Goal: Information Seeking & Learning: Compare options

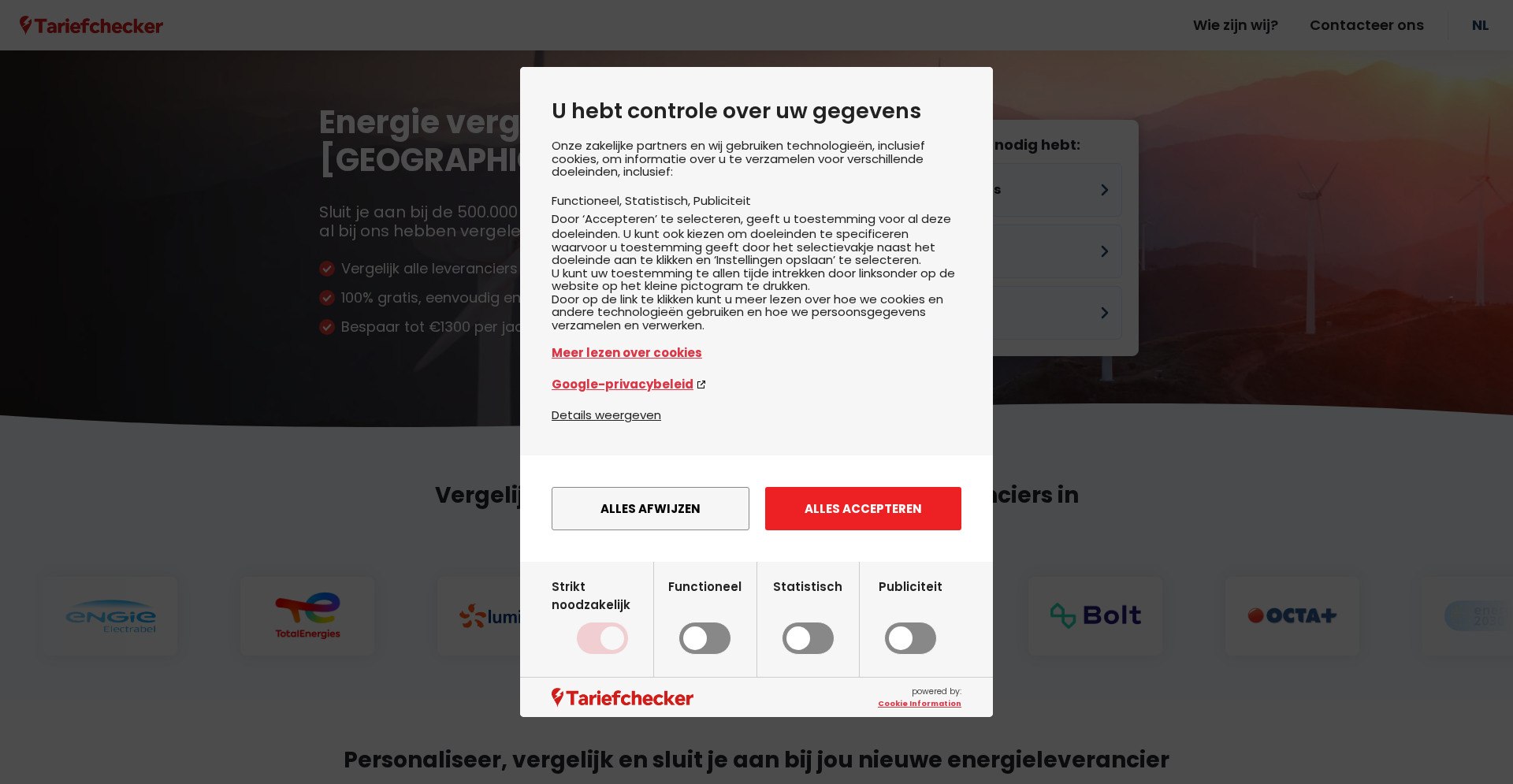
click at [870, 530] on button "Alles accepteren" at bounding box center [863, 508] width 196 height 44
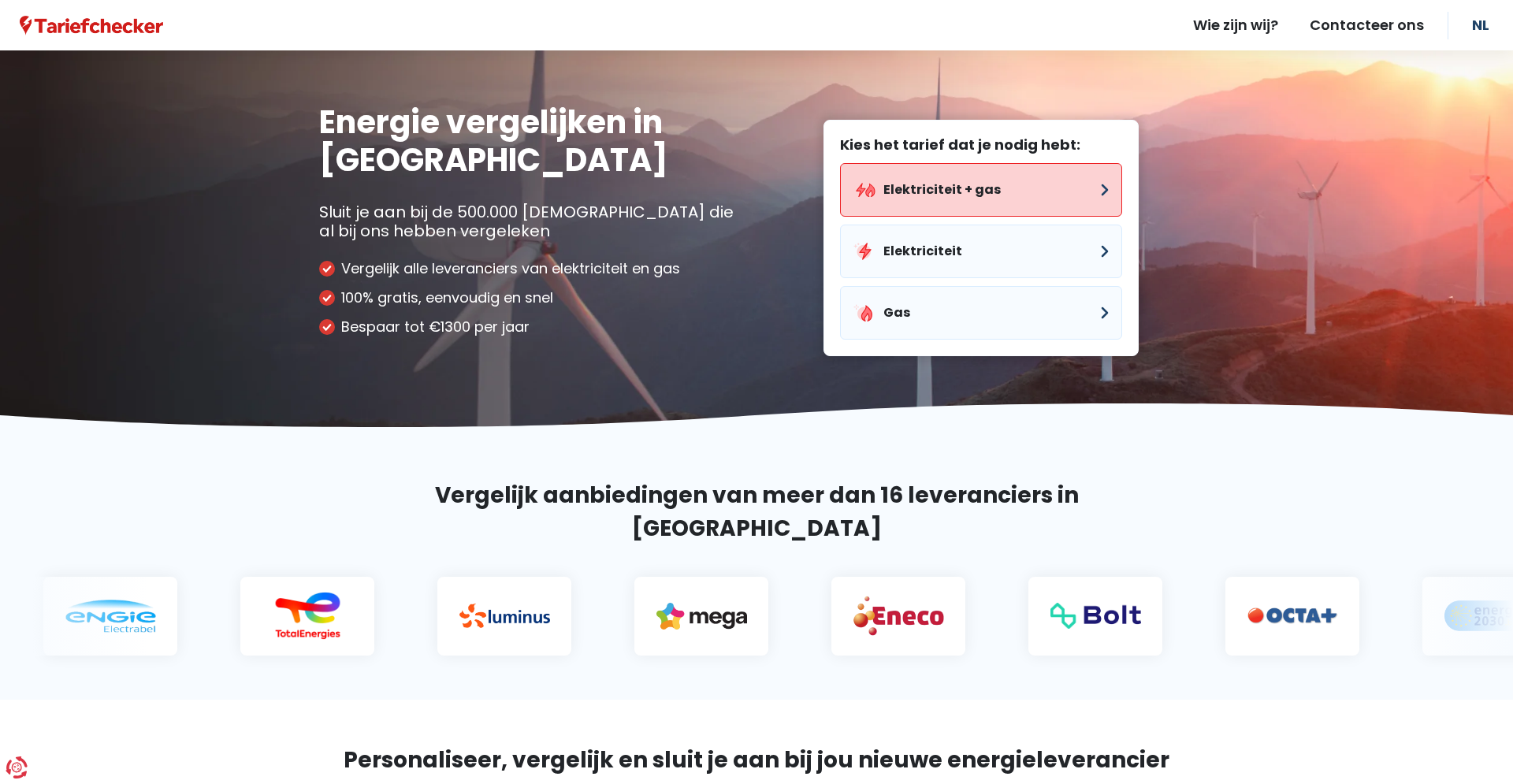
click at [930, 188] on button "Elektriciteit + gas" at bounding box center [981, 189] width 282 height 53
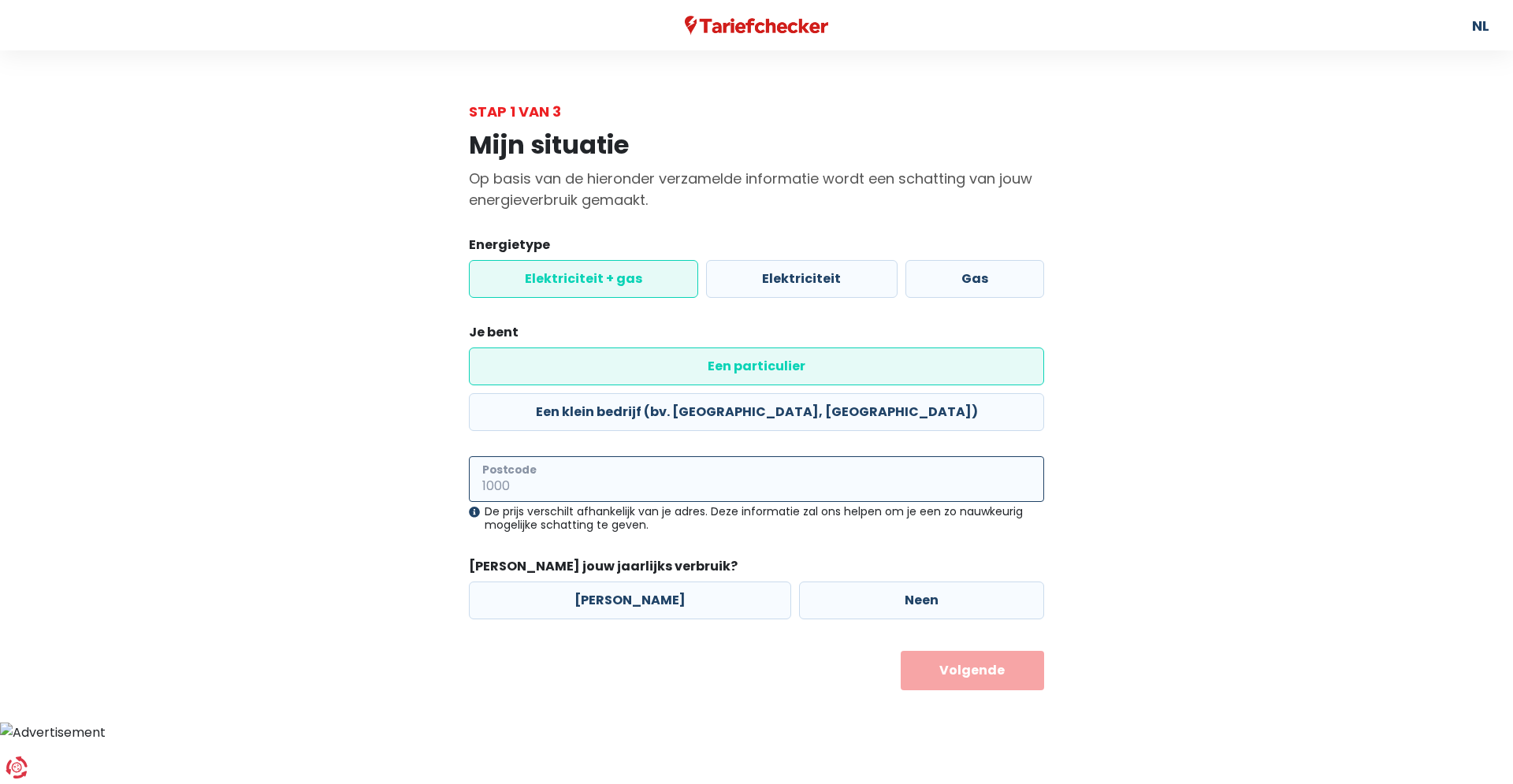
click at [576, 456] on input "Postcode" at bounding box center [756, 479] width 575 height 46
type input "2960"
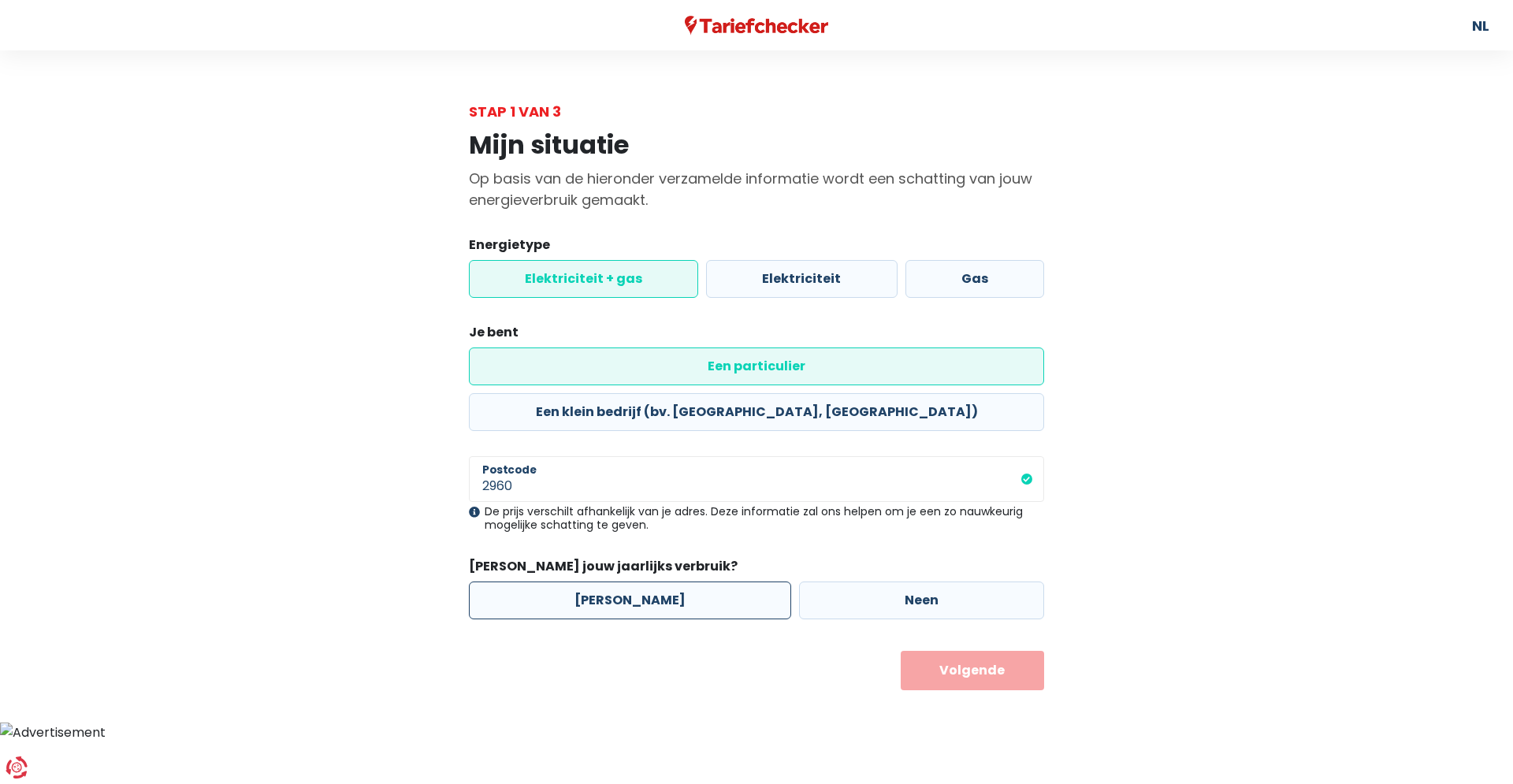
click at [606, 582] on label "[PERSON_NAME]" at bounding box center [630, 601] width 323 height 38
click at [606, 582] on input "[PERSON_NAME]" at bounding box center [630, 601] width 323 height 38
radio input "true"
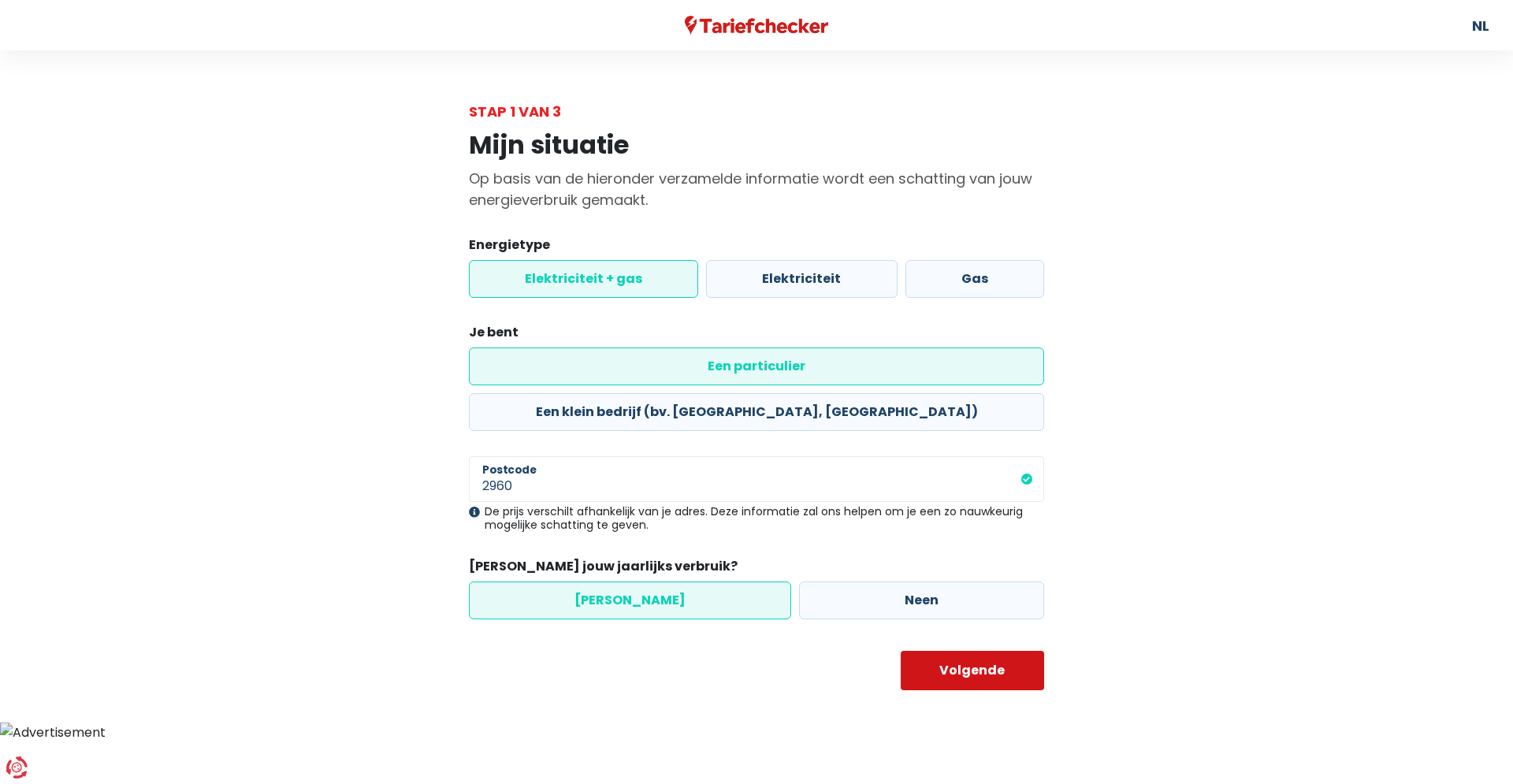
click at [940, 651] on button "Volgende" at bounding box center [972, 670] width 144 height 39
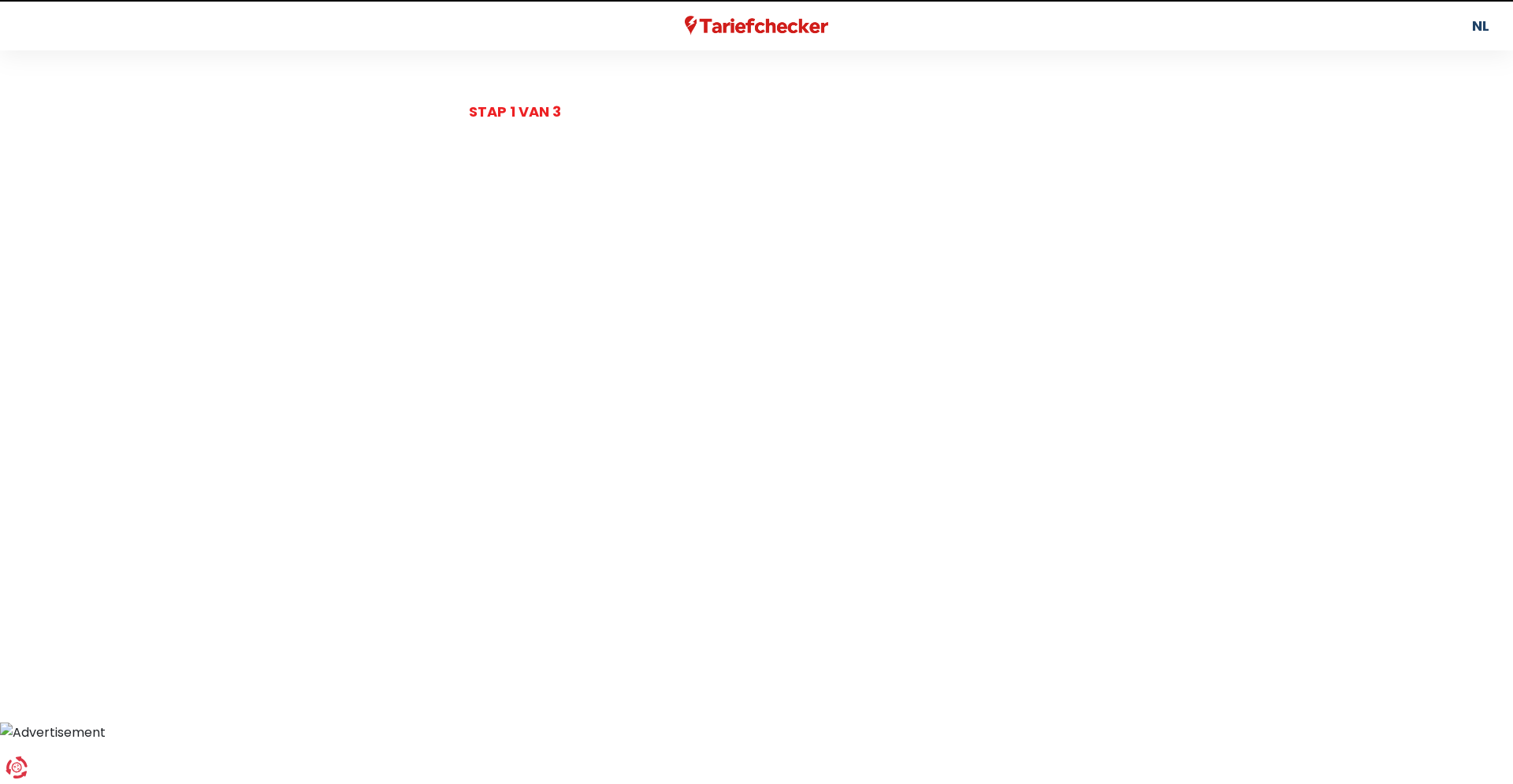
select select
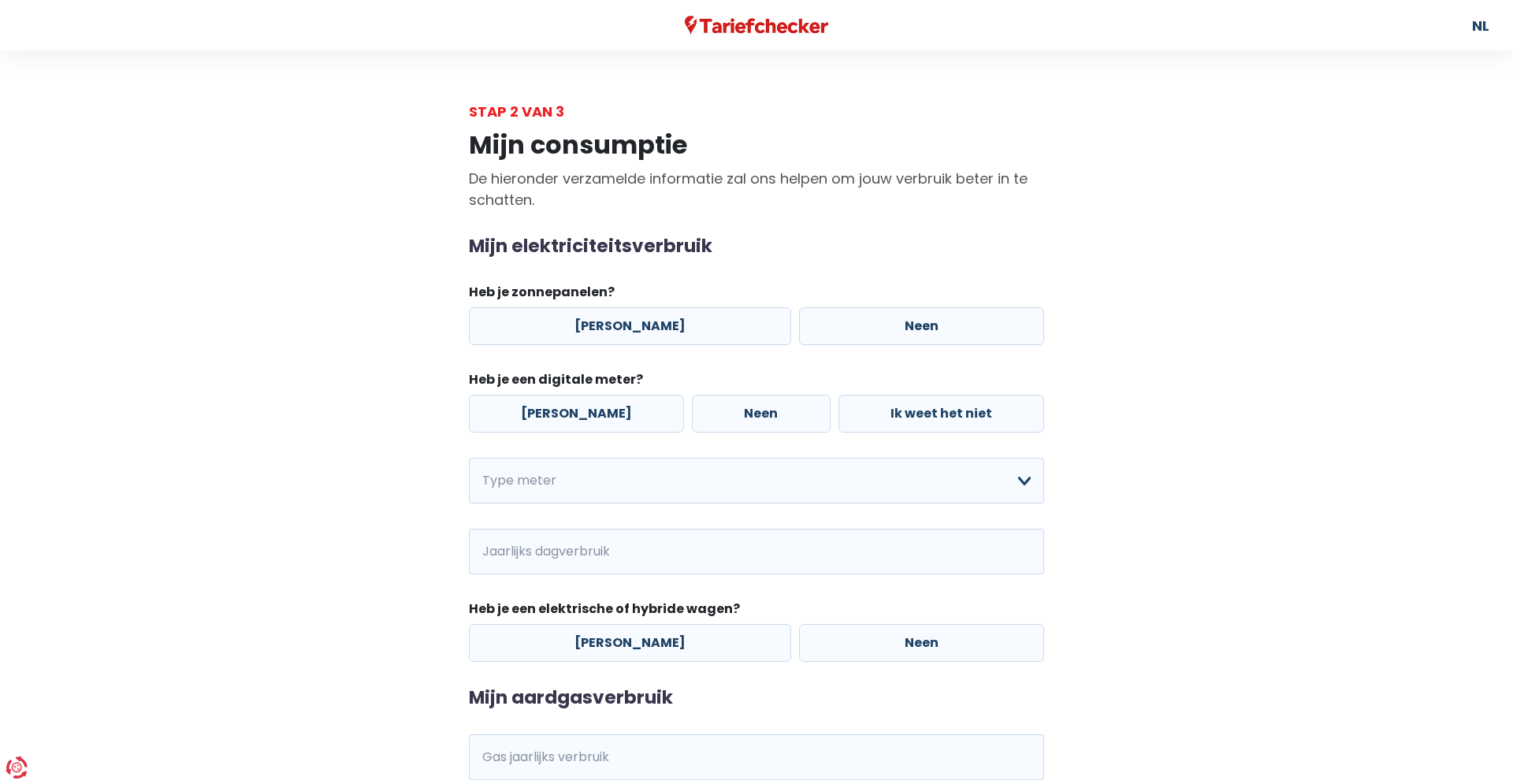
click at [1271, 399] on main "Stap 2 van 3 Mijn consumptie De hieronder verzamelde informatie zal ons helpen …" at bounding box center [756, 476] width 1513 height 750
click at [854, 315] on label "Neen" at bounding box center [921, 326] width 245 height 38
click at [854, 315] on input "Neen" at bounding box center [921, 326] width 245 height 38
radio input "true"
click at [557, 415] on label "[PERSON_NAME]" at bounding box center [576, 414] width 215 height 38
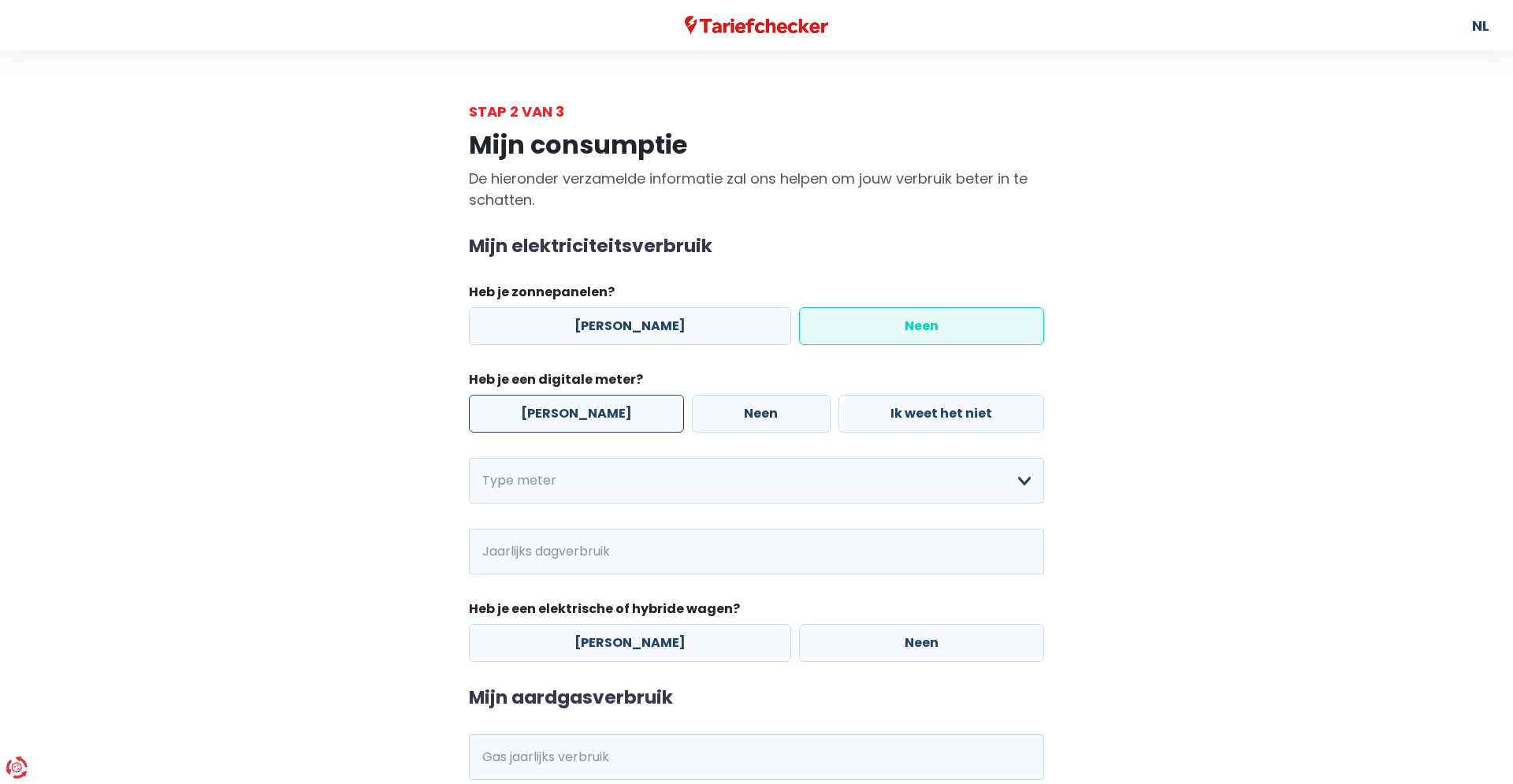
click at [557, 415] on input "[PERSON_NAME]" at bounding box center [576, 414] width 215 height 38
radio input "true"
click at [469, 457] on select "Enkelvoudig Tweevoudig Enkelvoudig + uitsluitend nachttarief Tweevoudig + uitsl…" at bounding box center [756, 480] width 575 height 46
select select "day_single_rate"
click option "Enkelvoudig" at bounding box center [0, 0] width 0 height 0
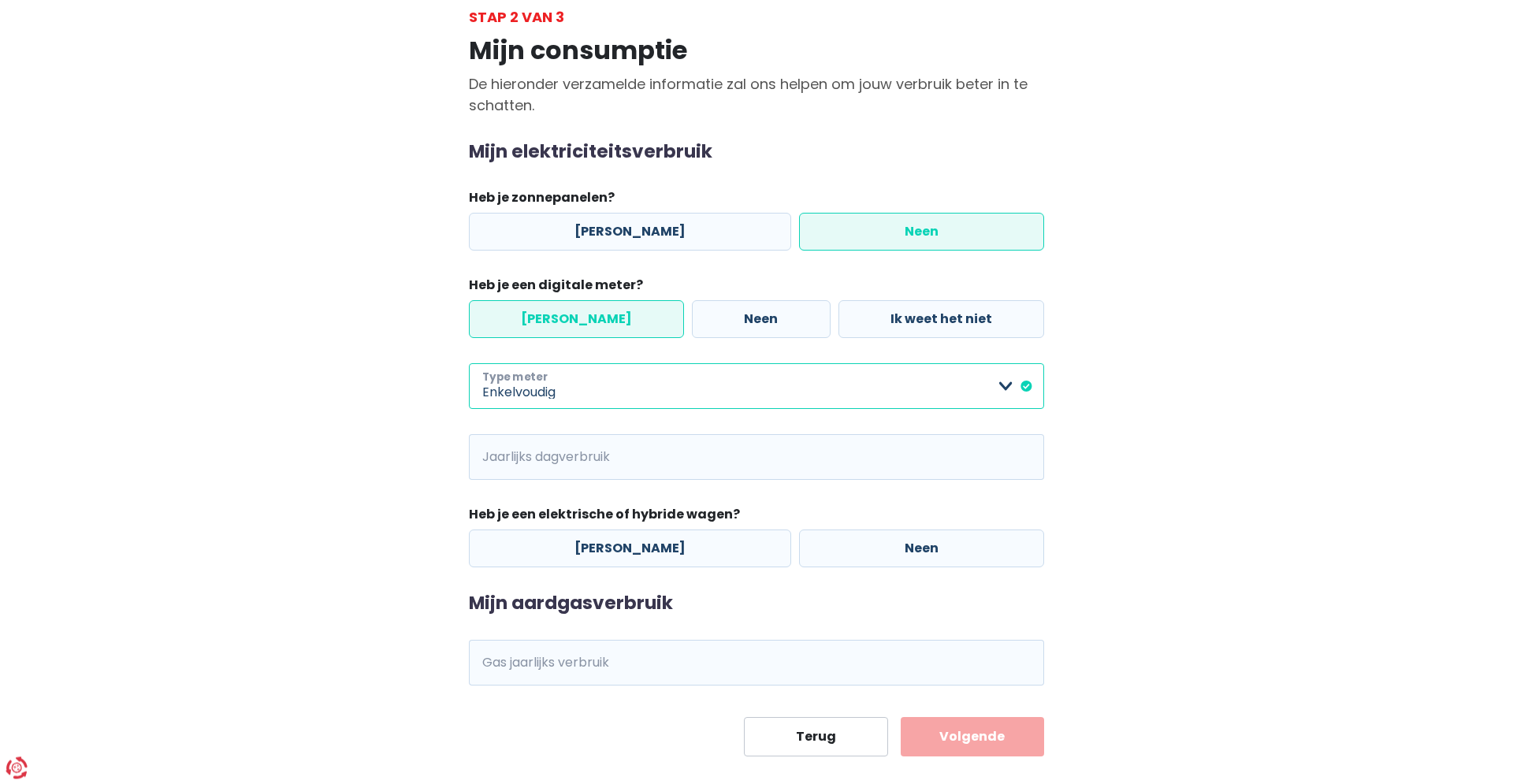
scroll to position [118, 0]
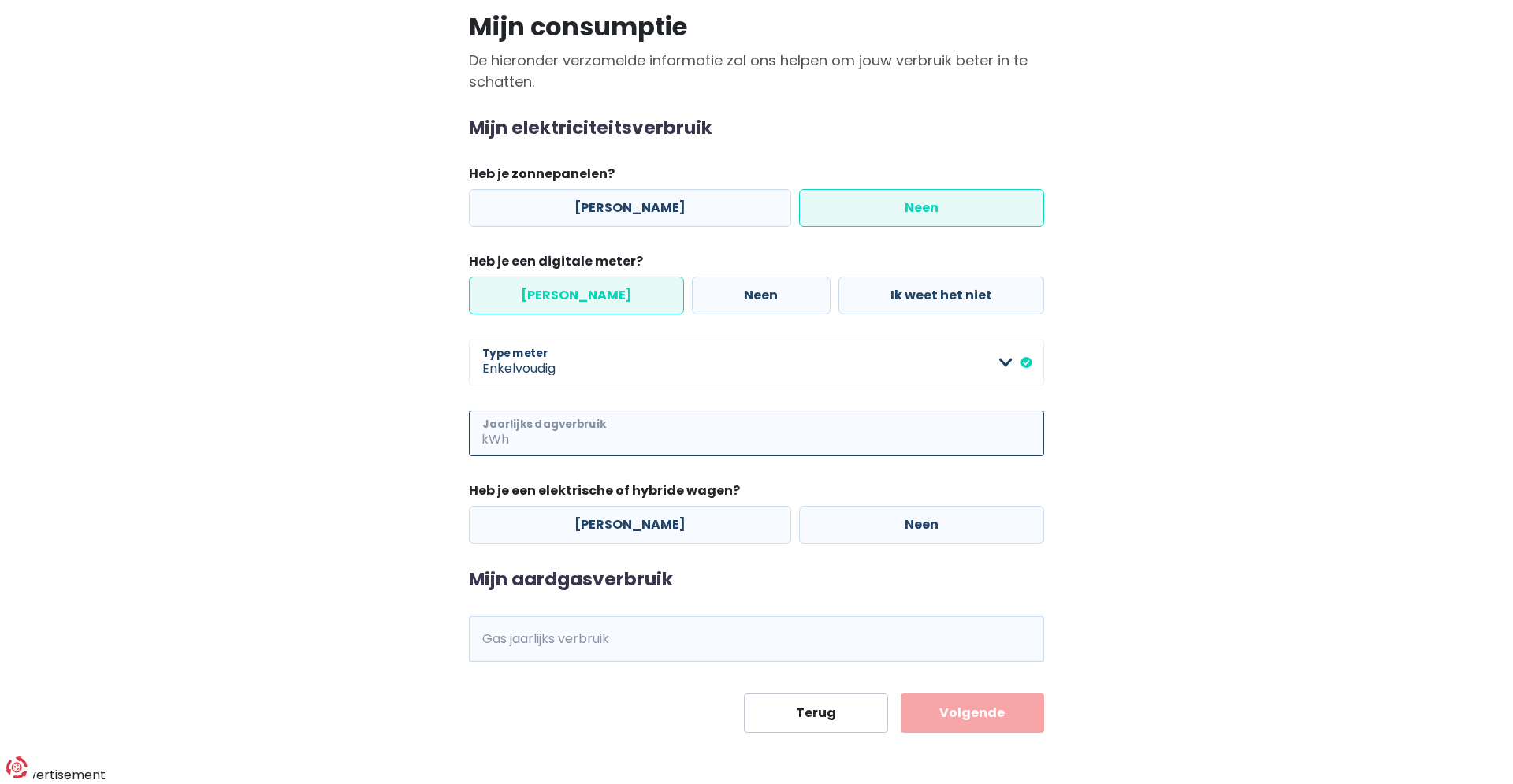
click at [649, 435] on input "Jaarlijks dagverbruik" at bounding box center [777, 434] width 531 height 46
click at [910, 527] on label "Neen" at bounding box center [921, 525] width 245 height 38
click at [910, 527] on input "Neen" at bounding box center [921, 525] width 245 height 38
radio input "true"
click at [610, 432] on input "Jaarlijks dagverbruik" at bounding box center [777, 434] width 531 height 46
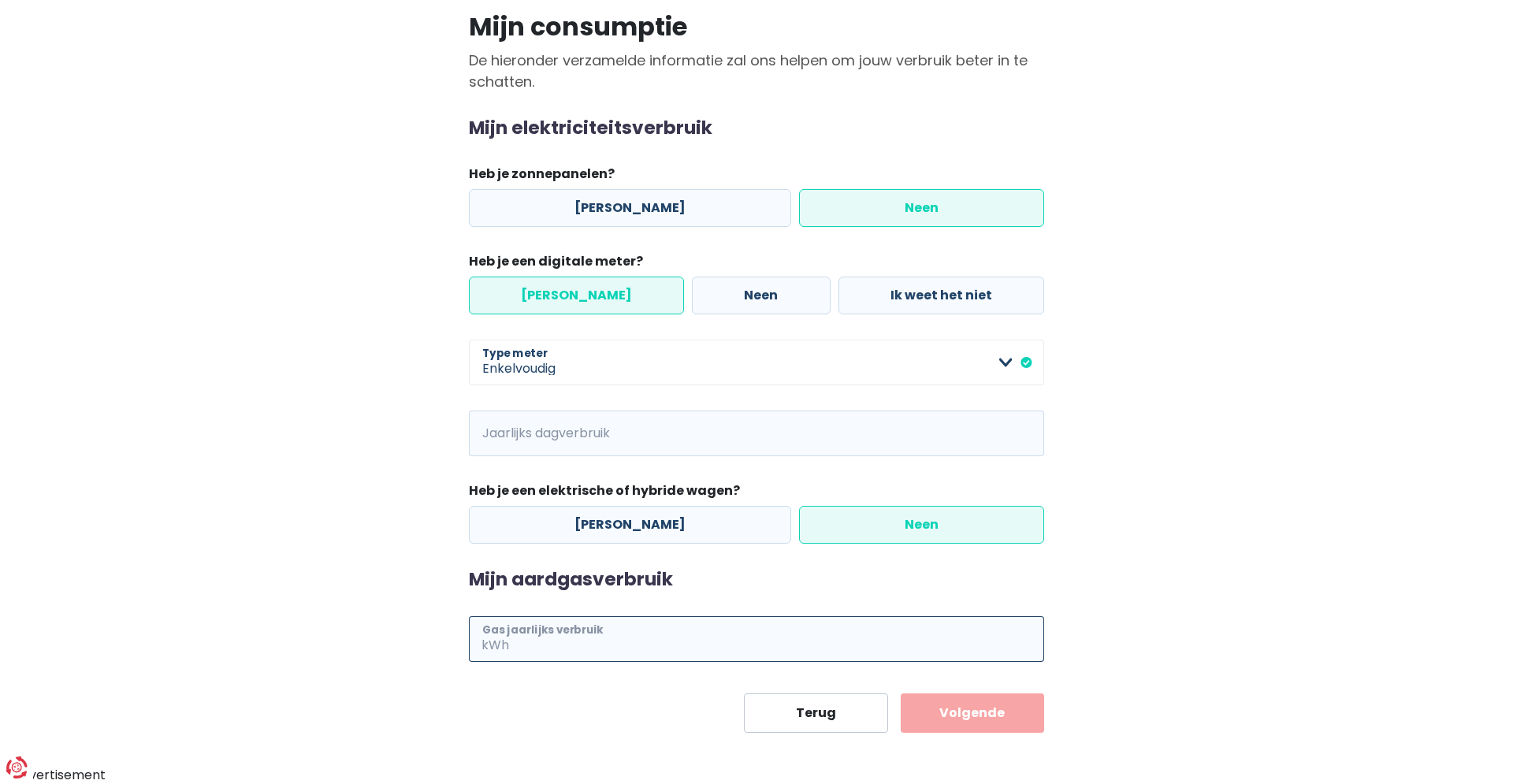
click at [552, 642] on input "Gas jaarlijks verbruik" at bounding box center [777, 639] width 531 height 46
type input "8512"
click at [629, 435] on input "Jaarlijks dagverbruik" at bounding box center [777, 434] width 531 height 46
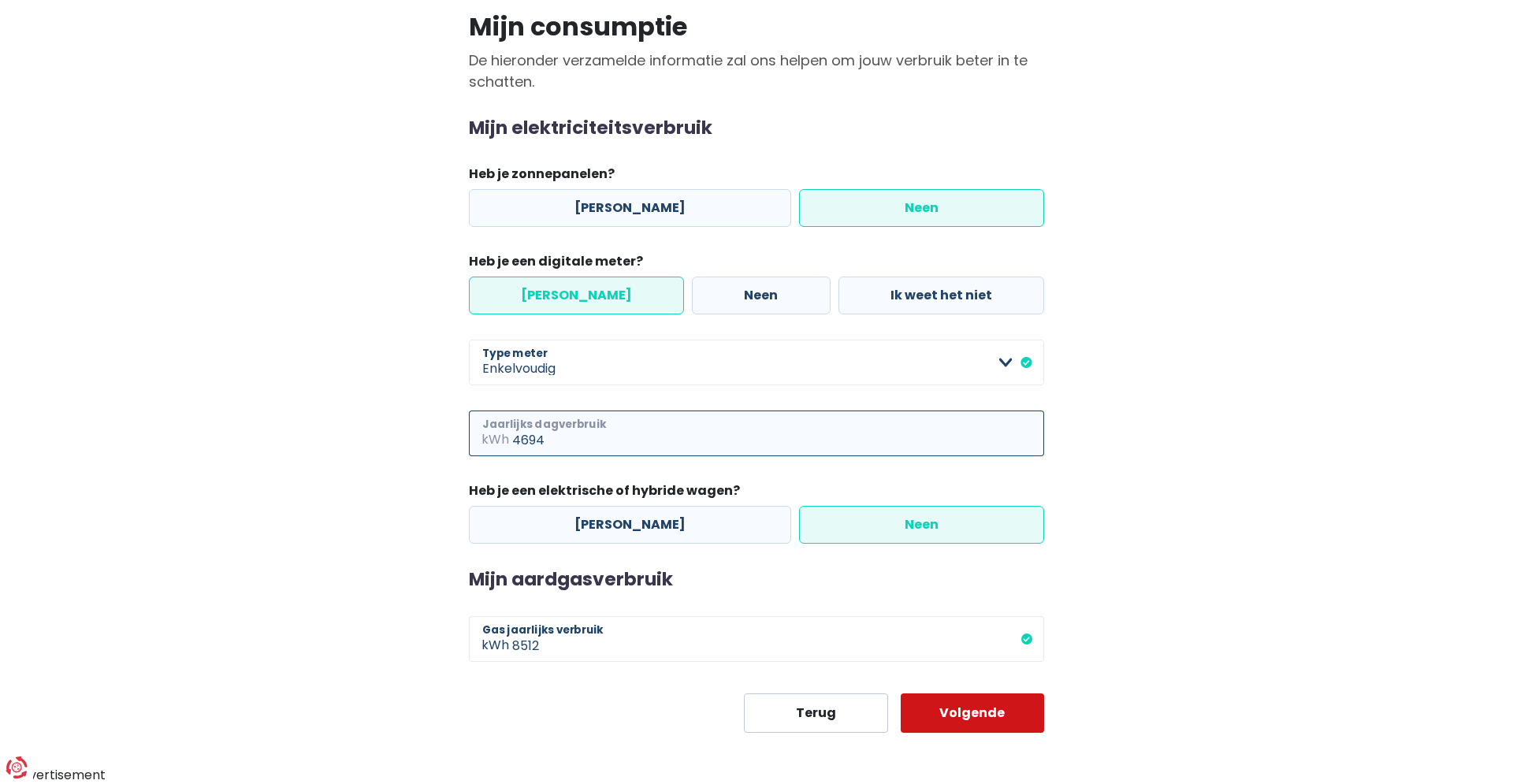
type input "4694"
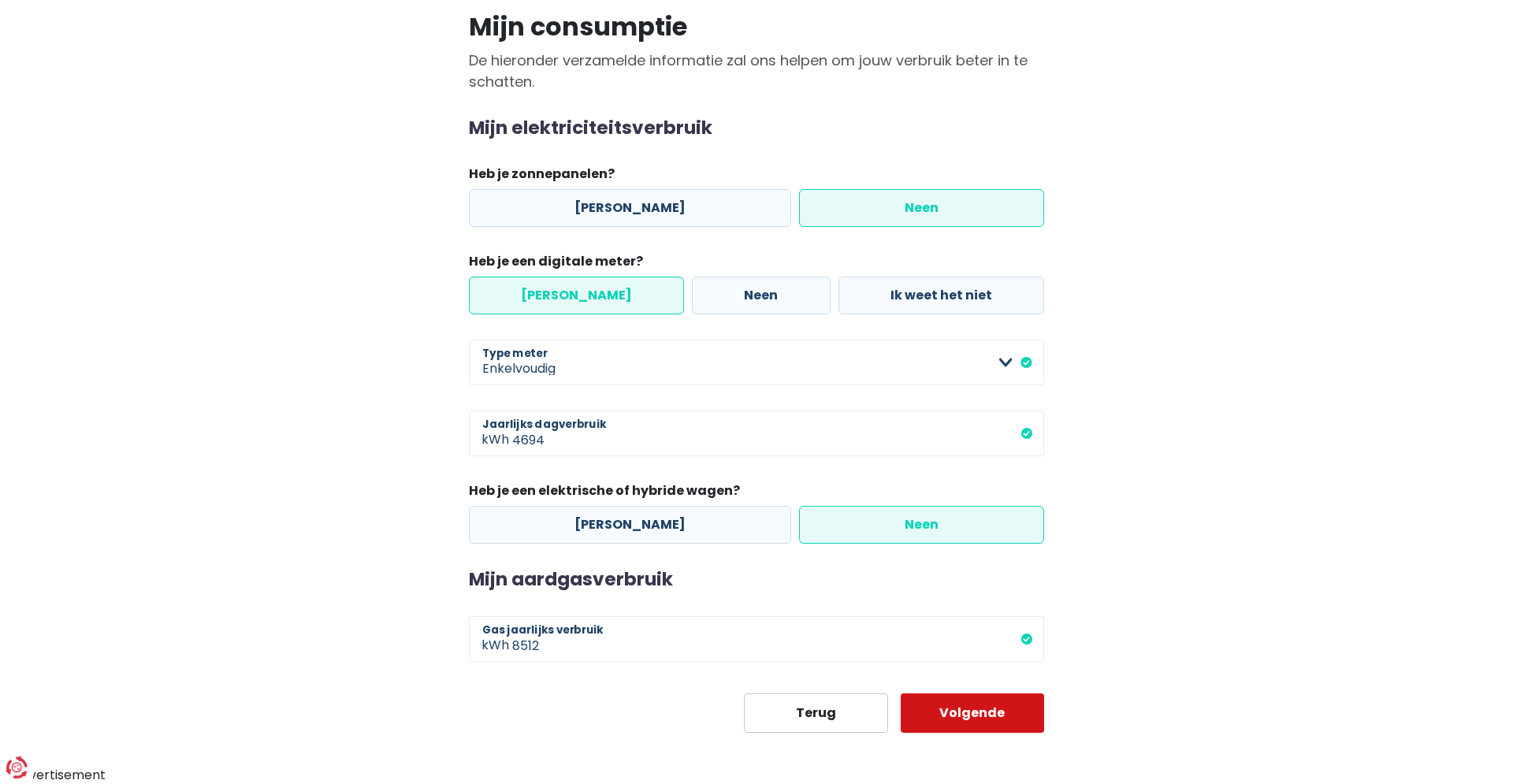
click at [991, 706] on button "Volgende" at bounding box center [972, 713] width 144 height 39
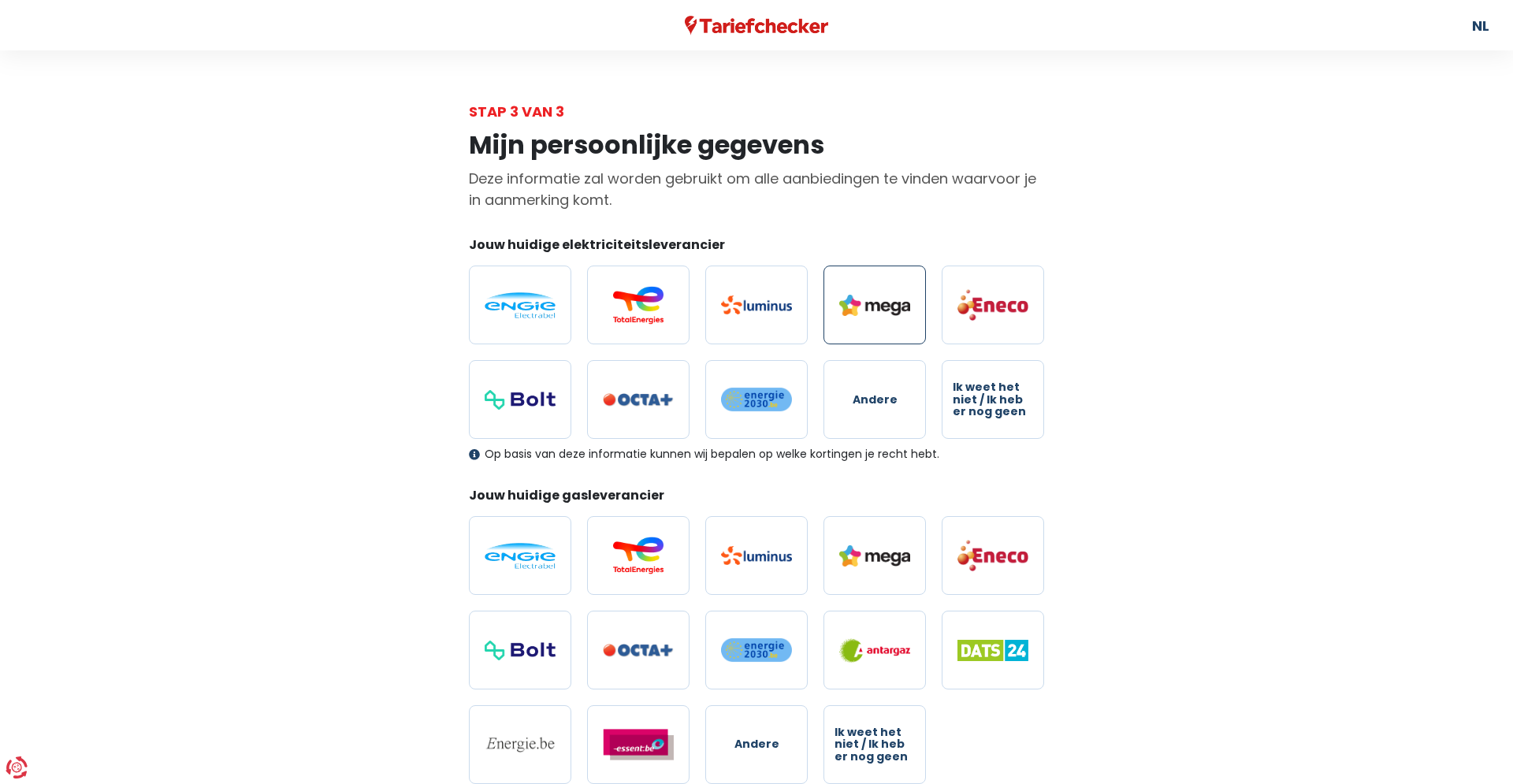
click at [884, 308] on img at bounding box center [875, 305] width 71 height 21
click at [884, 308] on input "radio" at bounding box center [875, 305] width 102 height 79
radio input "true"
click at [863, 549] on img at bounding box center [875, 556] width 71 height 21
click at [863, 549] on input "radio" at bounding box center [875, 555] width 102 height 79
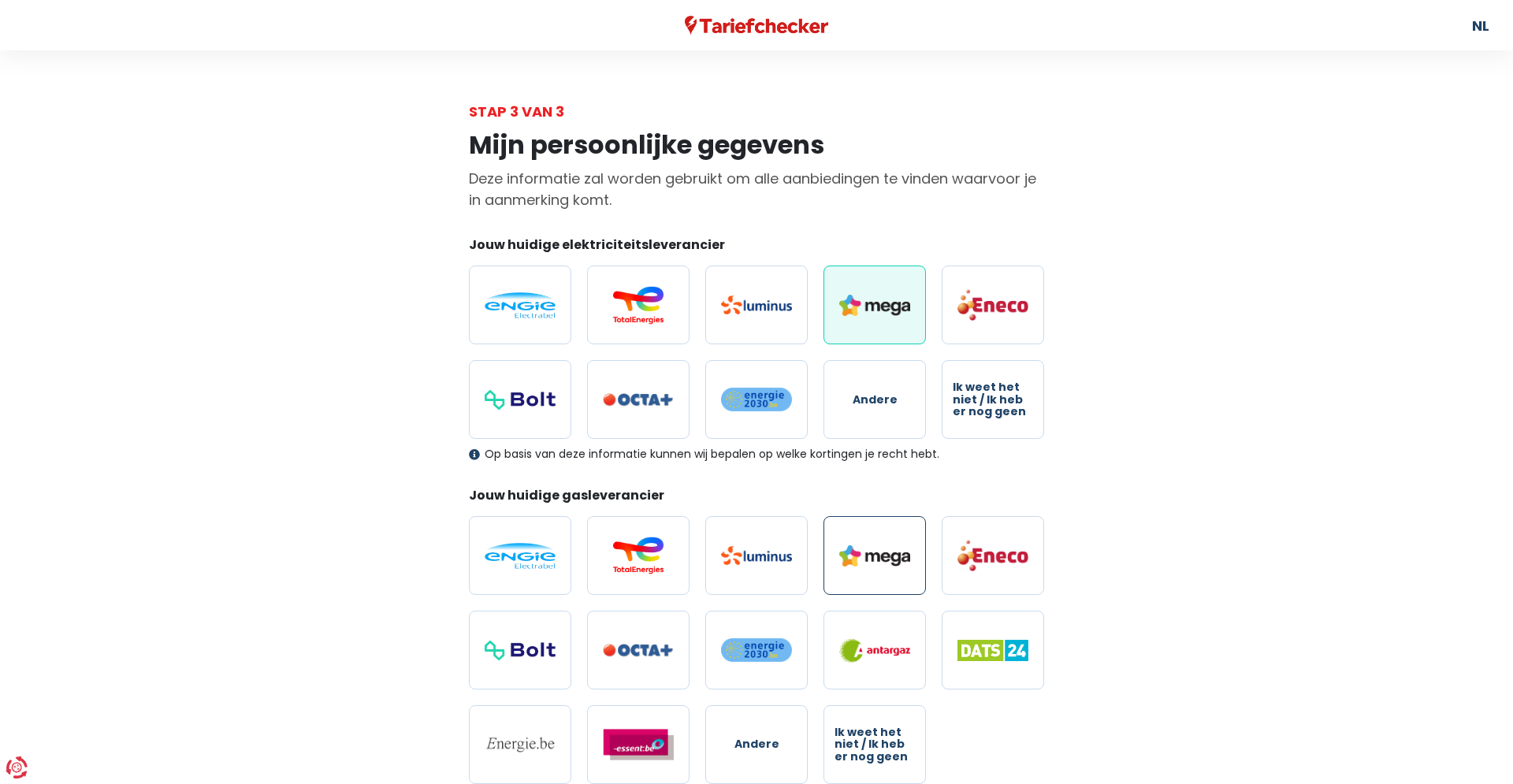
radio input "true"
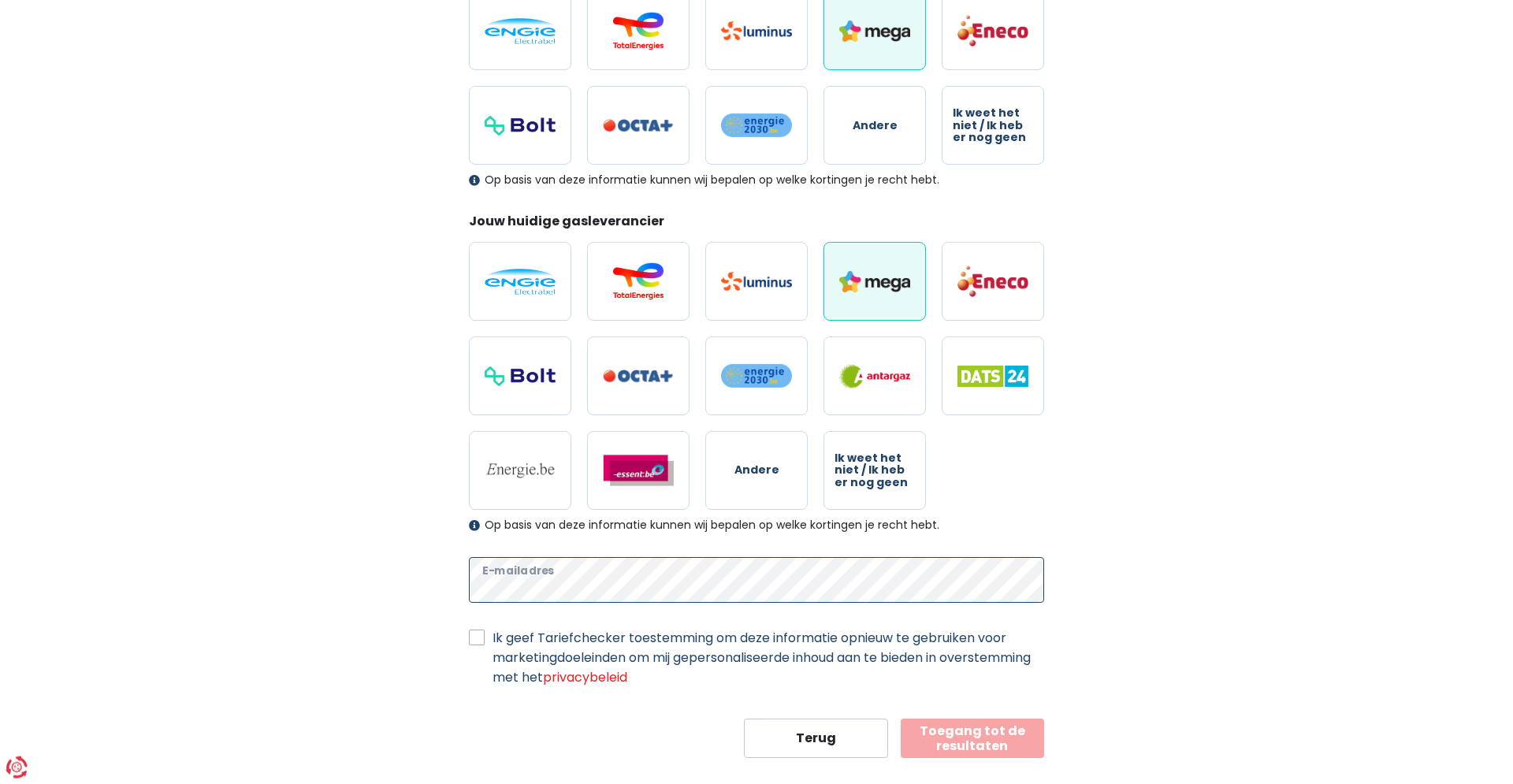
scroll to position [299, 0]
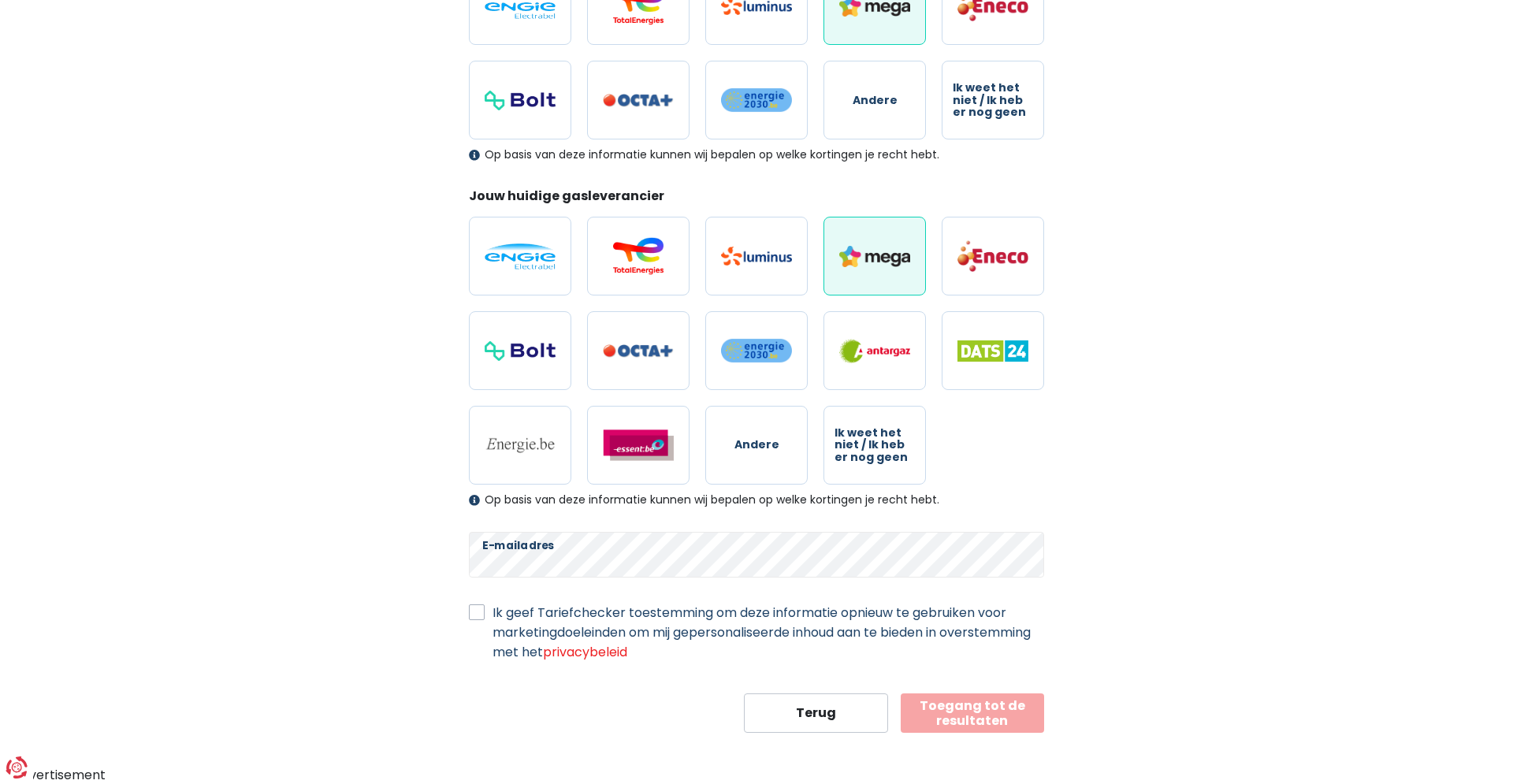
click at [493, 611] on label "Ik geef Tariefchecker toestemming om deze informatie opnieuw te gebruiken voor …" at bounding box center [768, 633] width 551 height 59
click at [474, 611] on input "Ik geef Tariefchecker toestemming om deze informatie opnieuw te gebruiken voor …" at bounding box center [476, 610] width 16 height 16
click at [493, 611] on label "Ik geef Tariefchecker toestemming om deze informatie opnieuw te gebruiken voor …" at bounding box center [768, 633] width 551 height 59
click at [474, 611] on input "Ik geef Tariefchecker toestemming om deze informatie opnieuw te gebruiken voor …" at bounding box center [476, 610] width 16 height 16
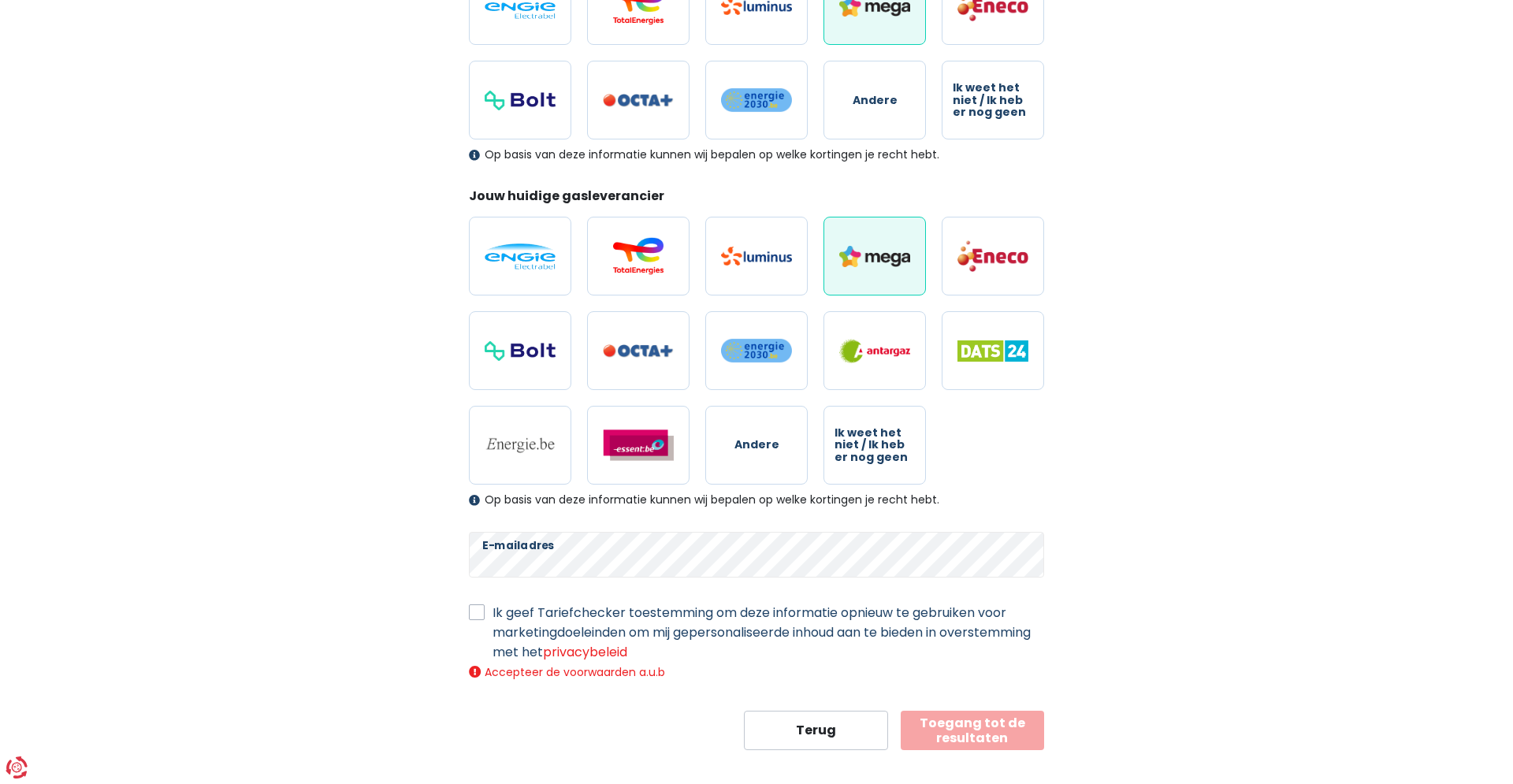
click at [493, 611] on label "Ik geef Tariefchecker toestemming om deze informatie opnieuw te gebruiken voor …" at bounding box center [768, 633] width 551 height 59
click at [474, 611] on input "Ik geef Tariefchecker toestemming om deze informatie opnieuw te gebruiken voor …" at bounding box center [476, 610] width 16 height 16
checkbox input "true"
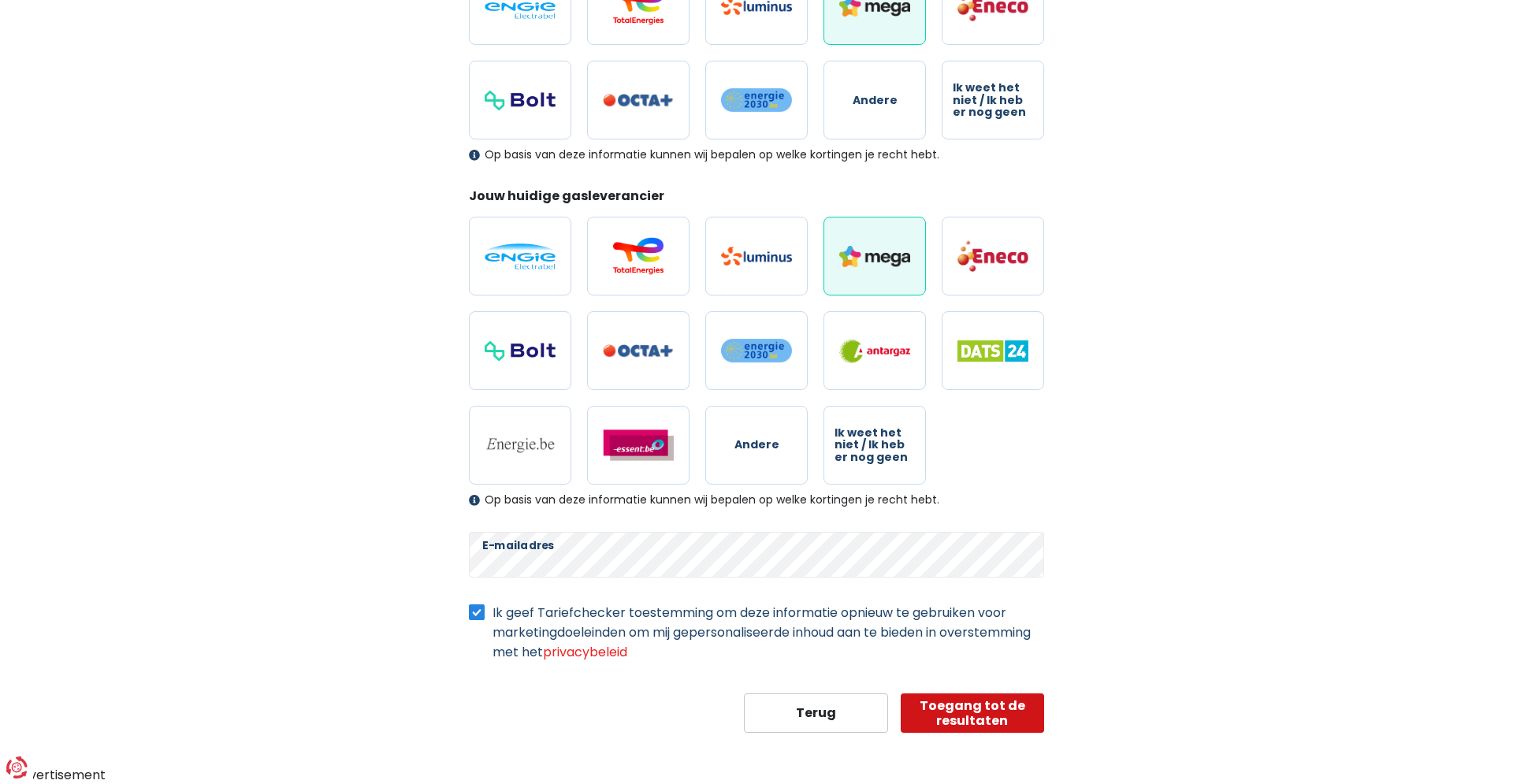
click at [985, 707] on button "Toegang tot de resultaten" at bounding box center [972, 713] width 144 height 39
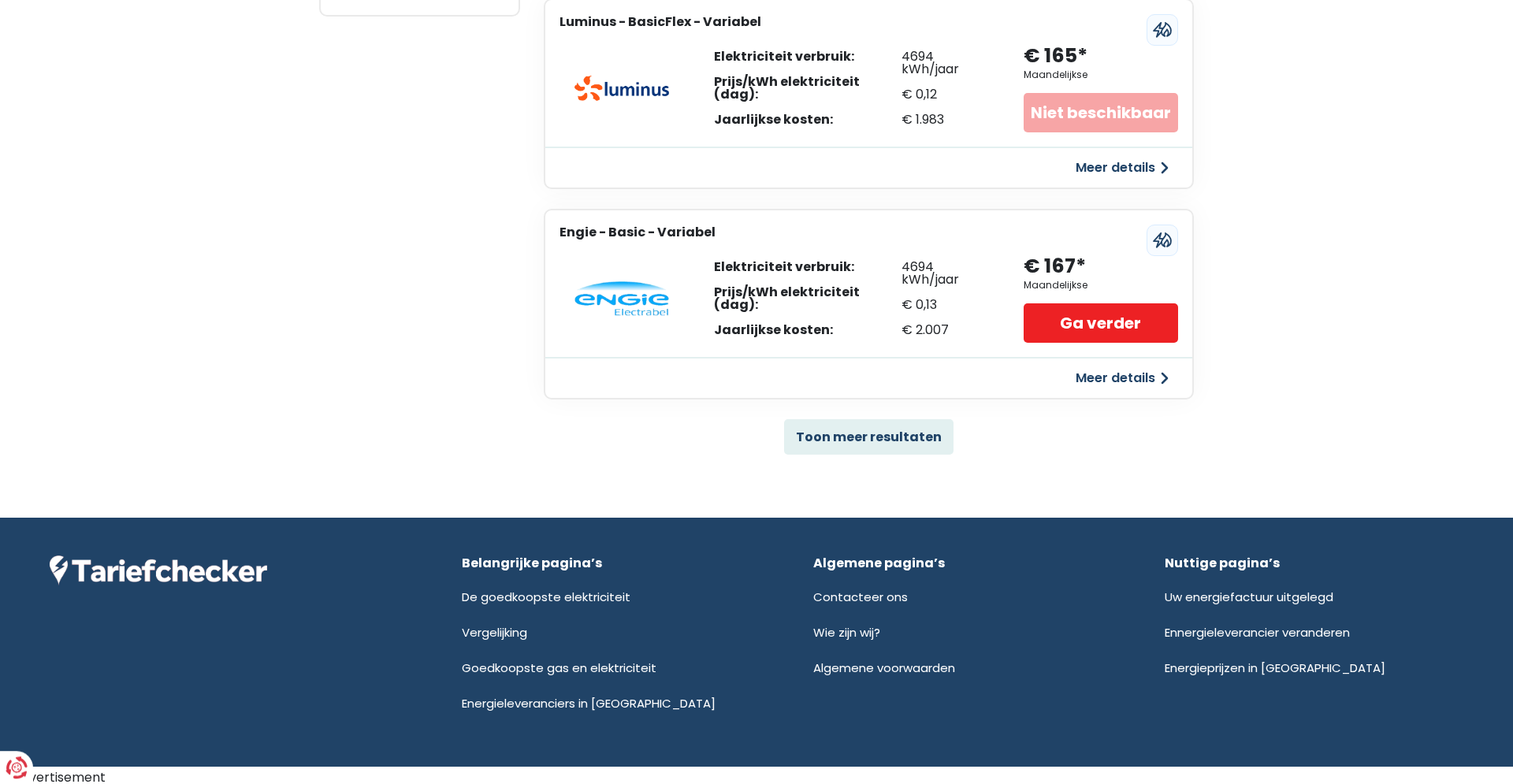
scroll to position [981, 0]
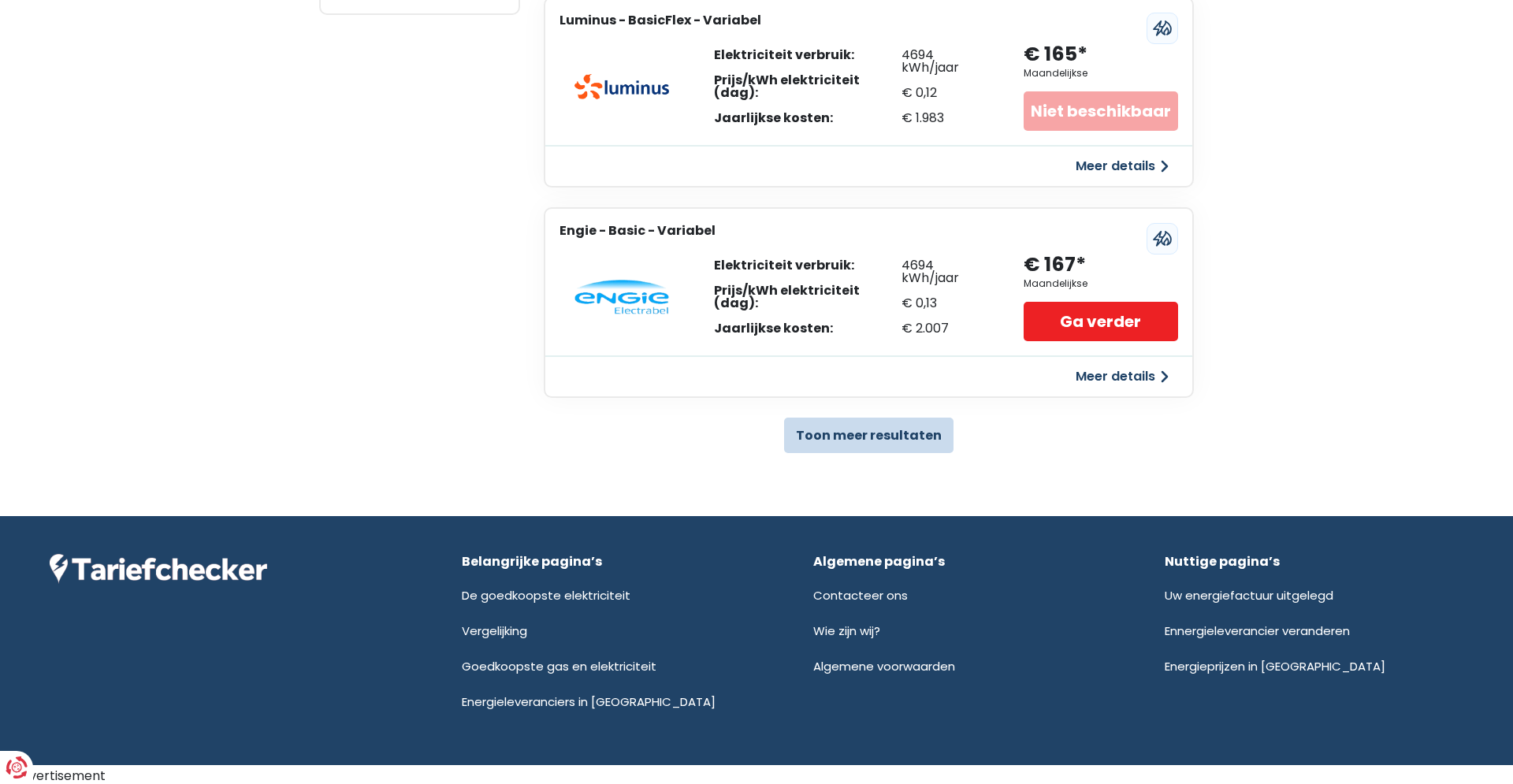
click at [873, 432] on button "Toon meer resultaten" at bounding box center [869, 435] width 169 height 35
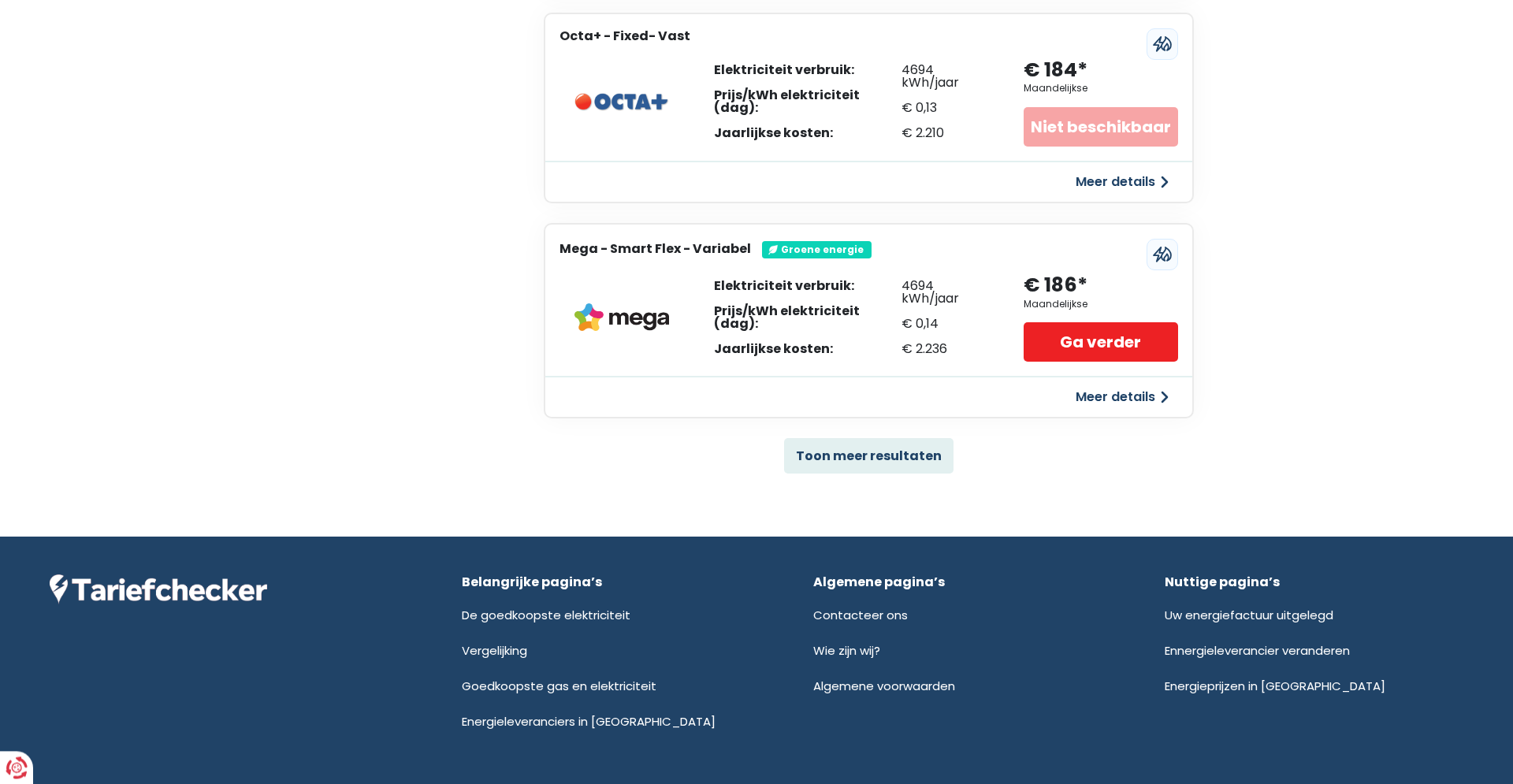
scroll to position [3122, 0]
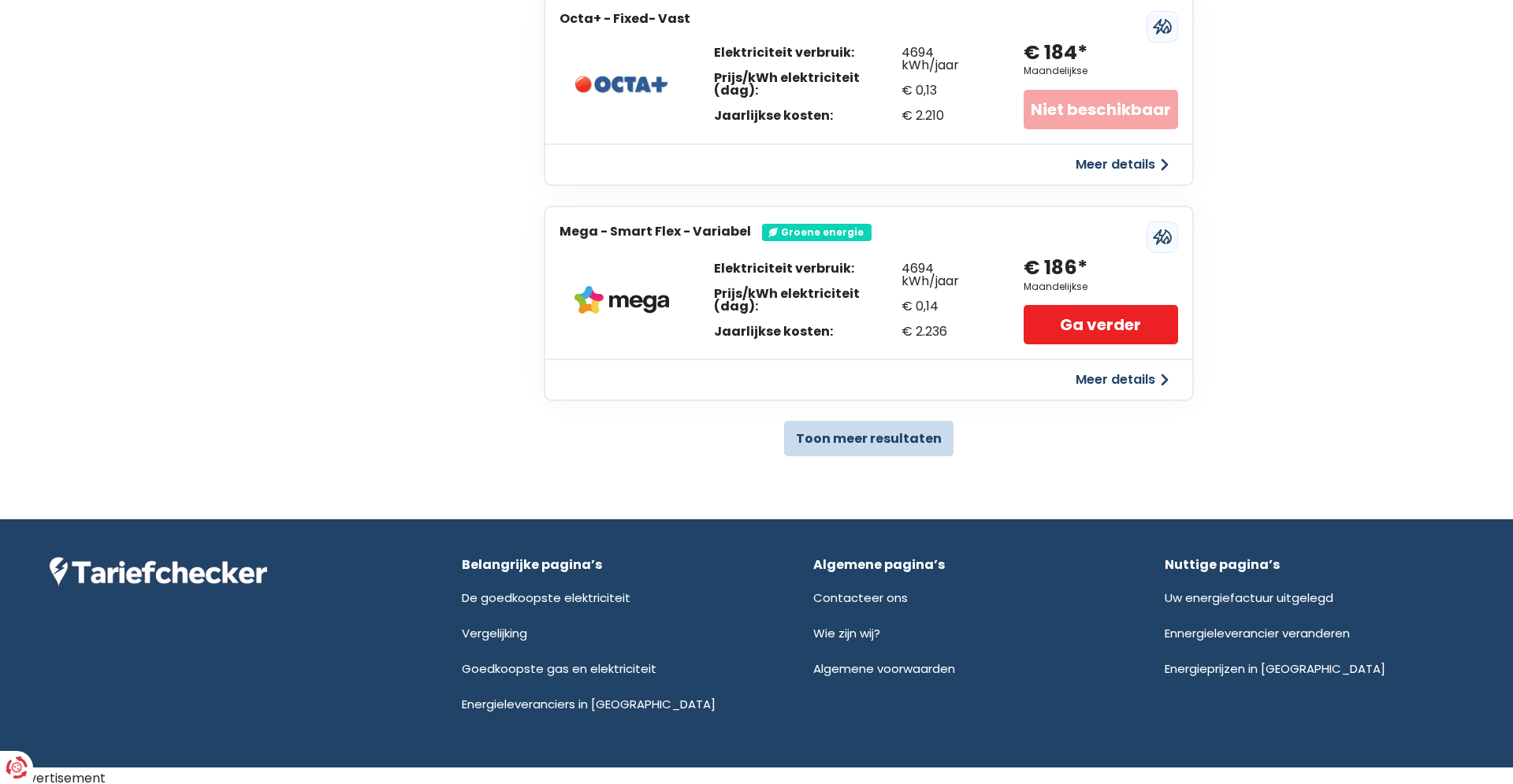
click at [841, 427] on button "Toon meer resultaten" at bounding box center [869, 438] width 169 height 35
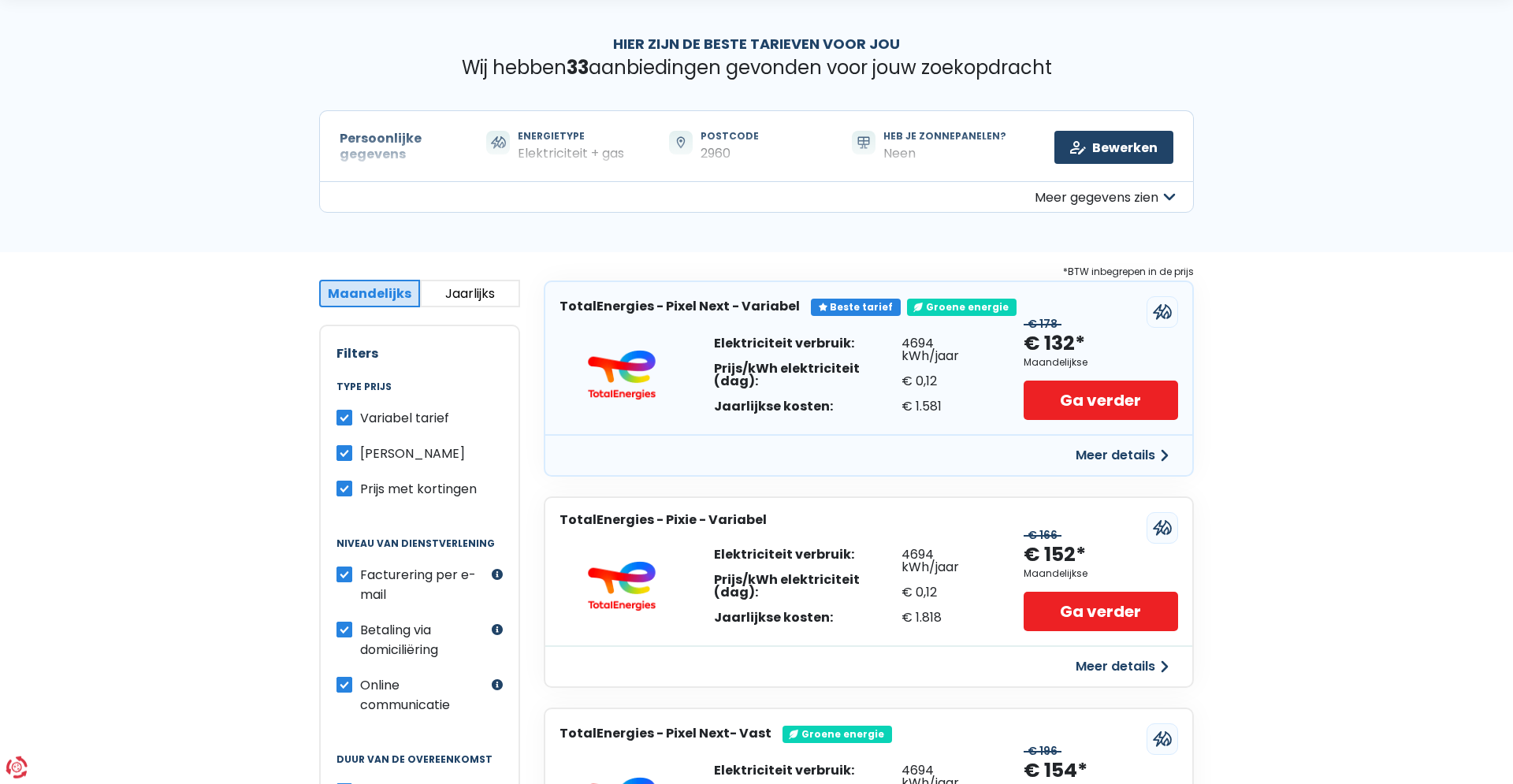
scroll to position [0, 0]
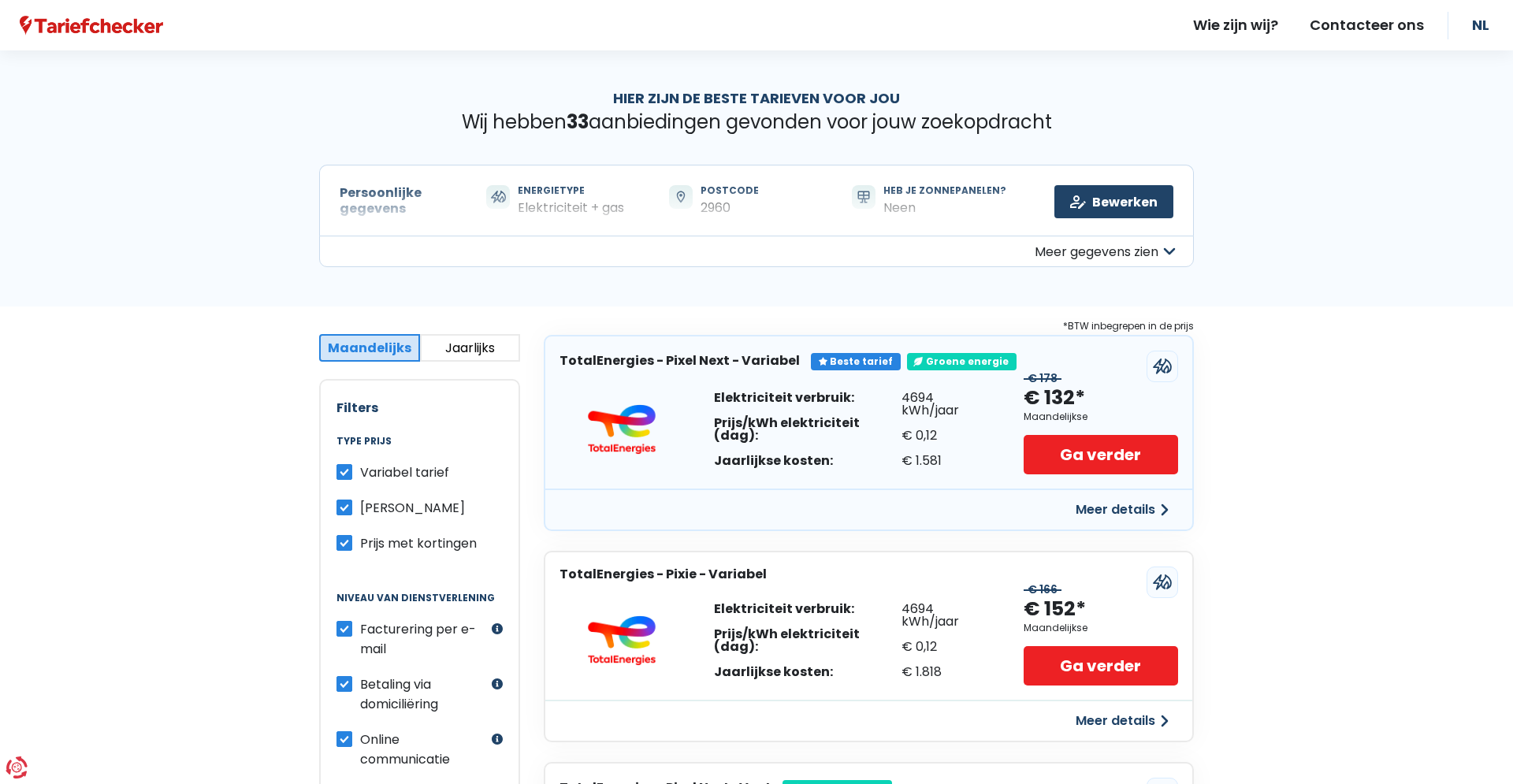
click at [473, 341] on button "Jaarlijks" at bounding box center [470, 348] width 101 height 28
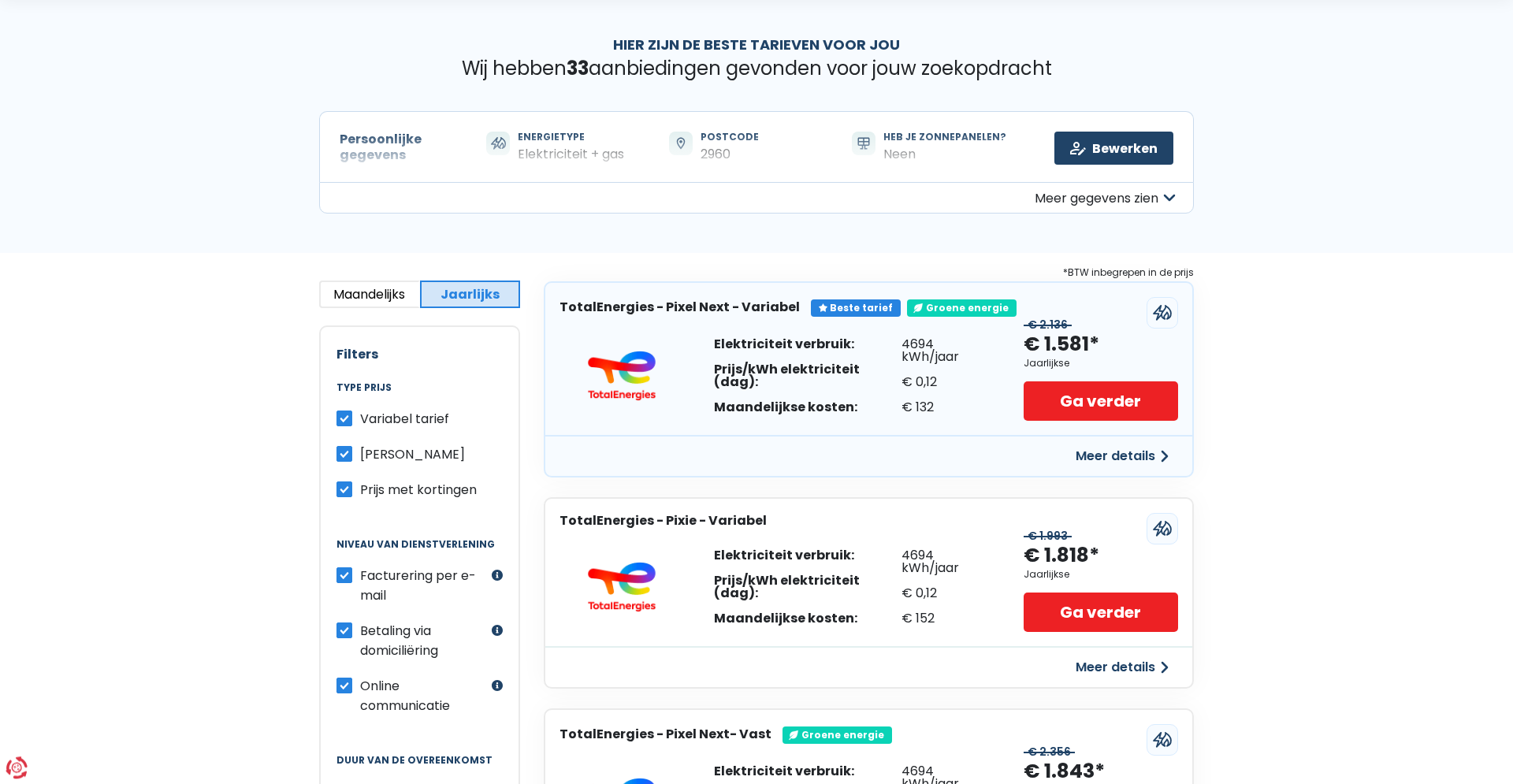
scroll to position [241, 0]
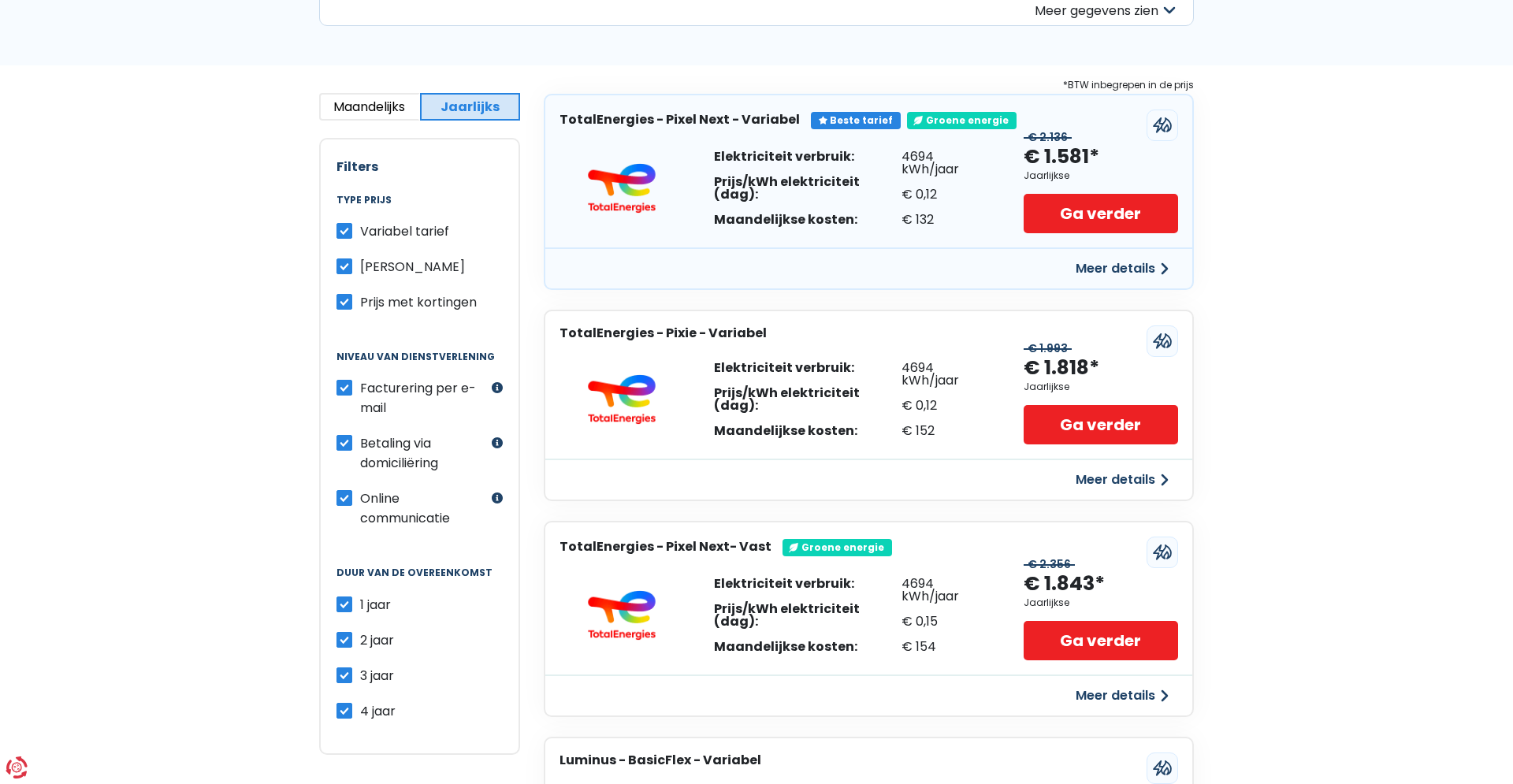
click at [360, 639] on label "2 jaar" at bounding box center [377, 640] width 34 height 20
click at [342, 639] on input "2 jaar" at bounding box center [344, 638] width 16 height 16
checkbox input "false"
click at [360, 674] on label "3 jaar" at bounding box center [377, 675] width 34 height 20
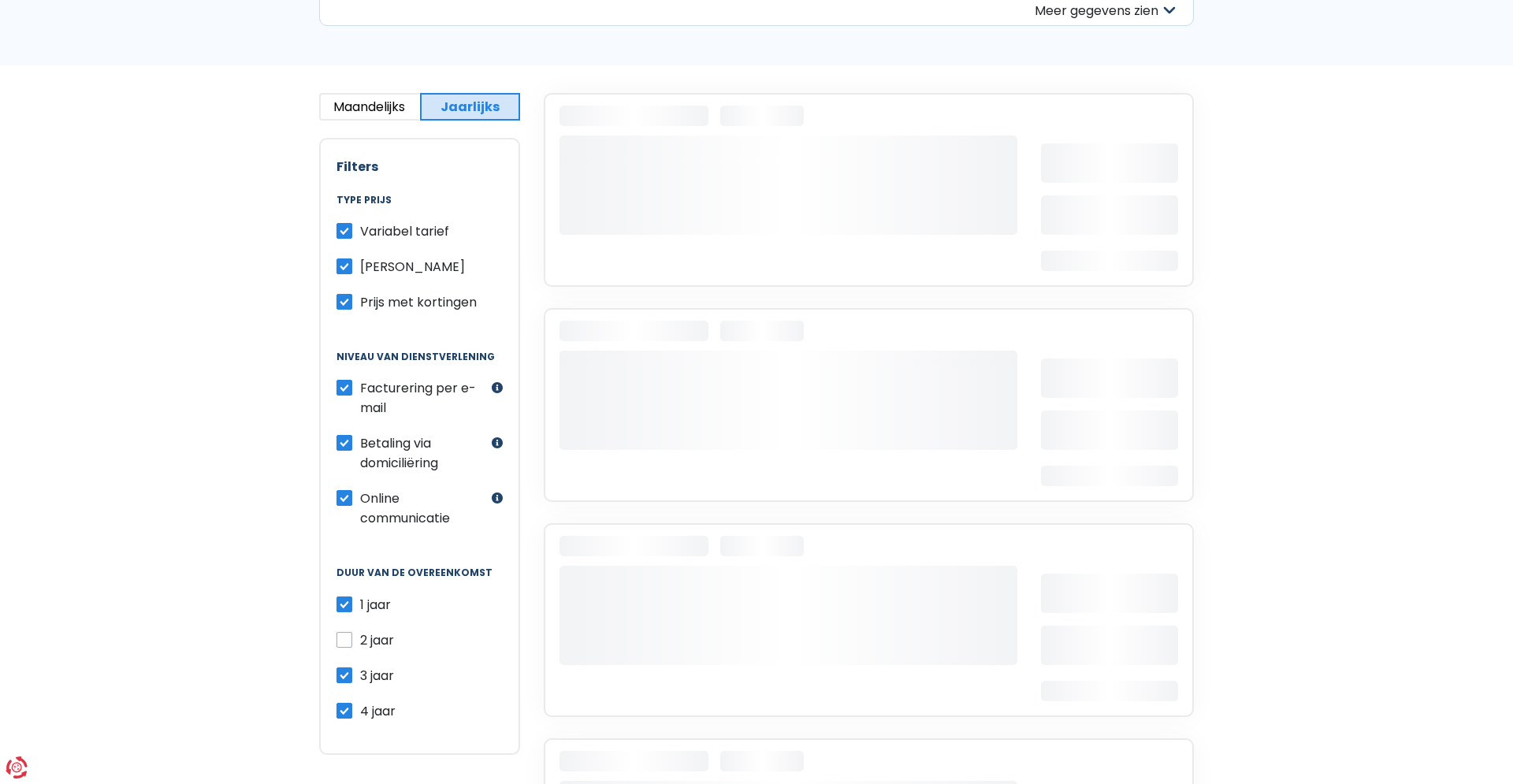
click at [360, 709] on label "4 jaar" at bounding box center [378, 711] width 35 height 20
click at [346, 709] on input "4 jaar" at bounding box center [344, 708] width 16 height 16
checkbox input "false"
click at [360, 680] on label "3 jaar" at bounding box center [377, 675] width 34 height 20
click at [346, 680] on input "3 jaar" at bounding box center [344, 673] width 16 height 16
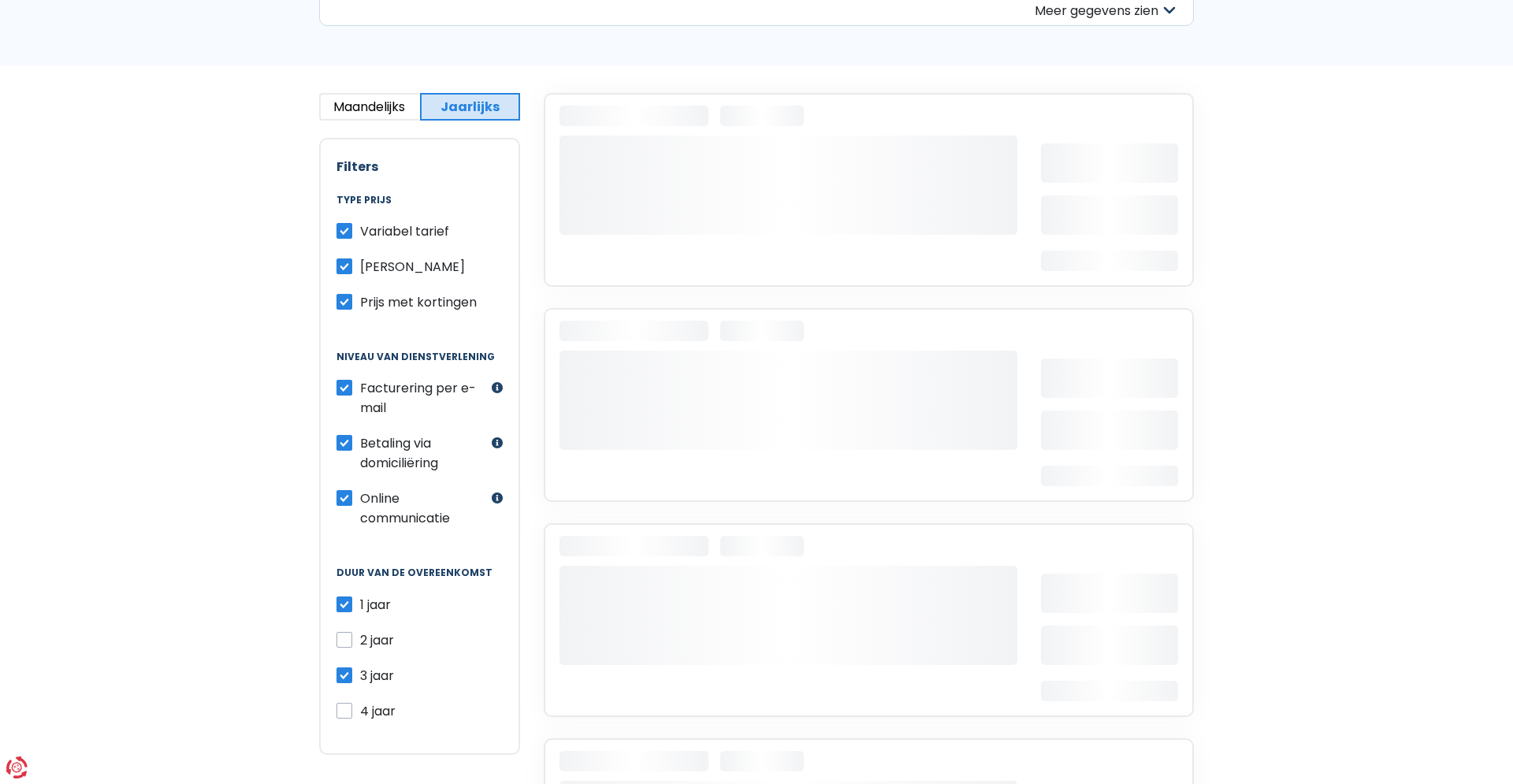
checkbox input "false"
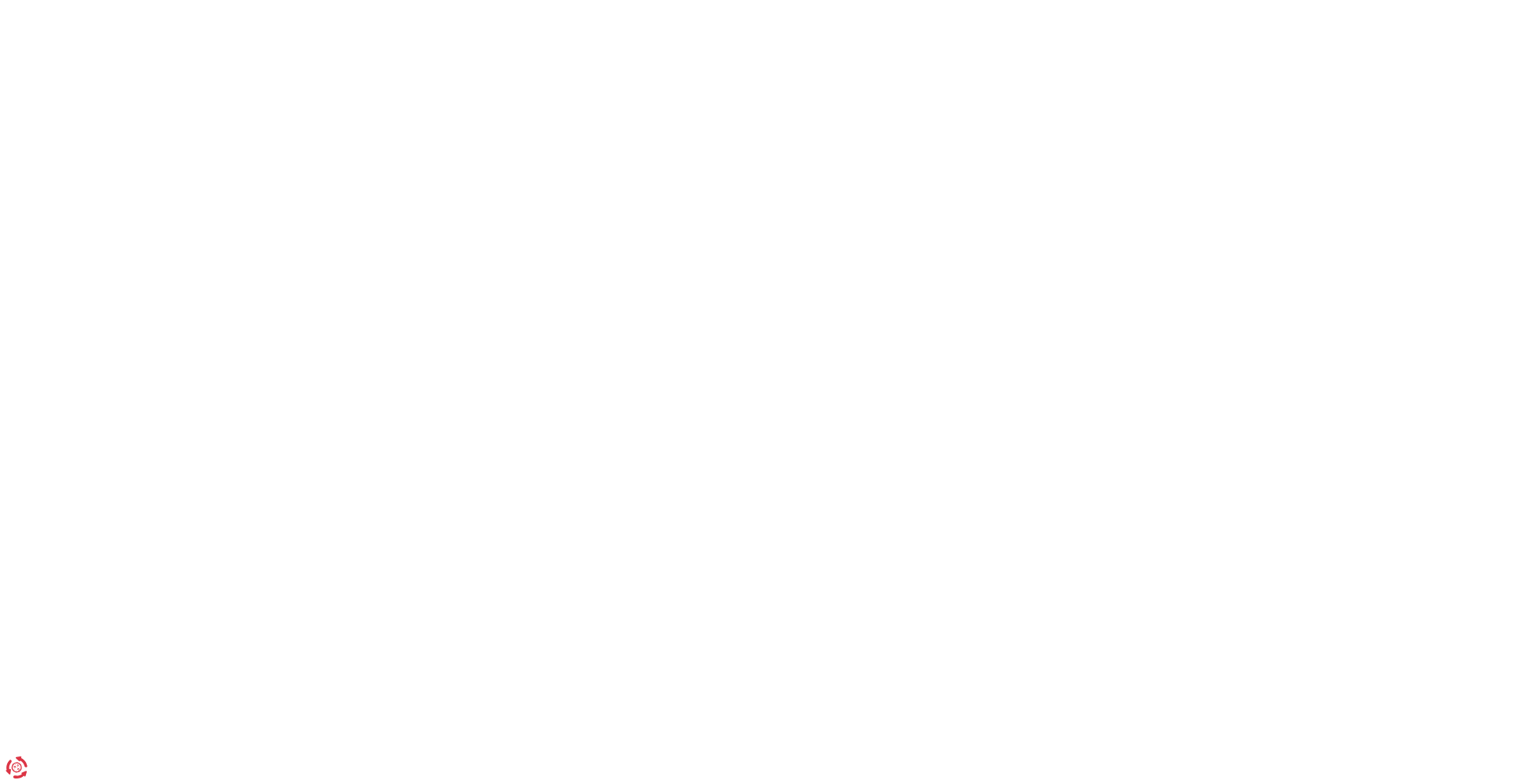
scroll to position [299, 0]
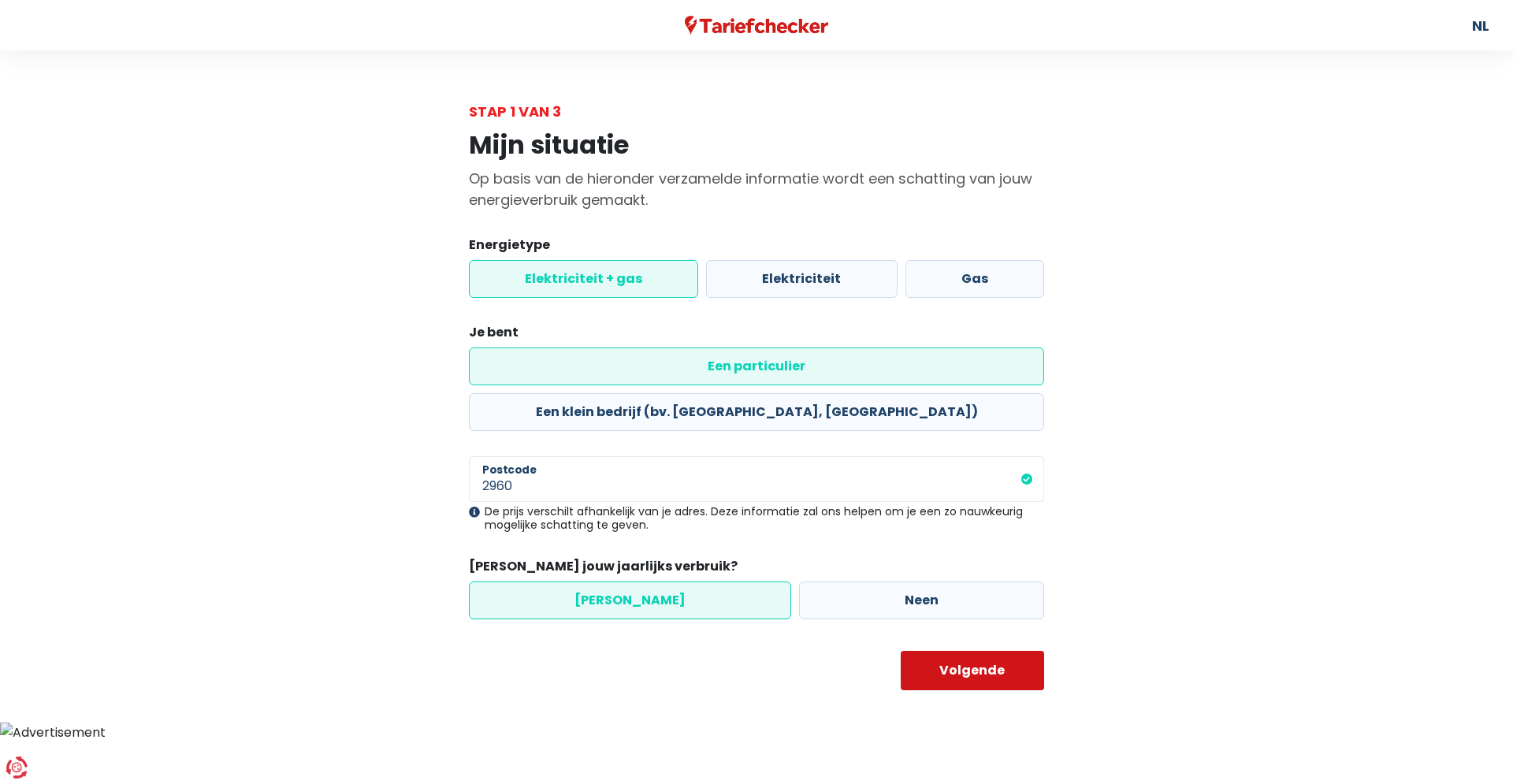
click at [985, 651] on button "Volgende" at bounding box center [972, 670] width 144 height 39
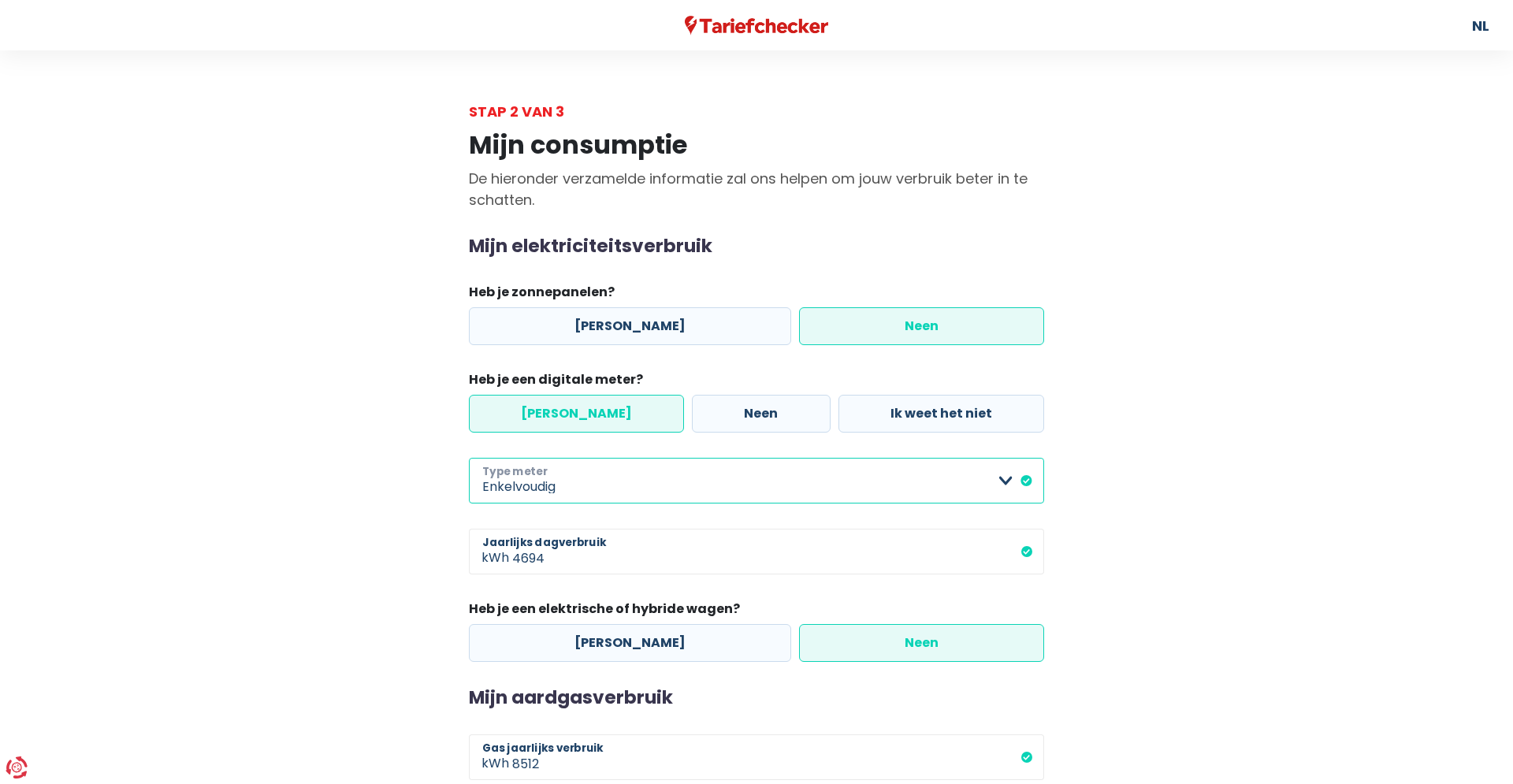
click at [469, 457] on select "Enkelvoudig Tweevoudig Enkelvoudig + uitsluitend nachttarief Tweevoudig + uitsl…" at bounding box center [756, 480] width 575 height 46
select select "day_night_bi_hourly"
click option "Tweevoudig" at bounding box center [0, 0] width 0 height 0
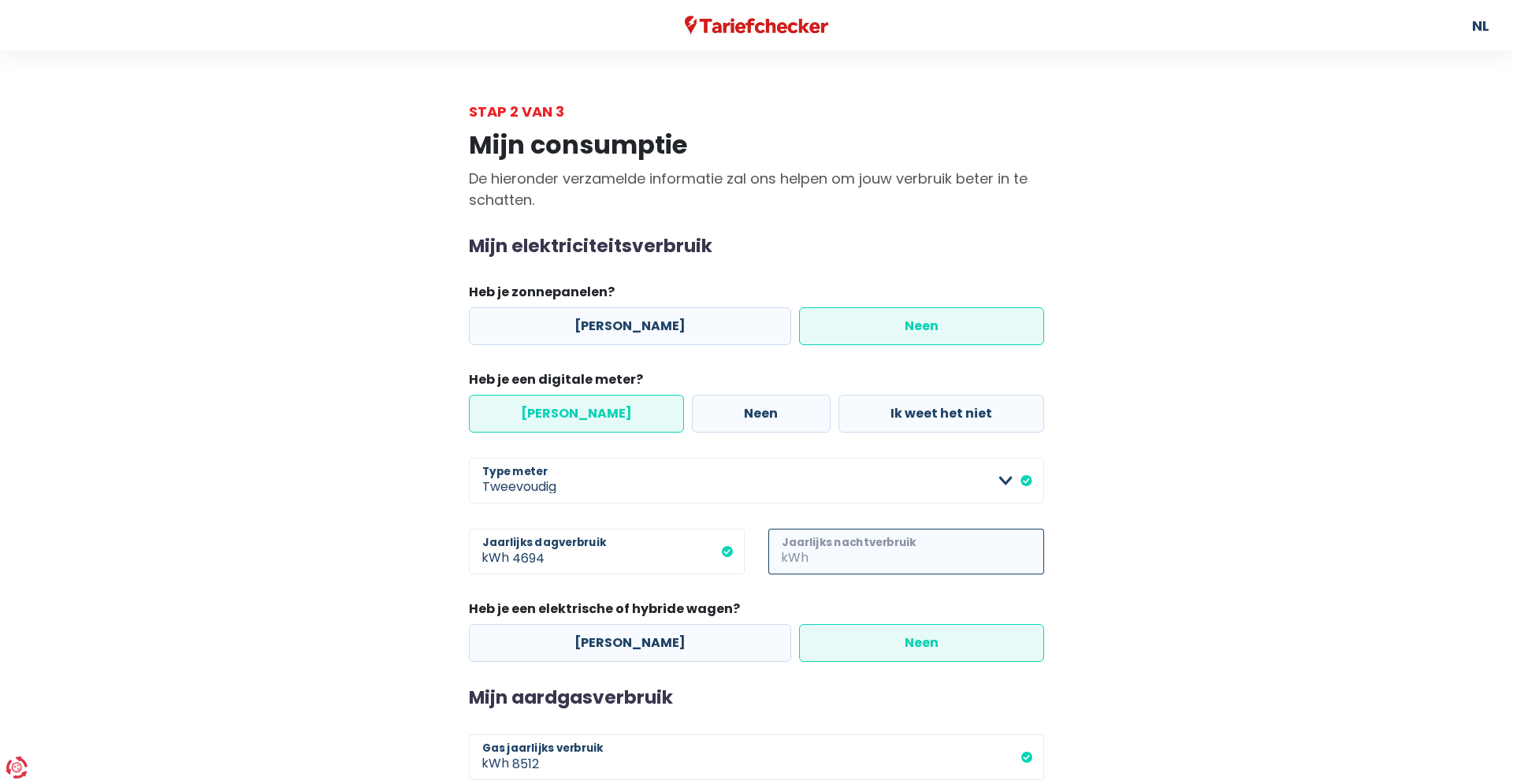
click at [838, 554] on input "Jaarlijks nachtverbruik" at bounding box center [927, 552] width 233 height 46
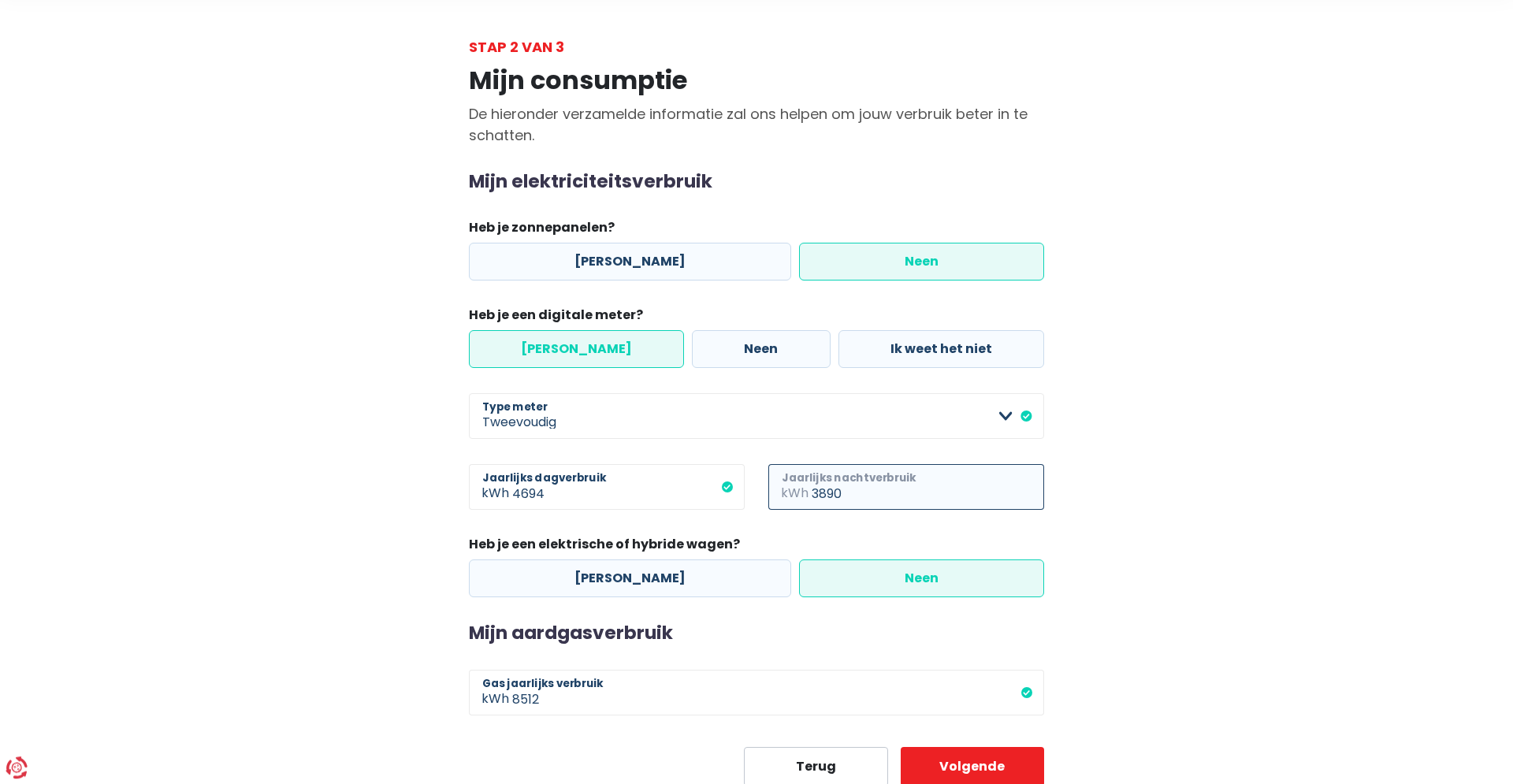
scroll to position [118, 0]
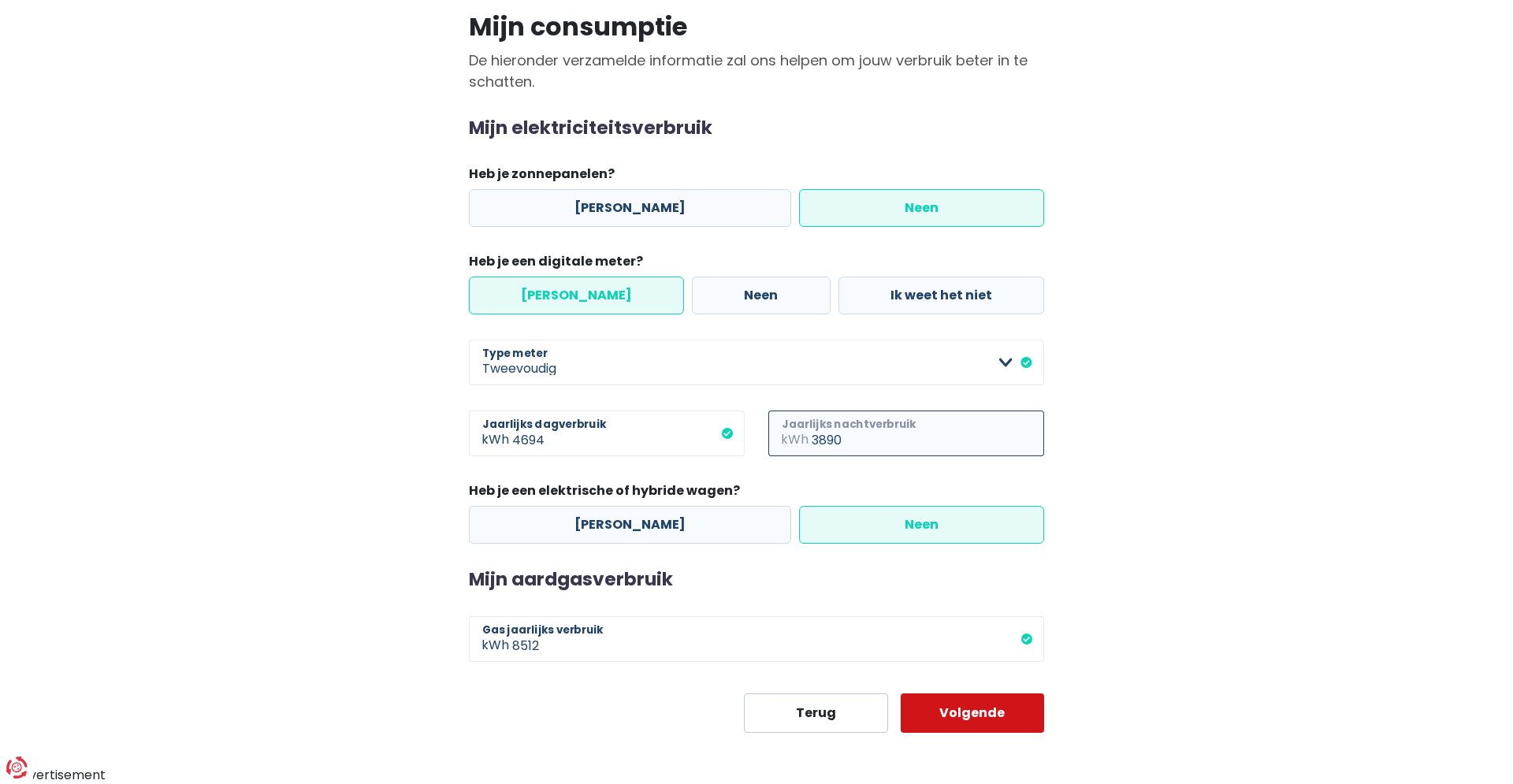
type input "3890"
click at [969, 714] on button "Volgende" at bounding box center [972, 713] width 144 height 39
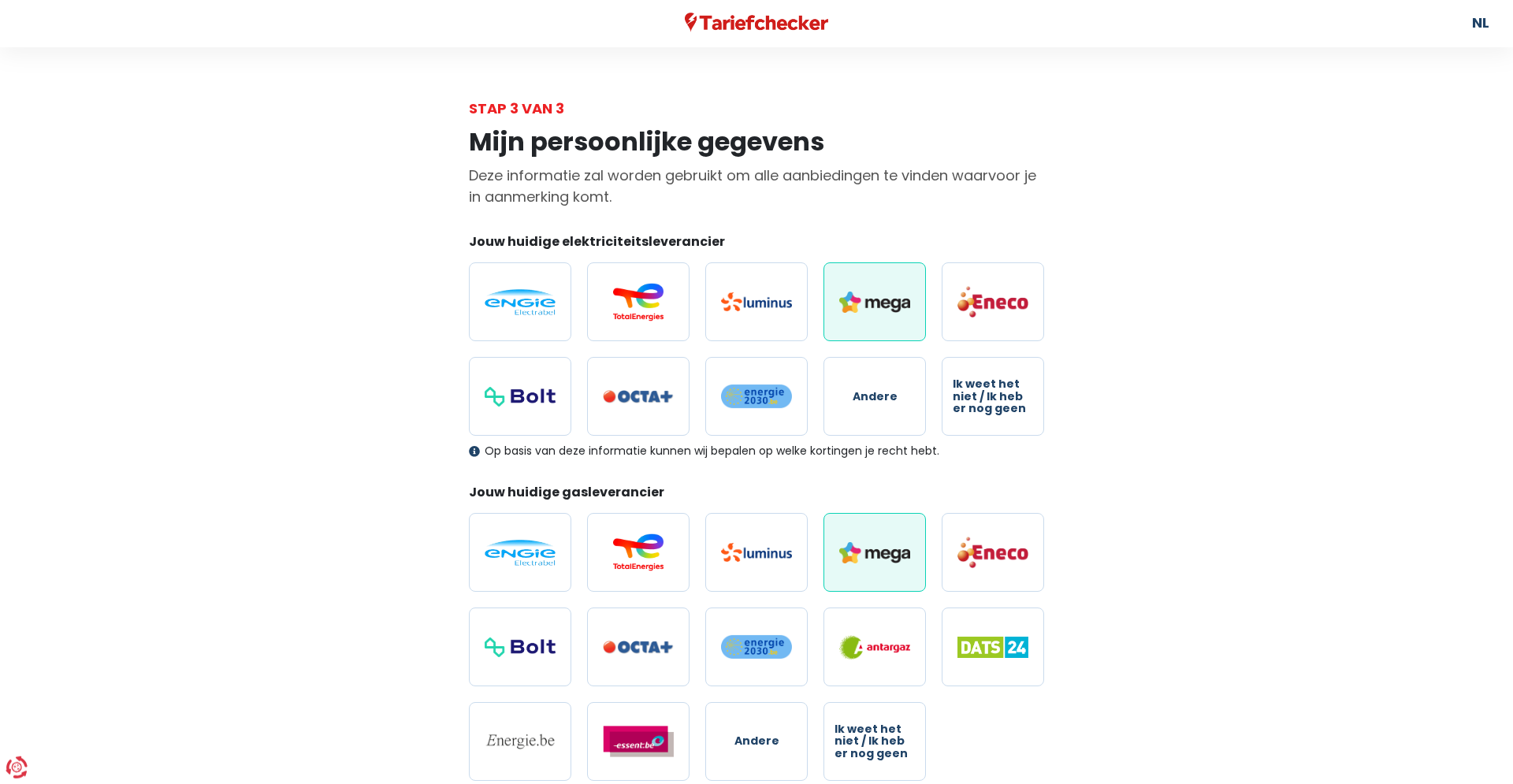
scroll to position [299, 0]
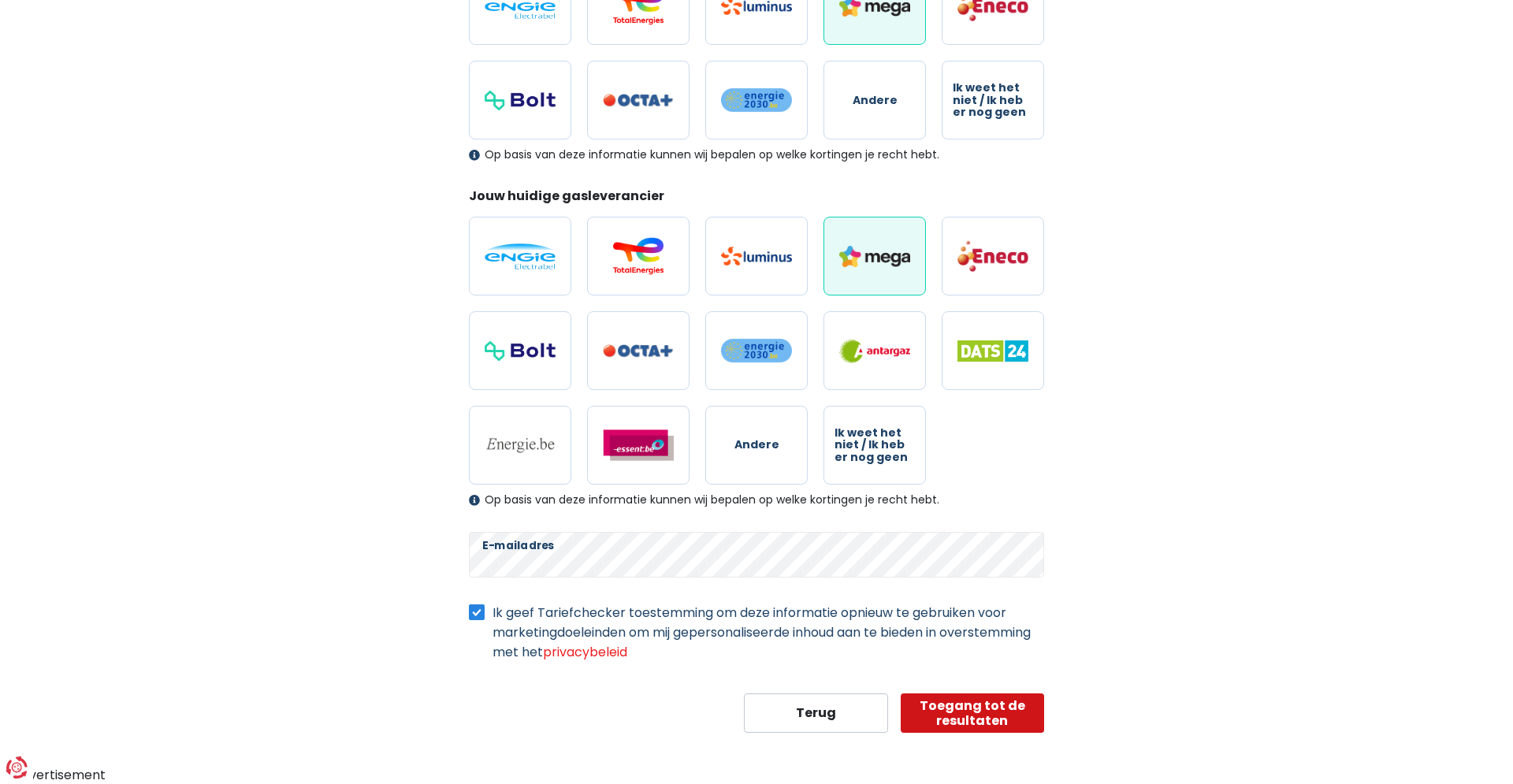
click at [966, 714] on button "Toegang tot de resultaten" at bounding box center [972, 713] width 144 height 39
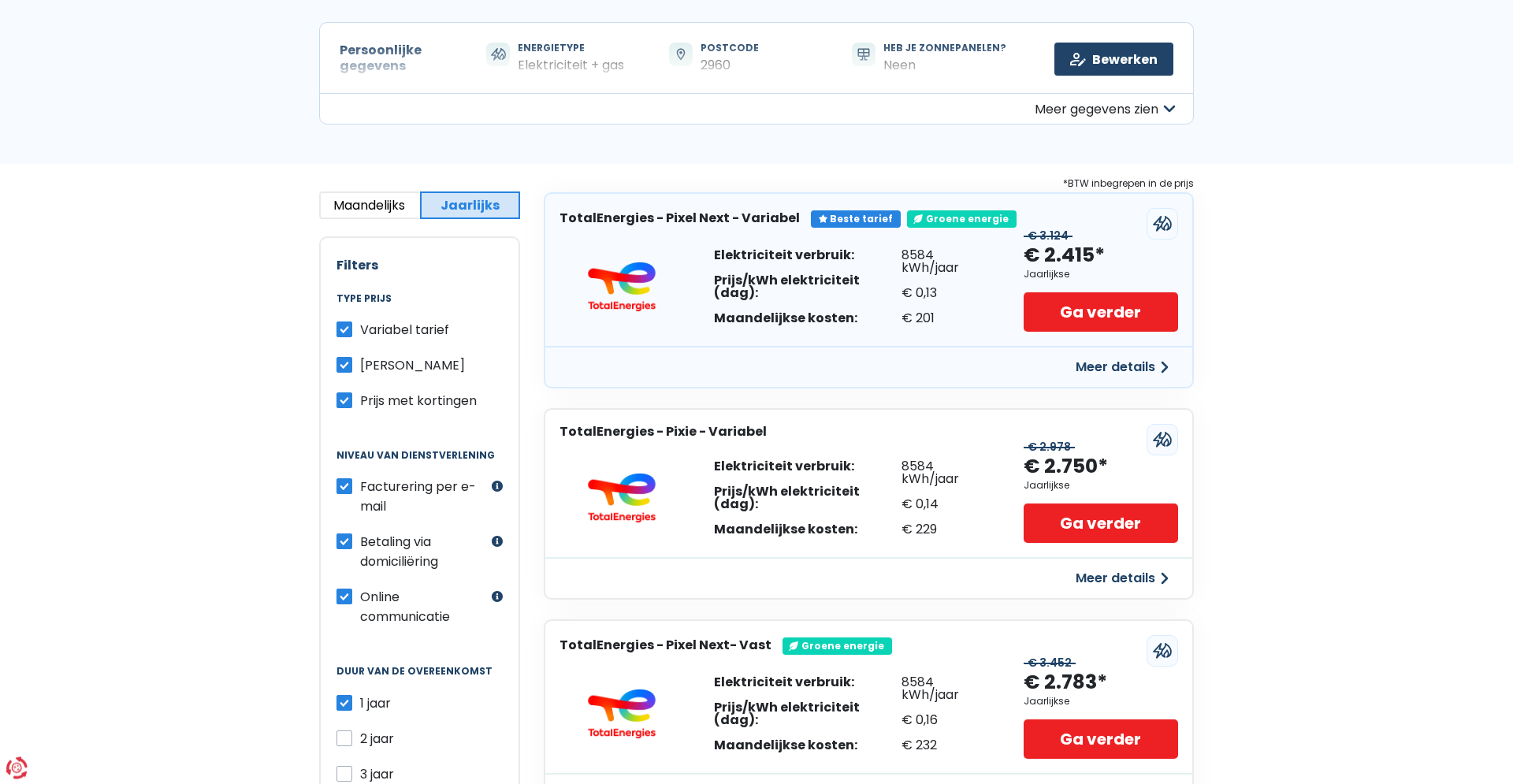
scroll to position [160, 0]
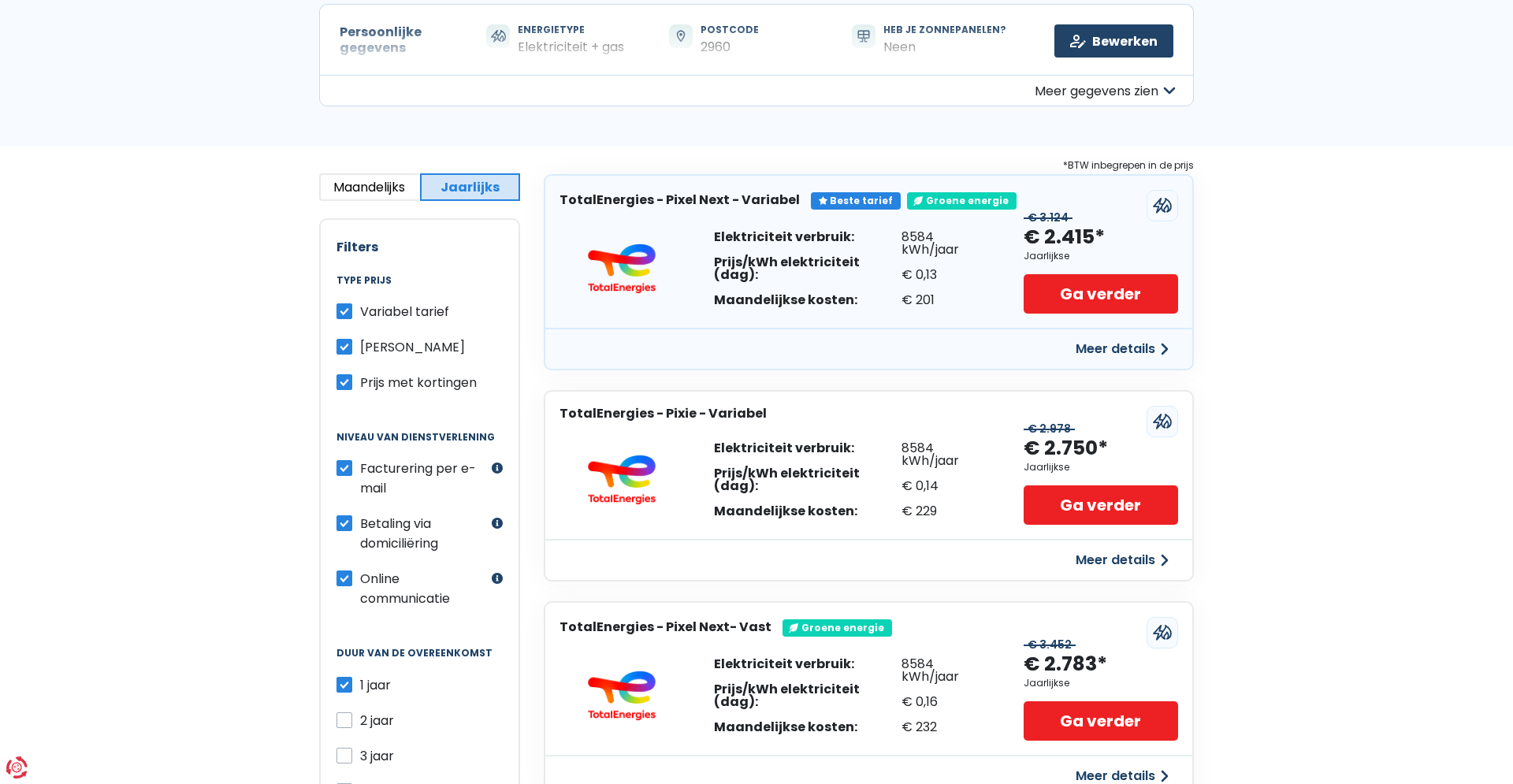
click at [345, 181] on button "Maandelijks" at bounding box center [369, 188] width 101 height 28
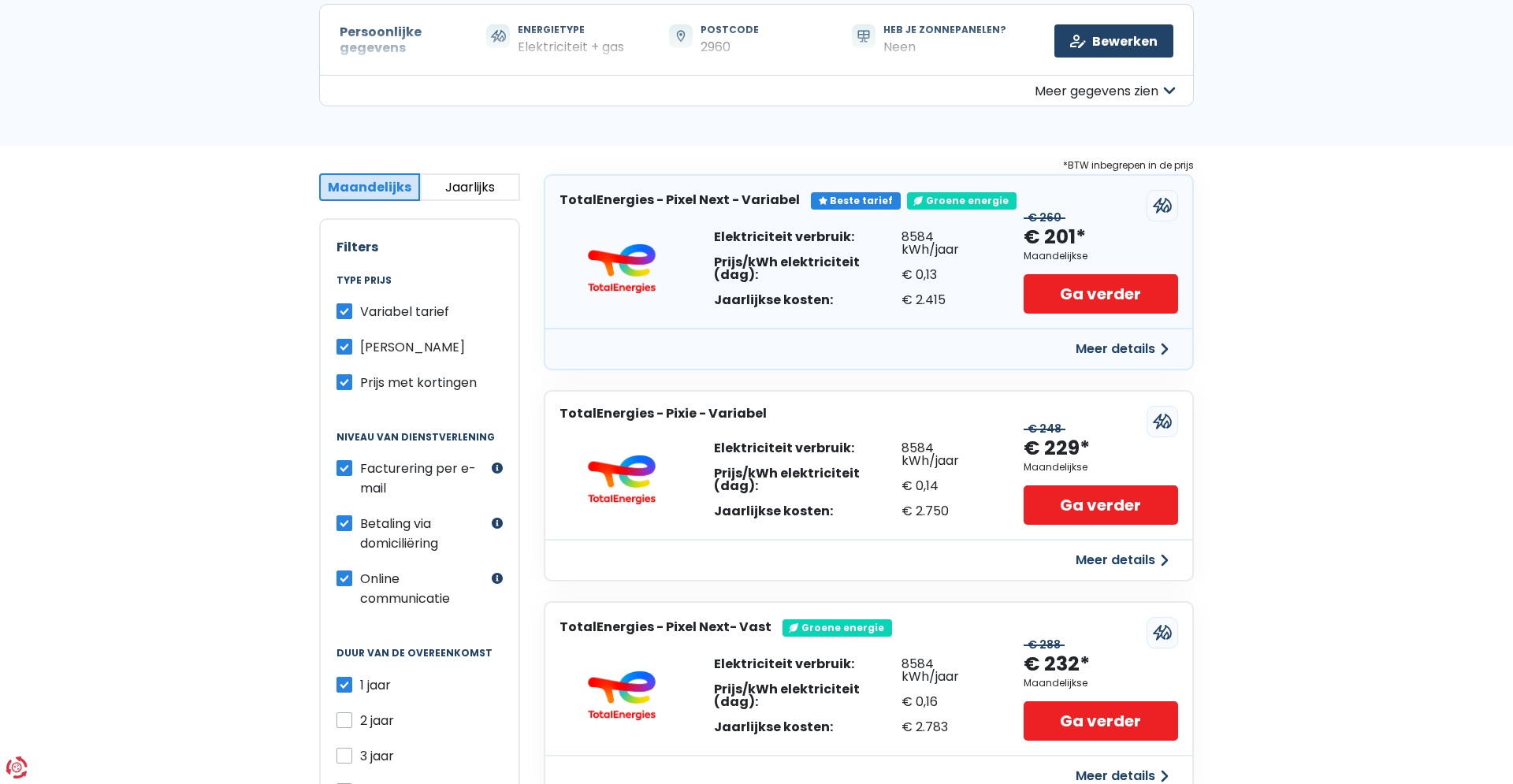
click at [478, 183] on button "Jaarlijks" at bounding box center [470, 188] width 101 height 28
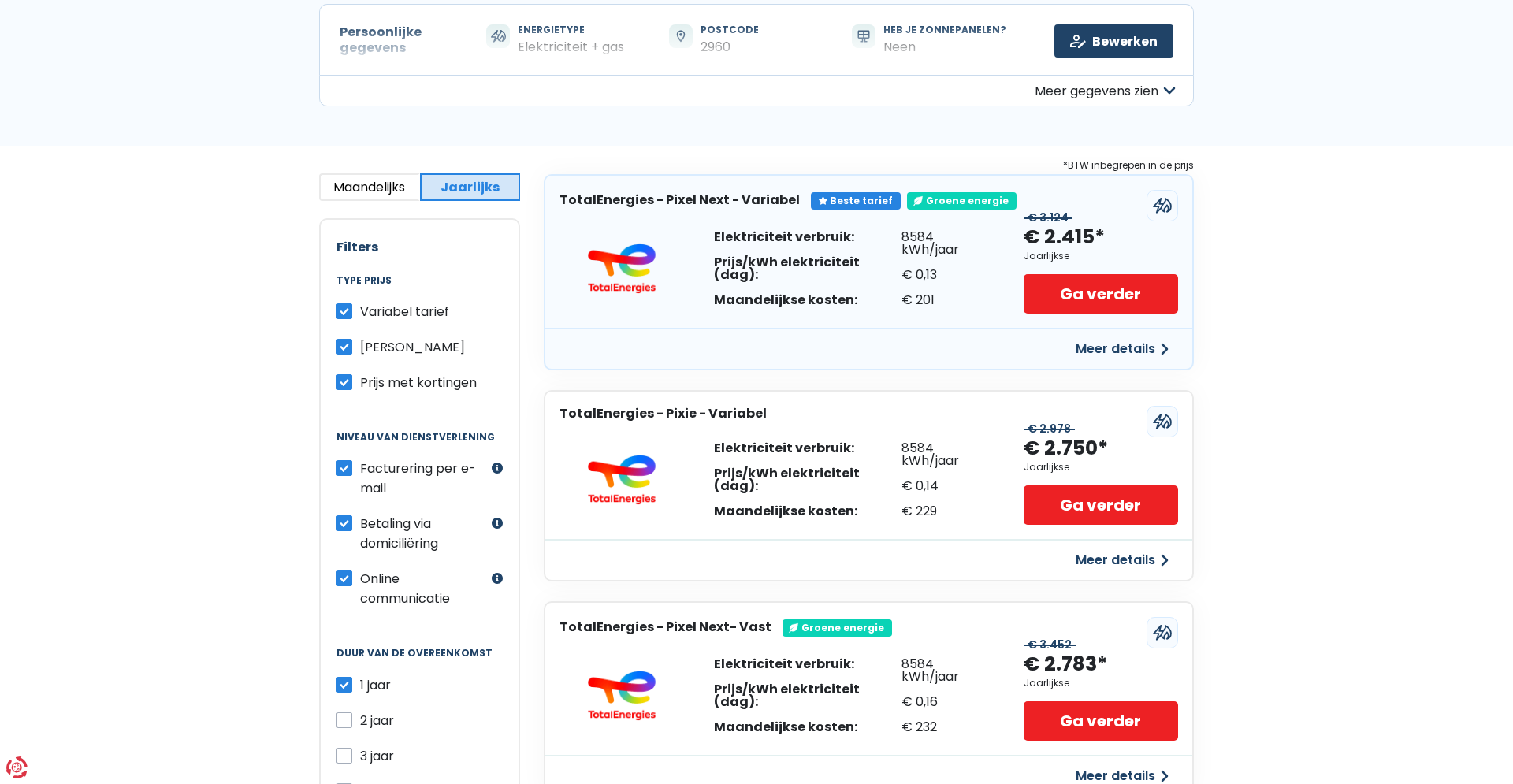
click at [1130, 94] on button "Meer gegevens zien" at bounding box center [756, 90] width 875 height 31
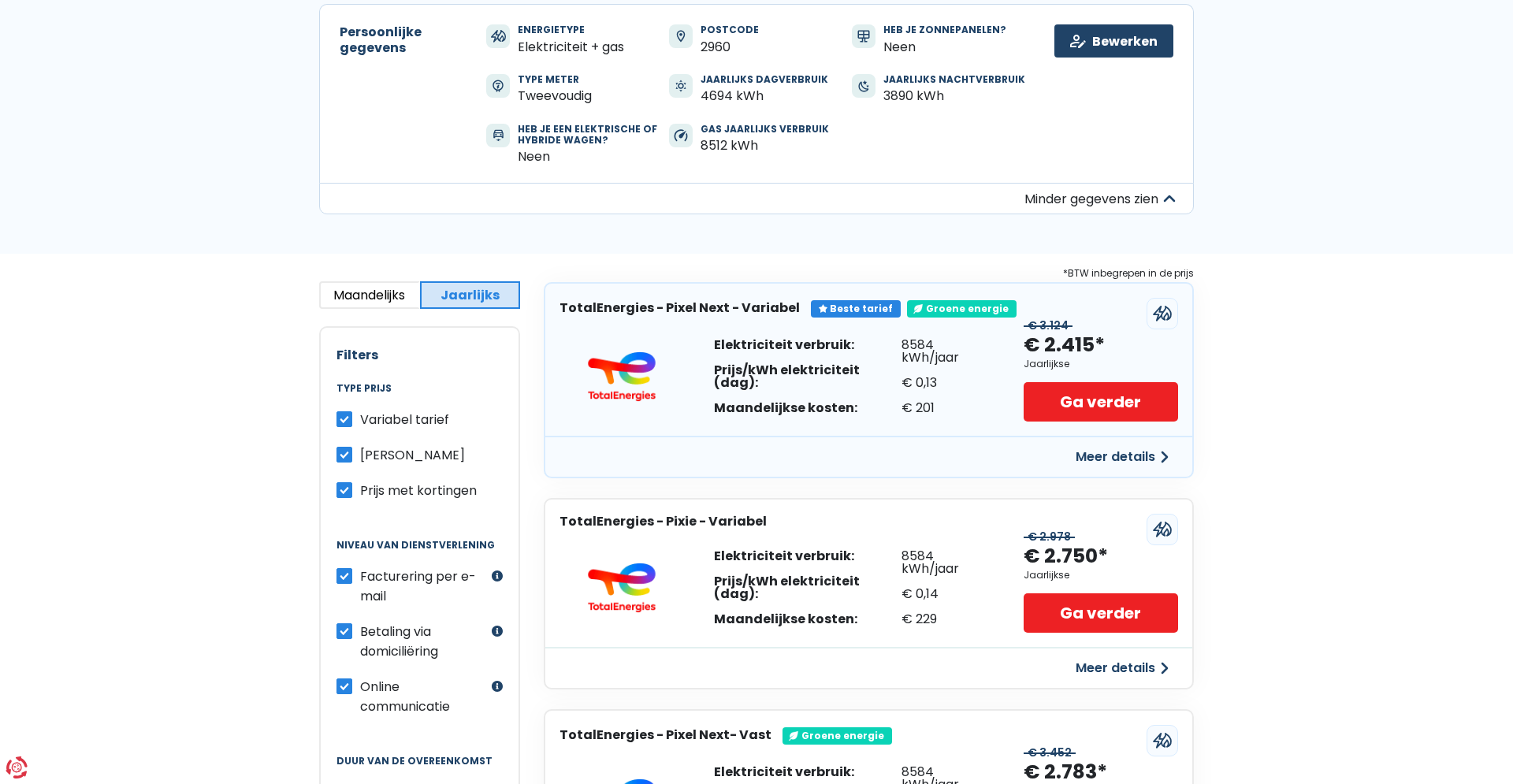
click at [392, 291] on button "Maandelijks" at bounding box center [369, 295] width 101 height 28
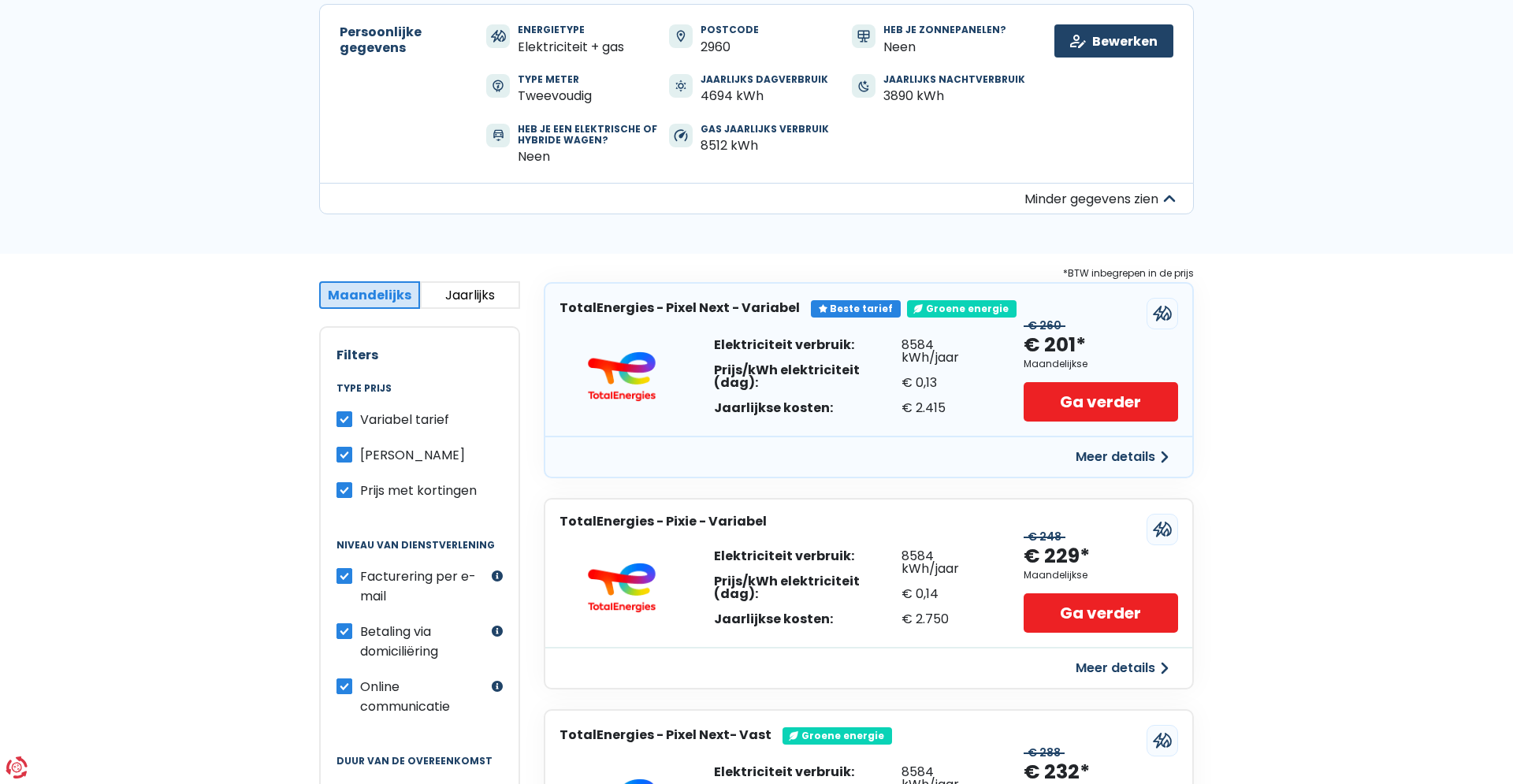
click at [1135, 451] on button "Meer details" at bounding box center [1122, 457] width 112 height 28
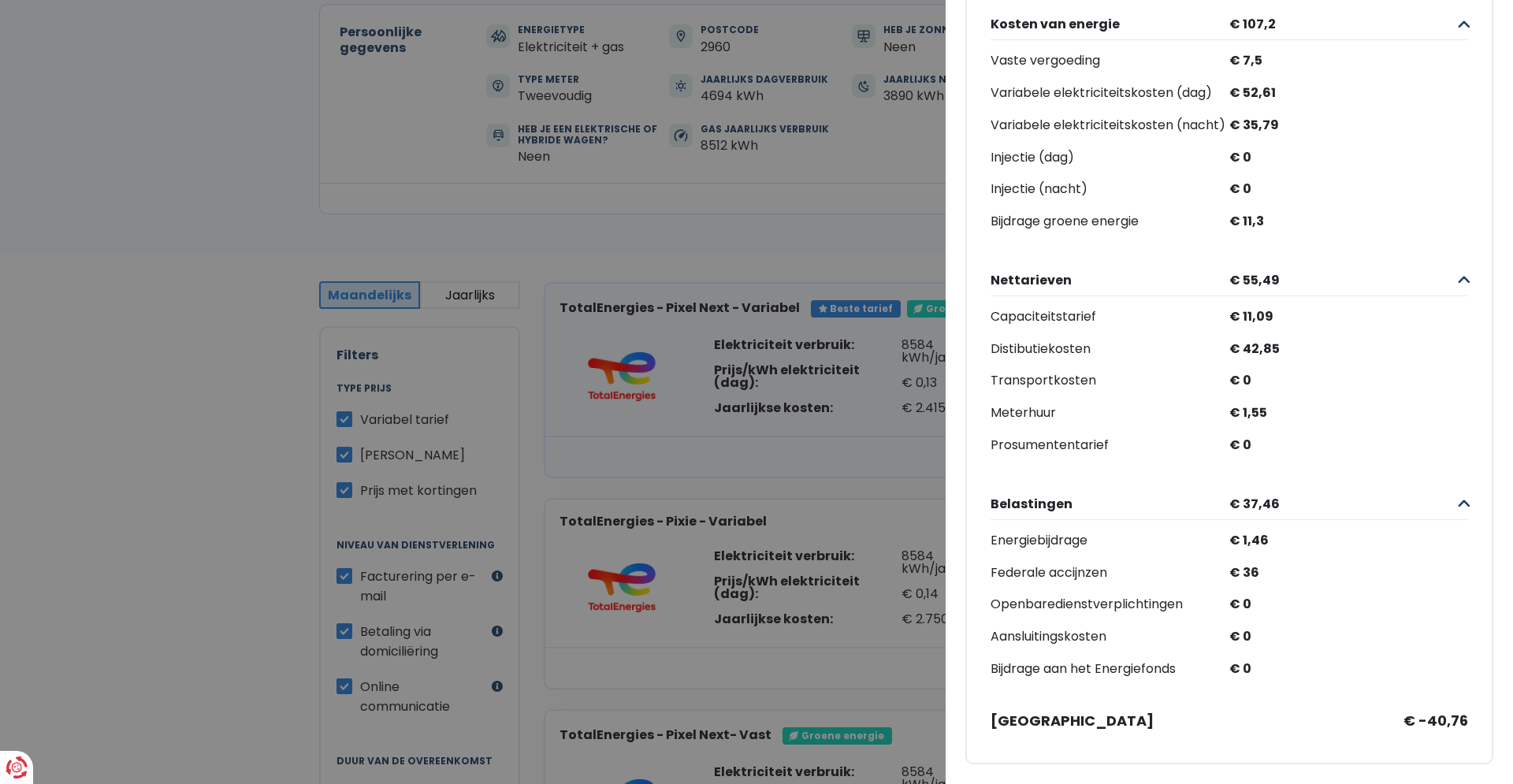
scroll to position [0, 0]
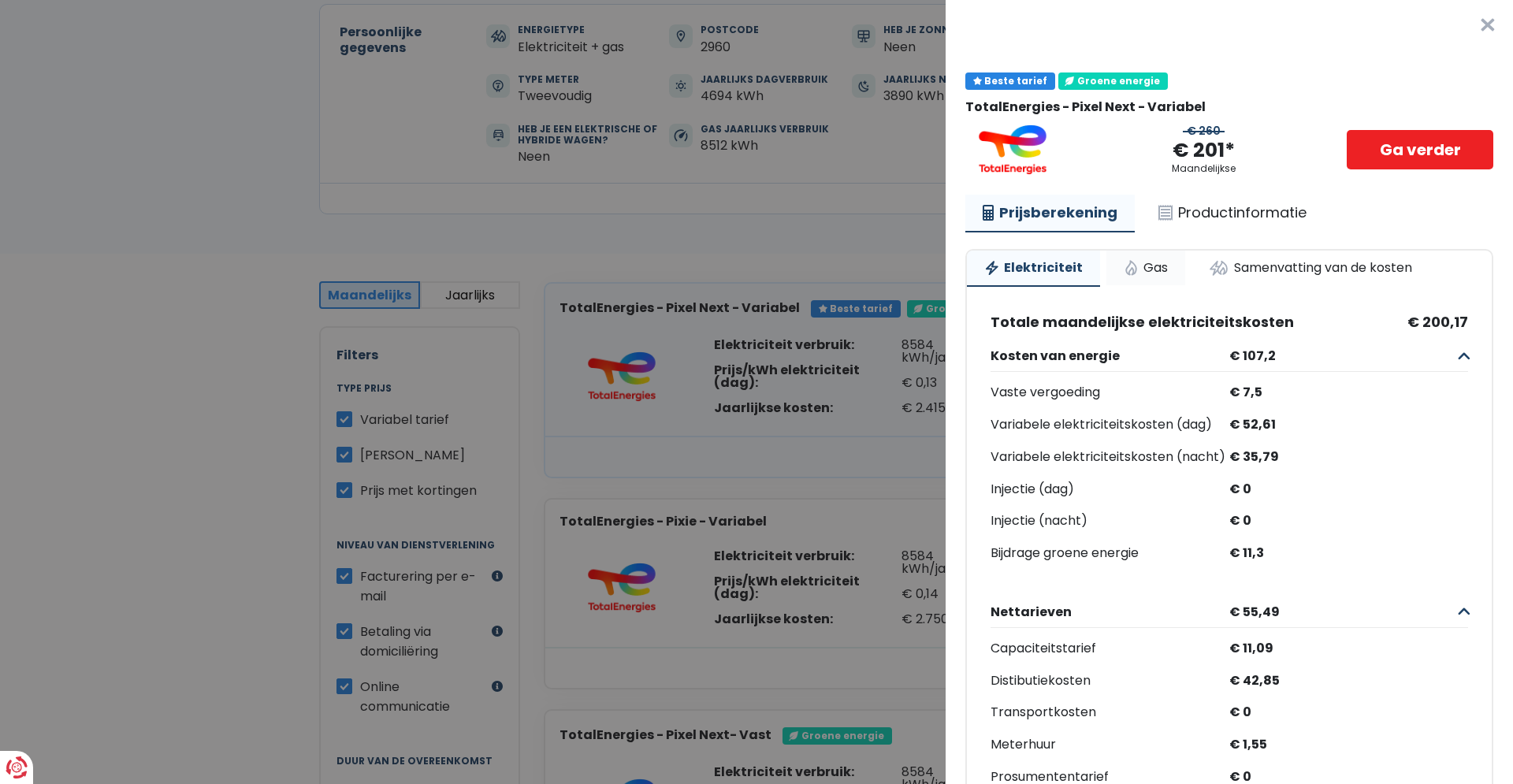
click at [1144, 269] on link "Gas" at bounding box center [1146, 268] width 79 height 35
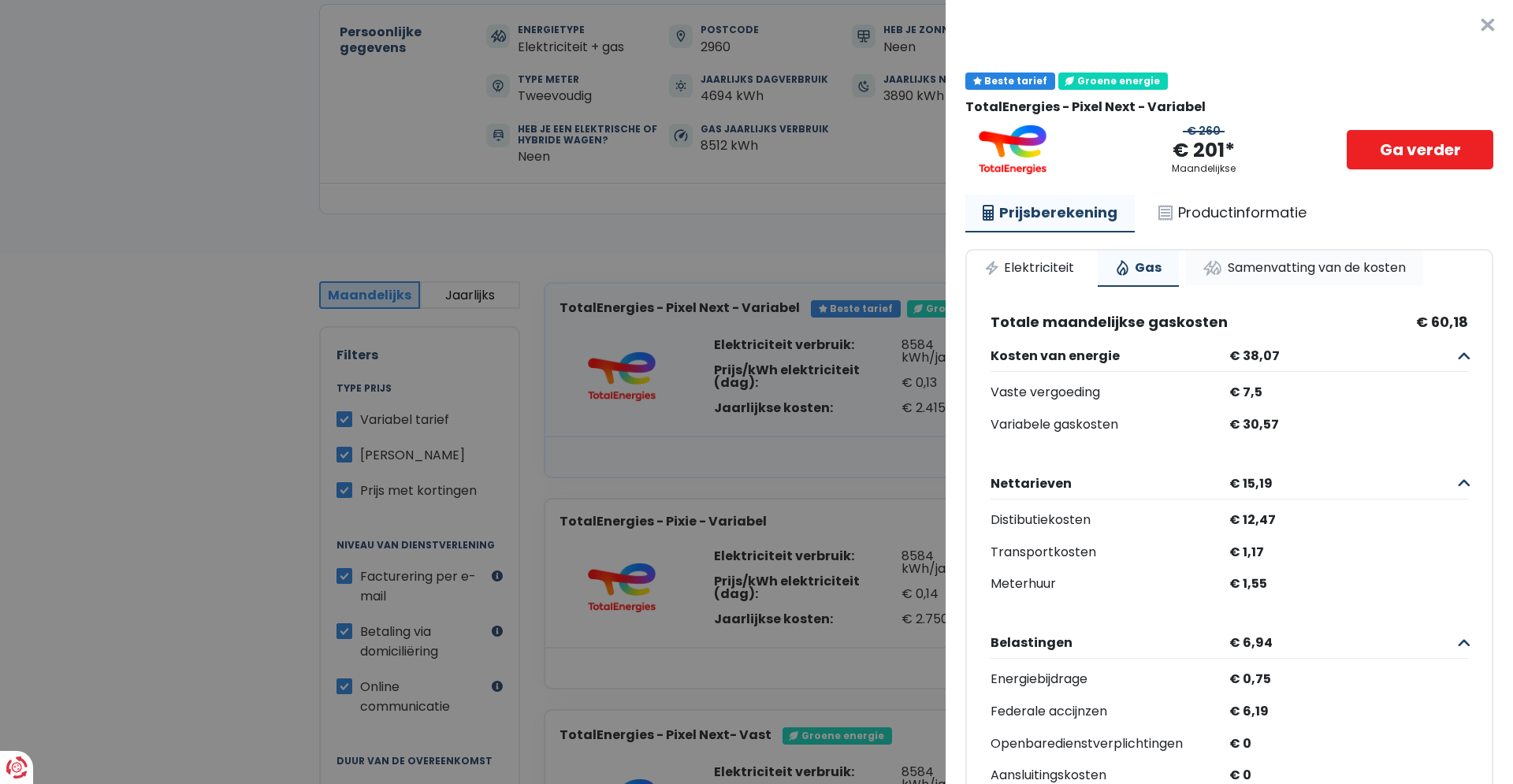
click at [1300, 269] on link "Samenvatting van de kosten" at bounding box center [1303, 268] width 238 height 35
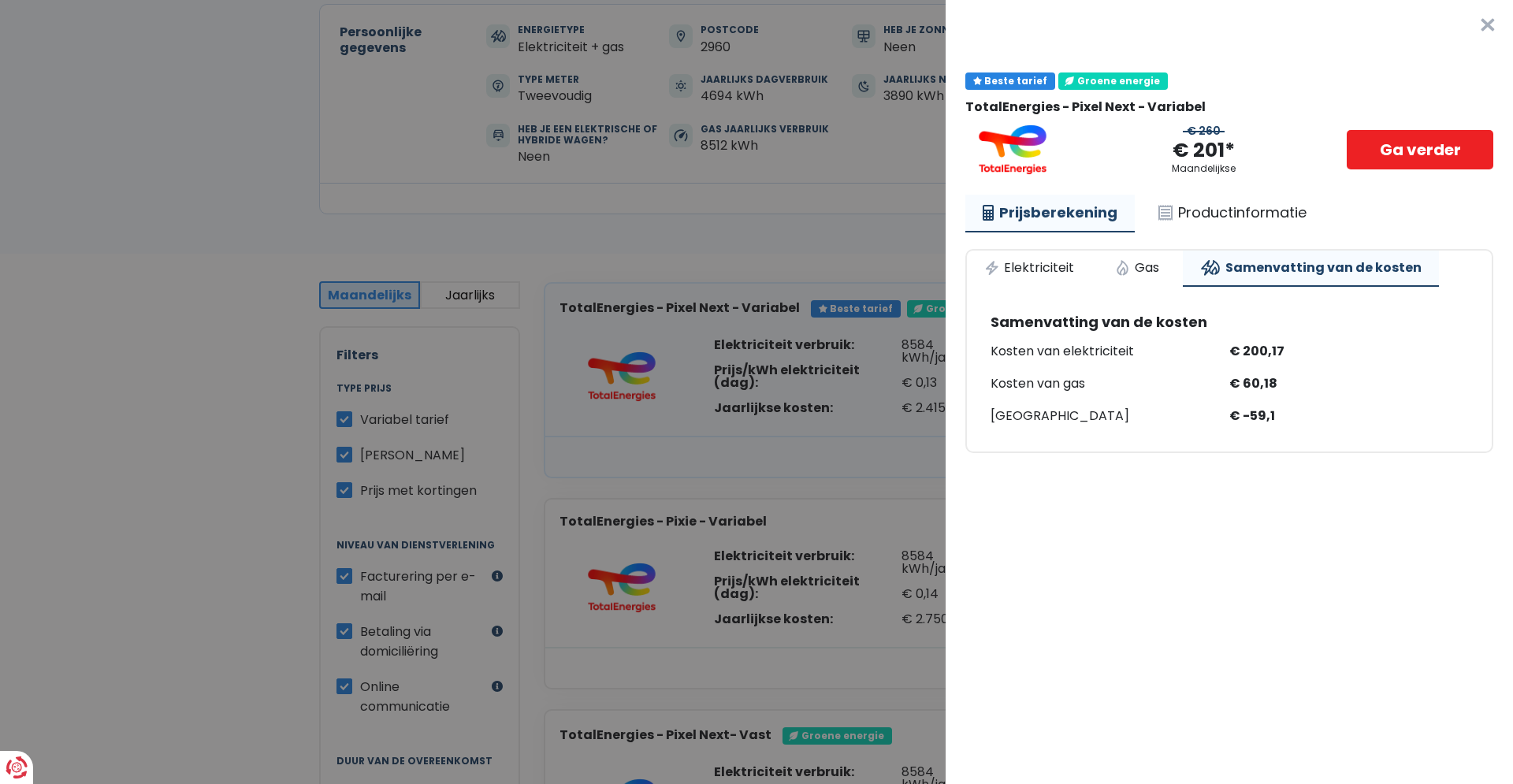
drag, startPoint x: 1488, startPoint y: 25, endPoint x: 1480, endPoint y: 32, distance: 10.6
click at [1487, 25] on button "×" at bounding box center [1487, 25] width 50 height 50
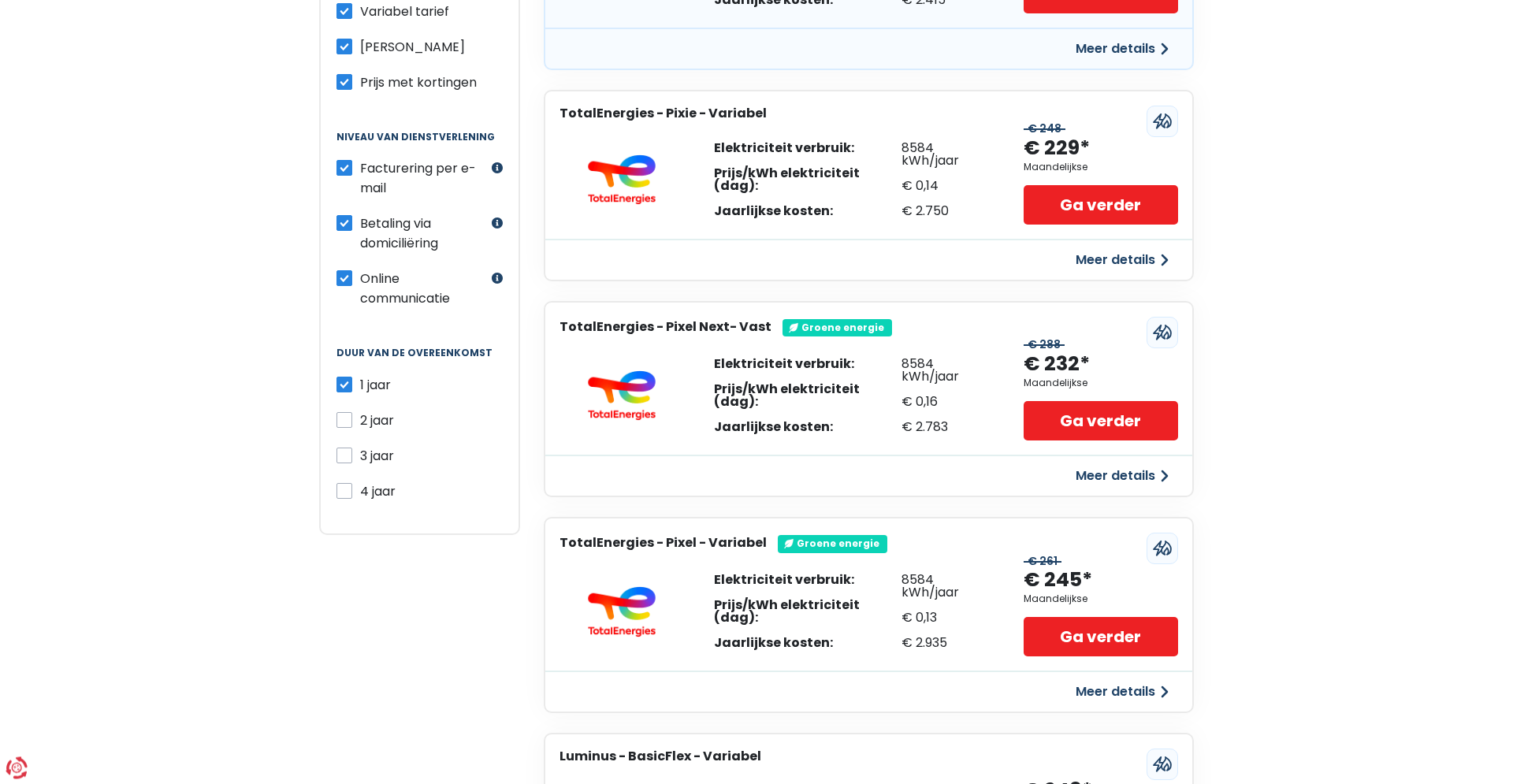
scroll to position [643, 0]
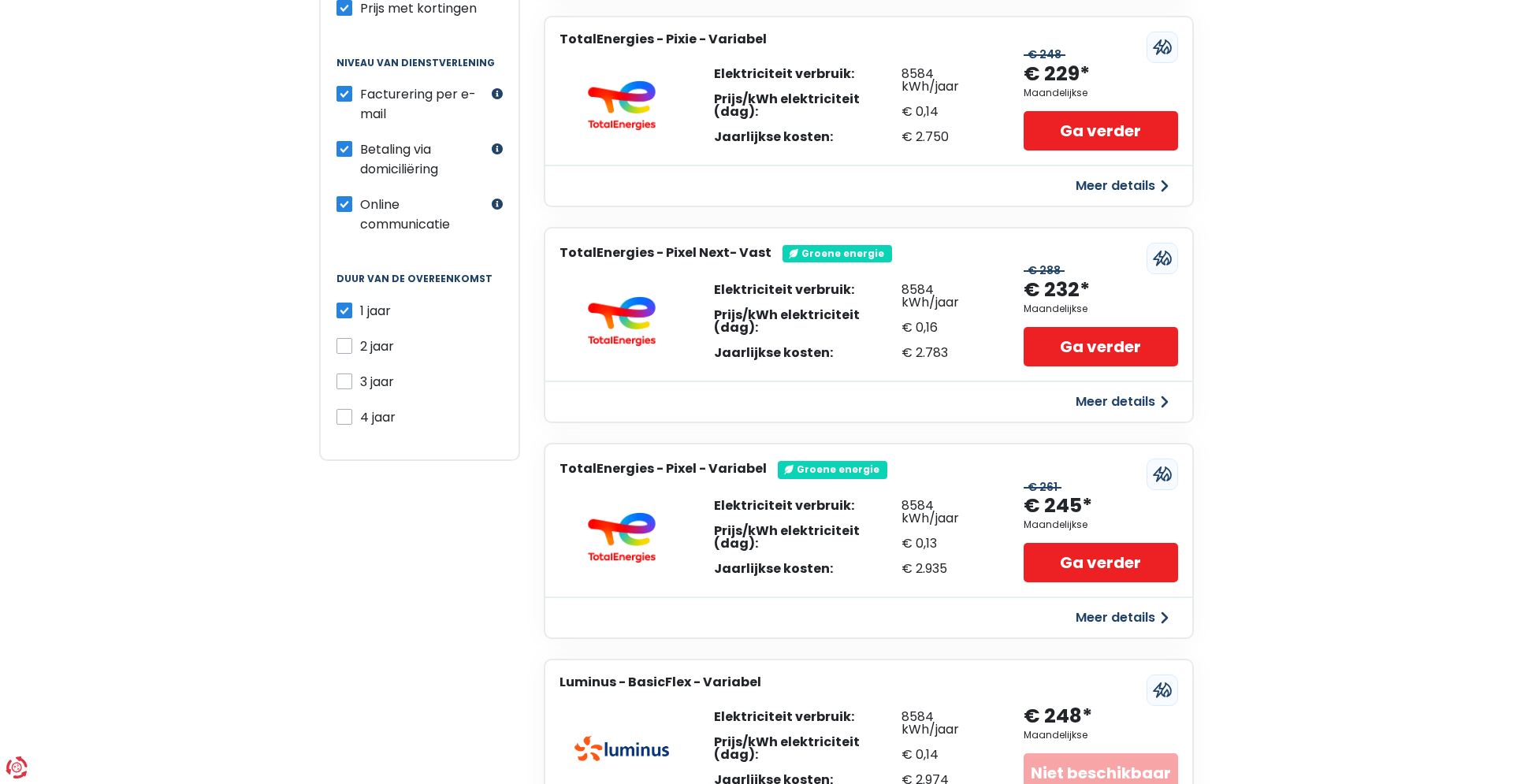
click at [1396, 379] on div "Persoonlijke gegevens Maandelijks Jaarlijks Maandelijks prijs Filters Type prij…" at bounding box center [756, 369] width 1513 height 1196
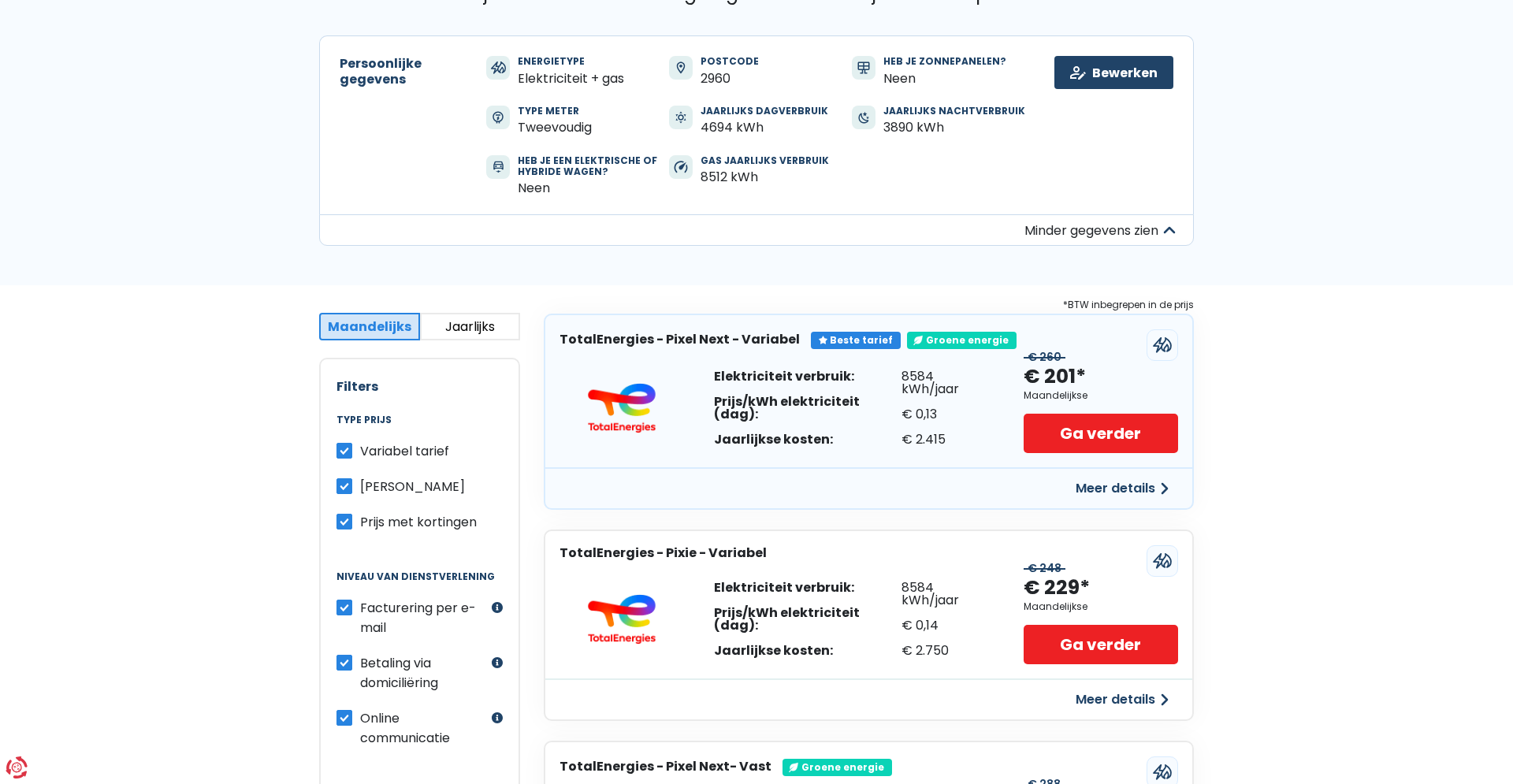
scroll to position [0, 0]
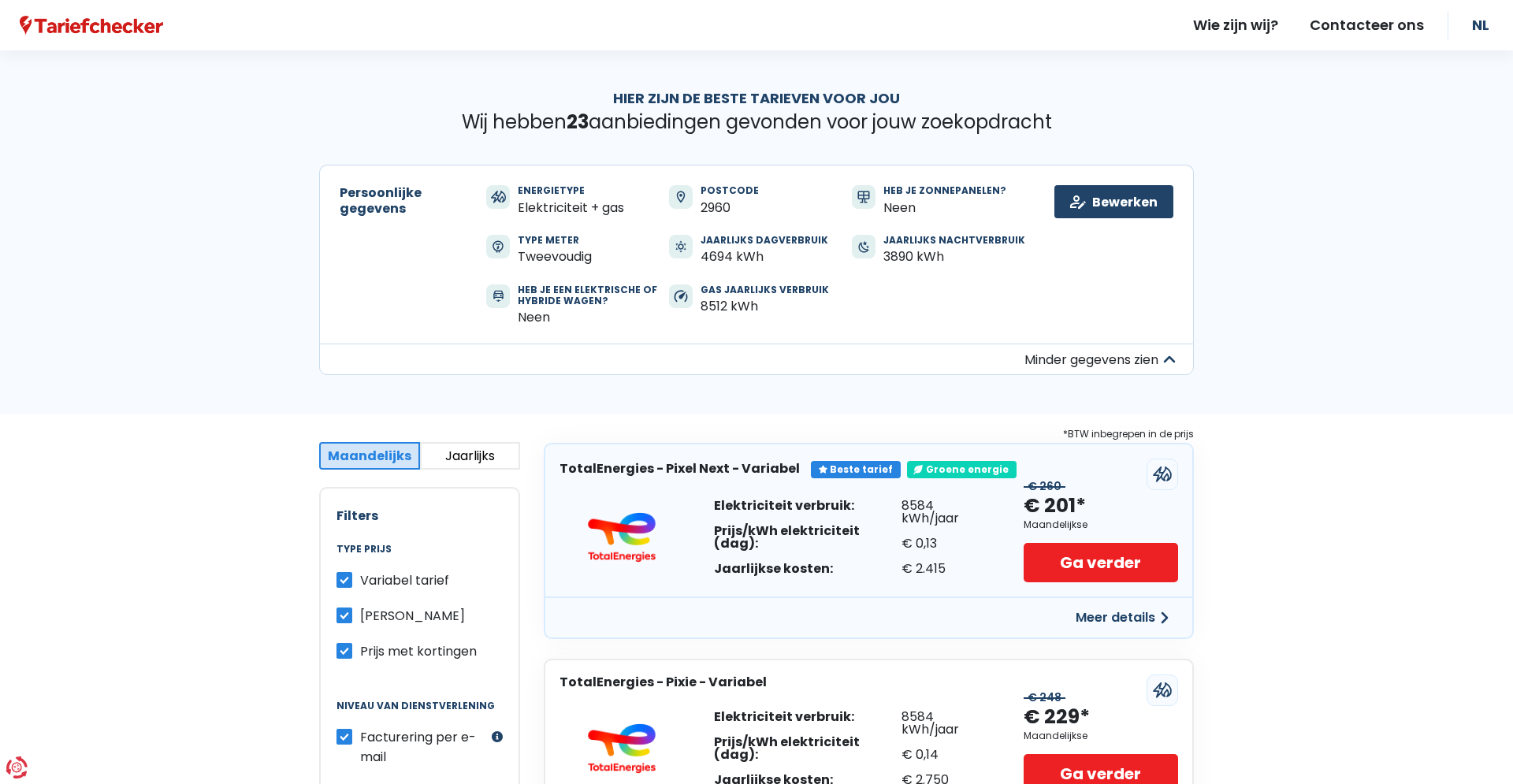
click at [1127, 615] on button "Meer details" at bounding box center [1122, 618] width 112 height 28
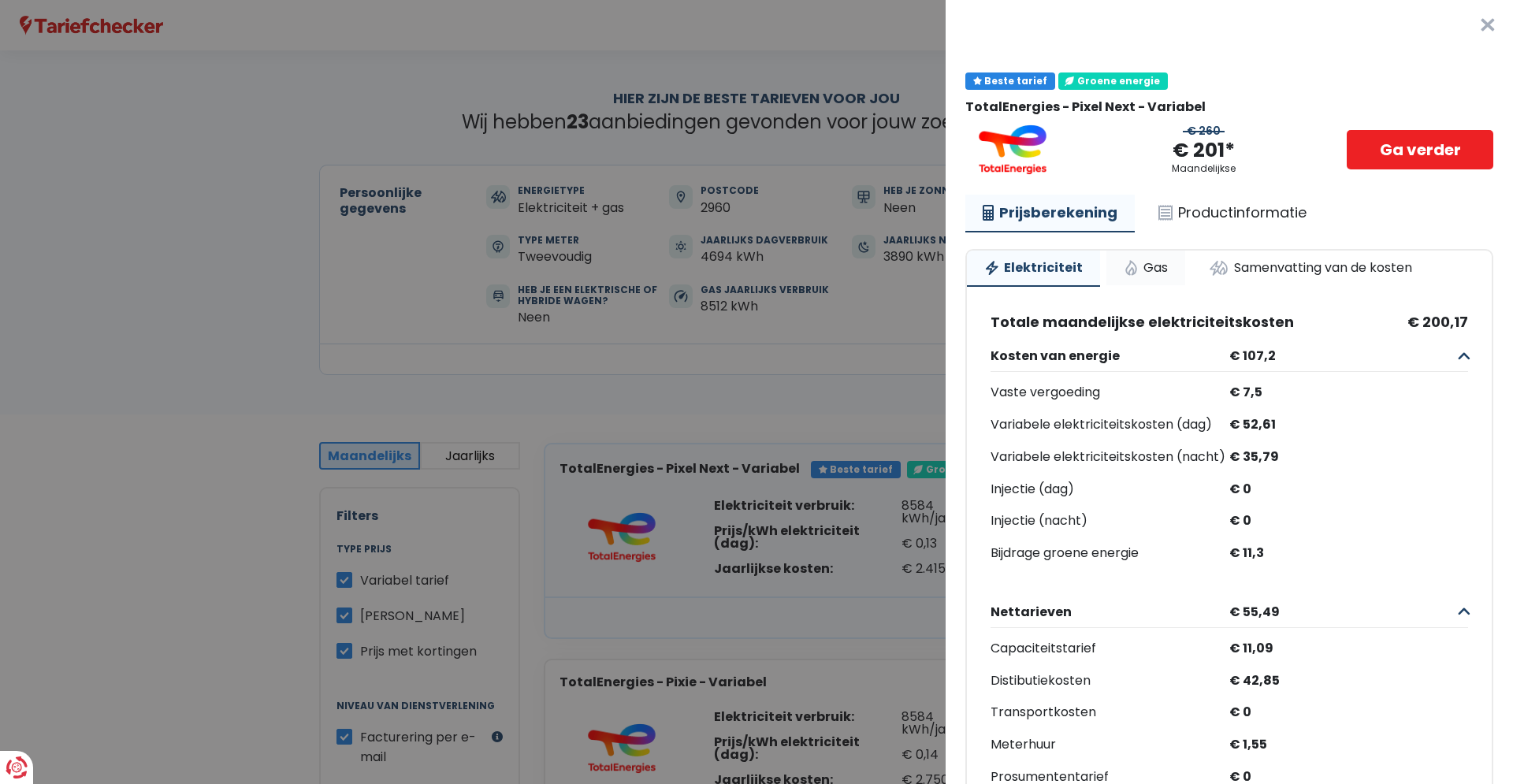
click at [1147, 262] on link "Gas" at bounding box center [1146, 268] width 79 height 35
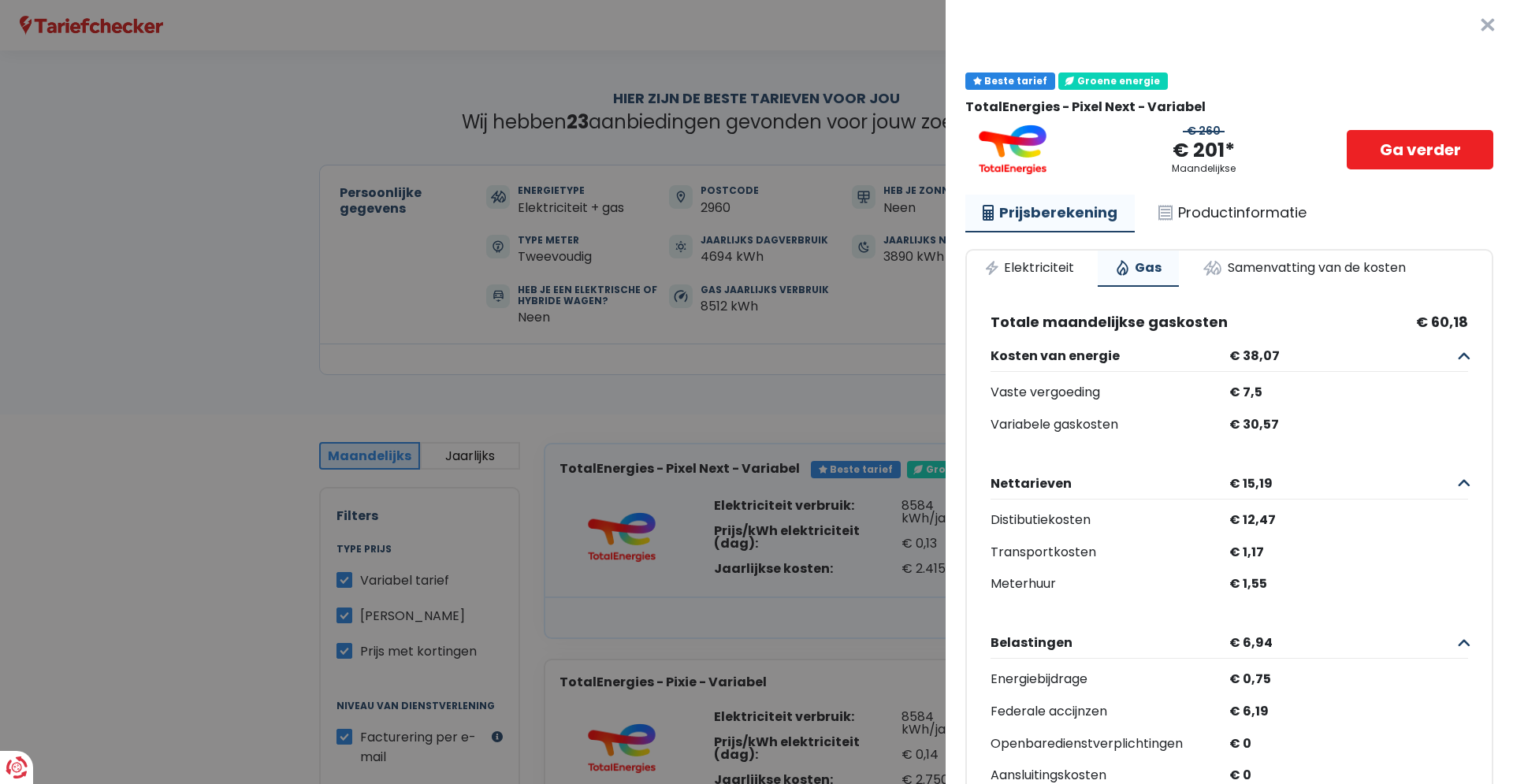
click at [1492, 22] on button "×" at bounding box center [1487, 25] width 50 height 50
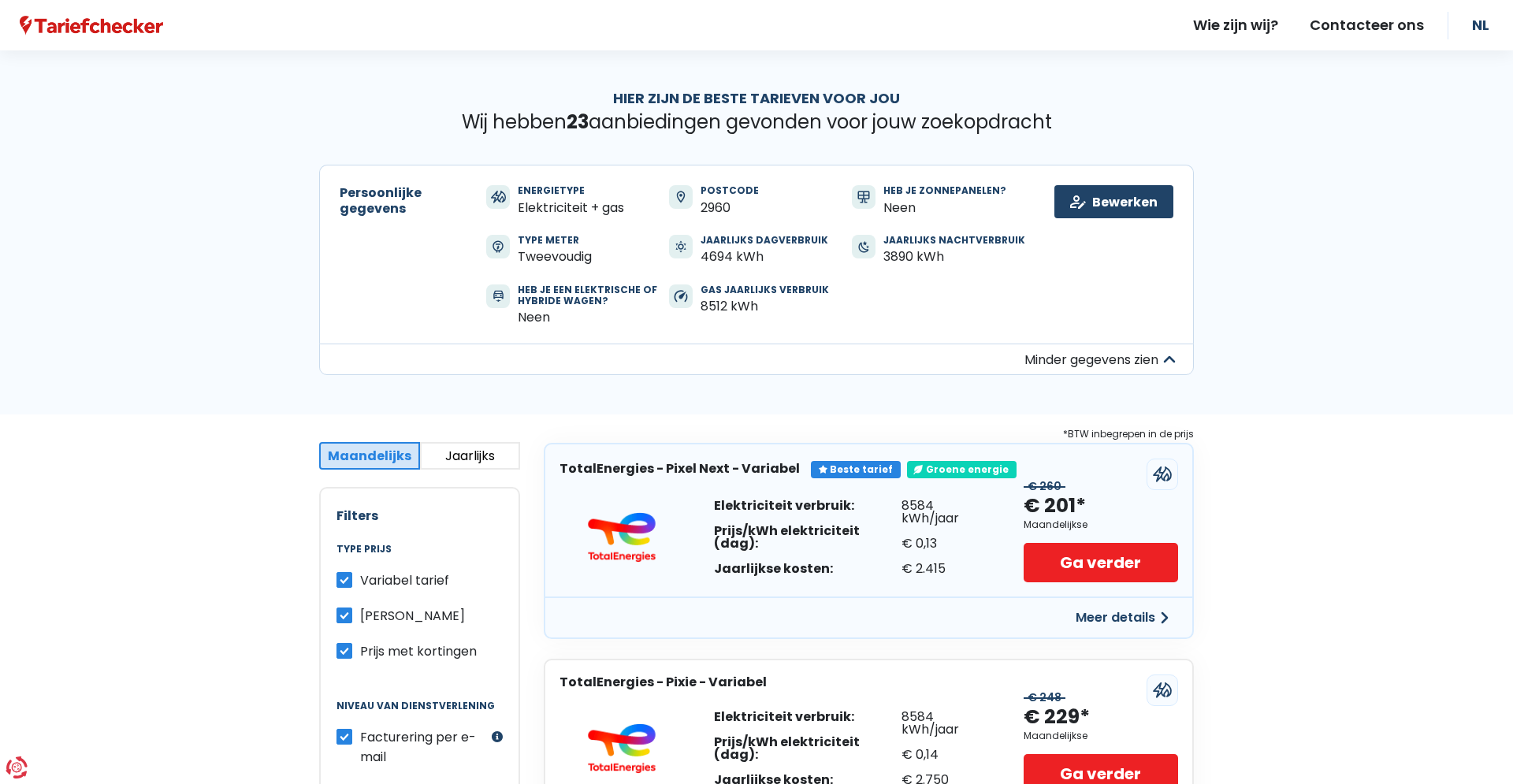
click at [360, 656] on label "Prijs met kortingen" at bounding box center [419, 652] width 117 height 20
click at [344, 656] on input "Prijs met kortingen" at bounding box center [344, 649] width 16 height 16
checkbox input "false"
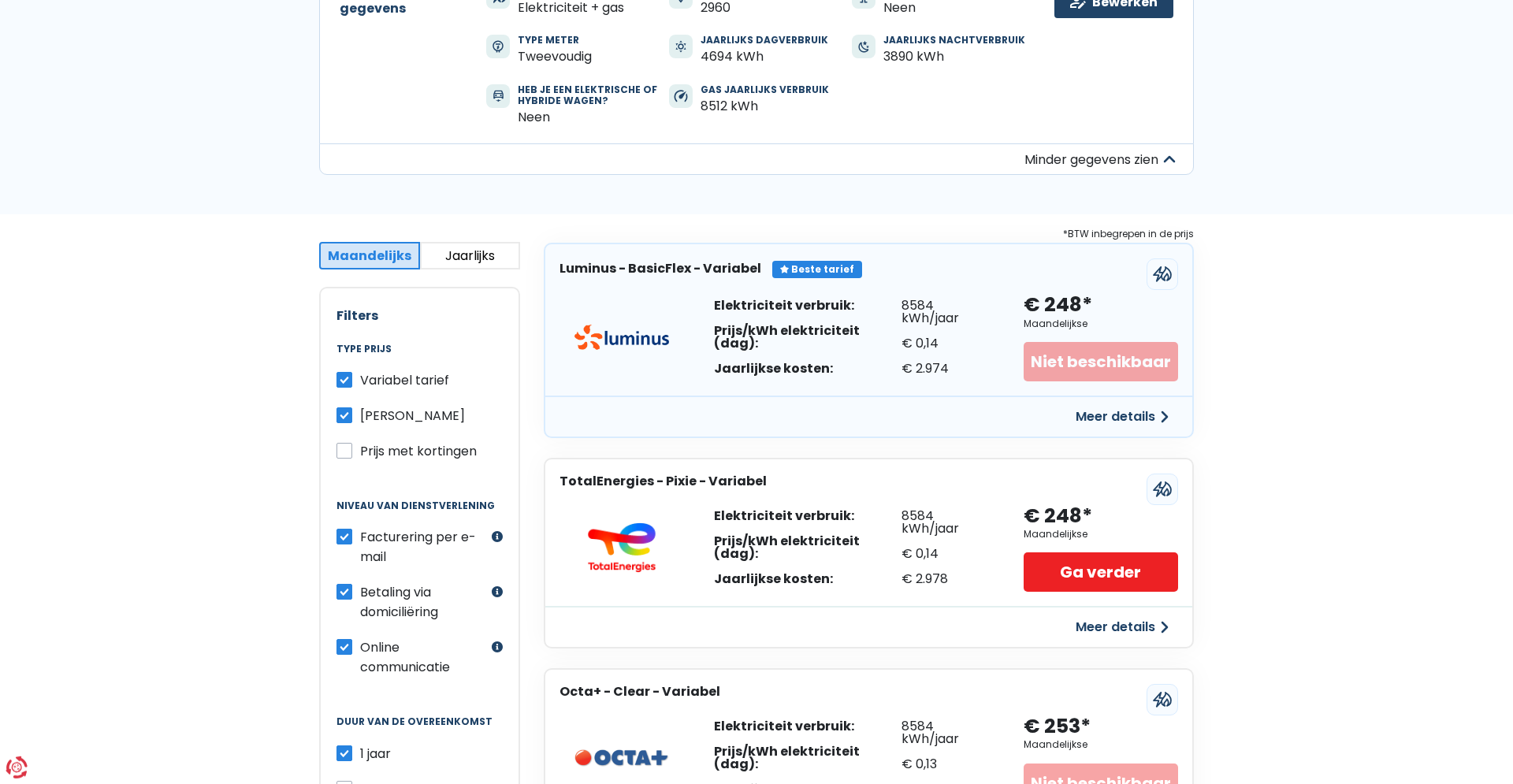
scroll to position [241, 0]
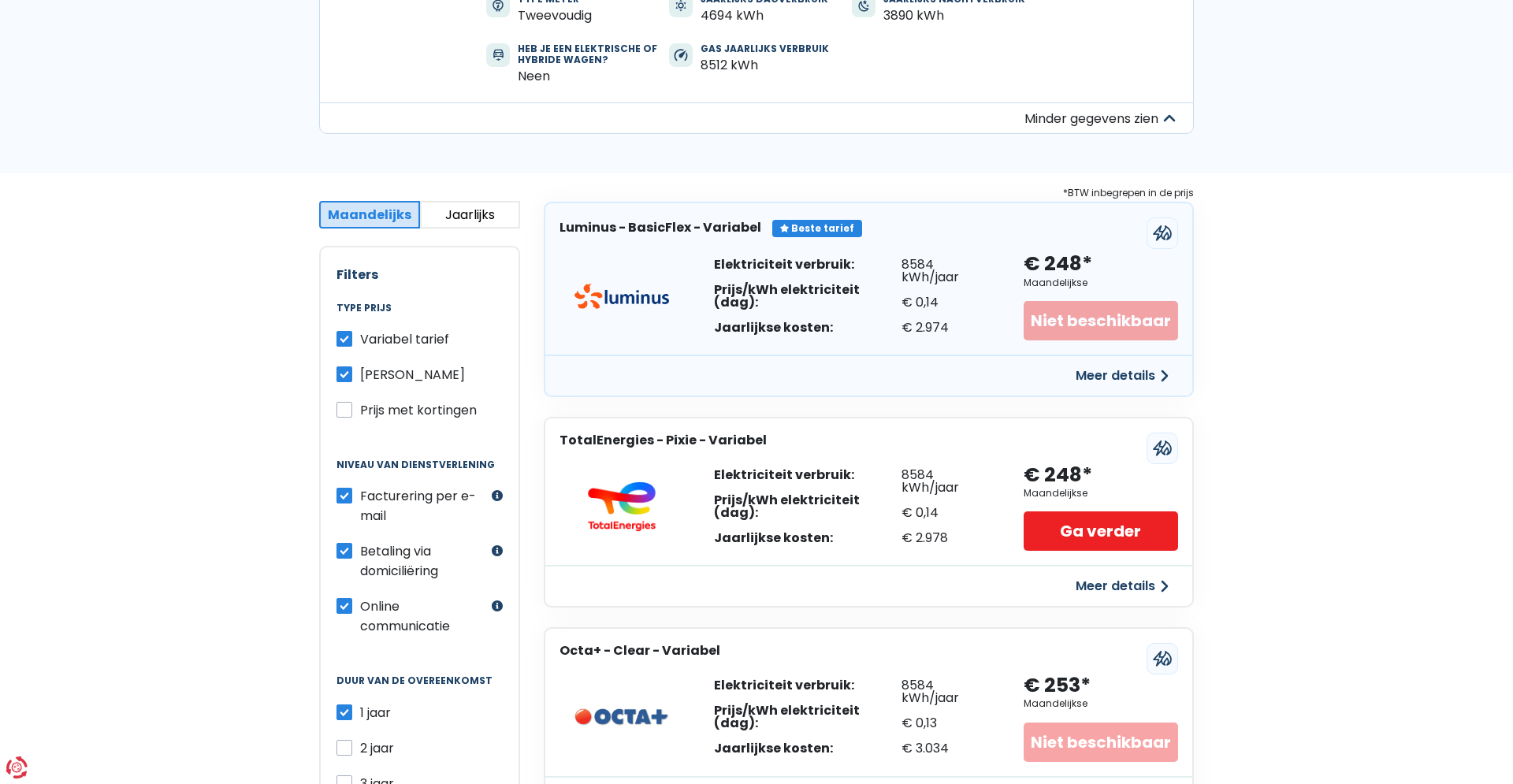
click at [1149, 586] on button "Meer details" at bounding box center [1122, 586] width 112 height 28
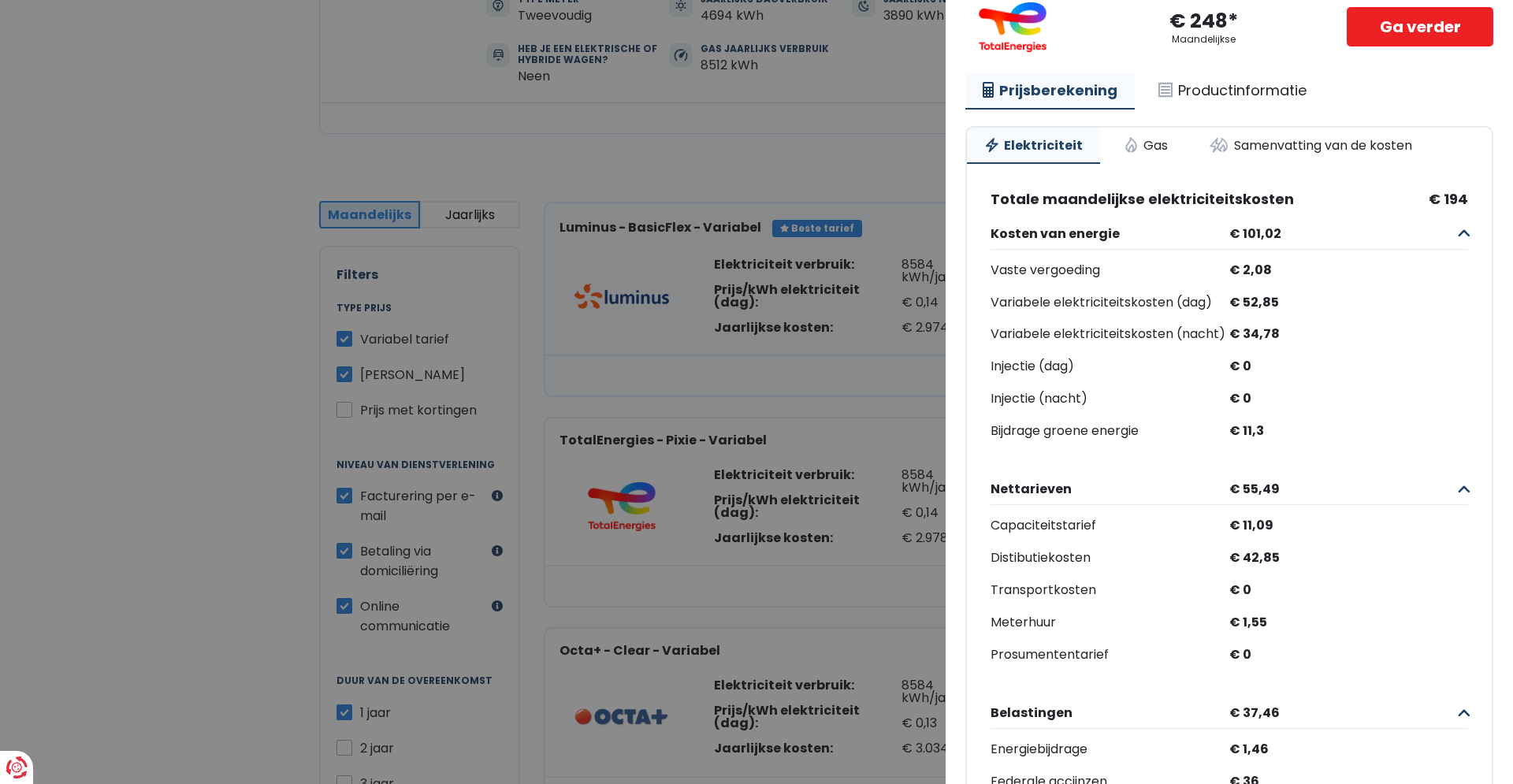
scroll to position [27, 0]
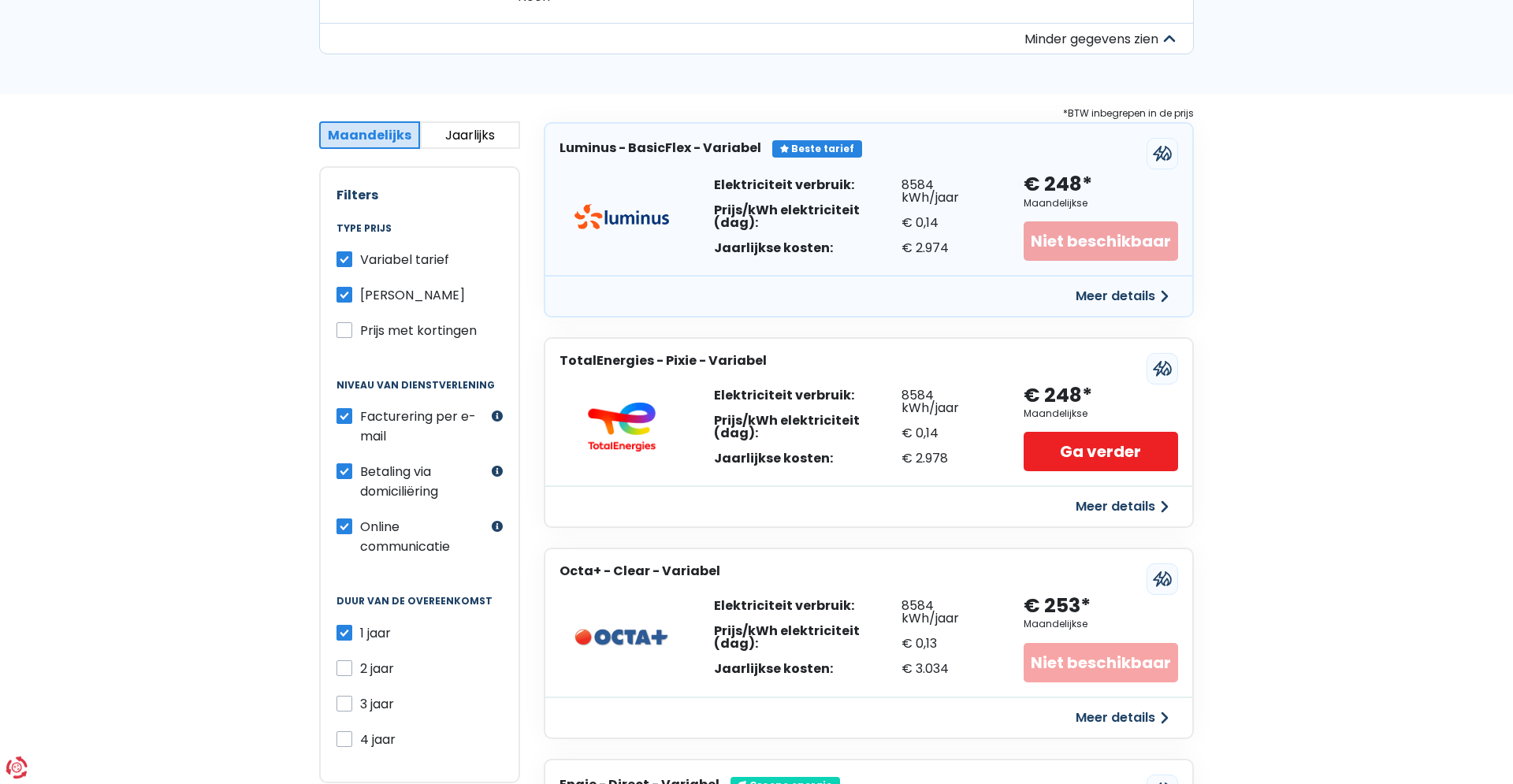
scroll to position [322, 0]
click at [465, 134] on button "Jaarlijks" at bounding box center [470, 135] width 101 height 28
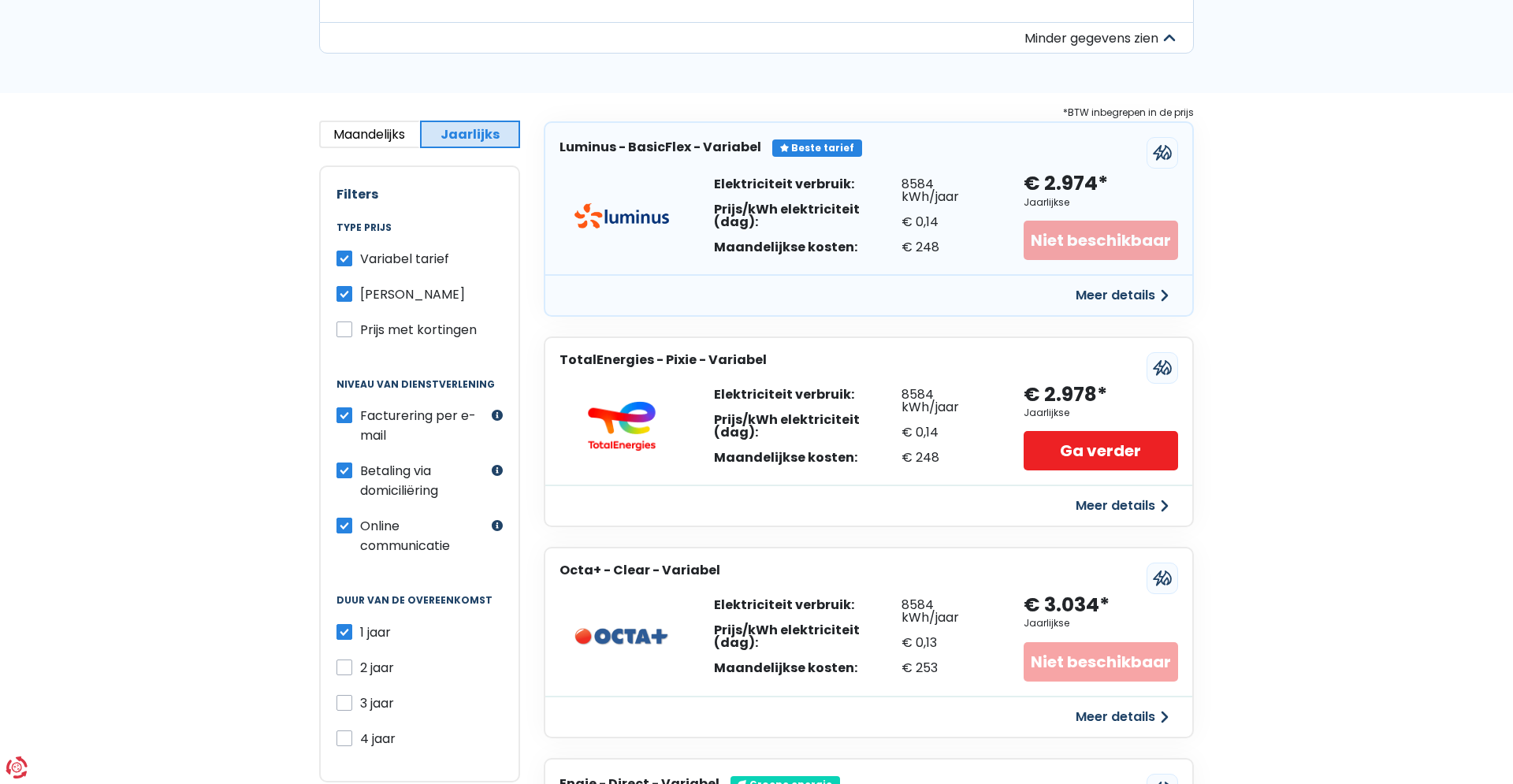
click at [357, 132] on button "Maandelijks" at bounding box center [369, 135] width 101 height 28
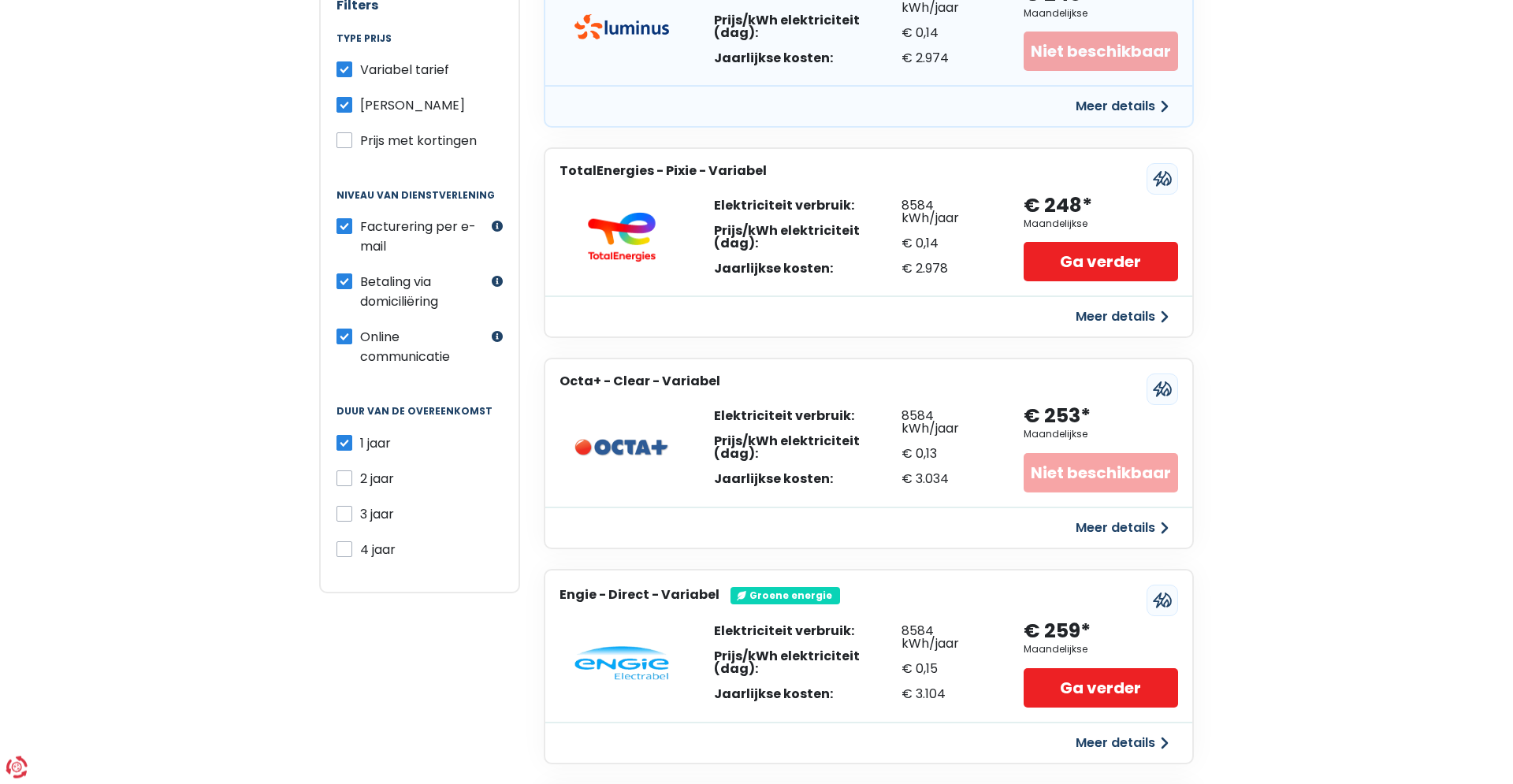
scroll to position [482, 0]
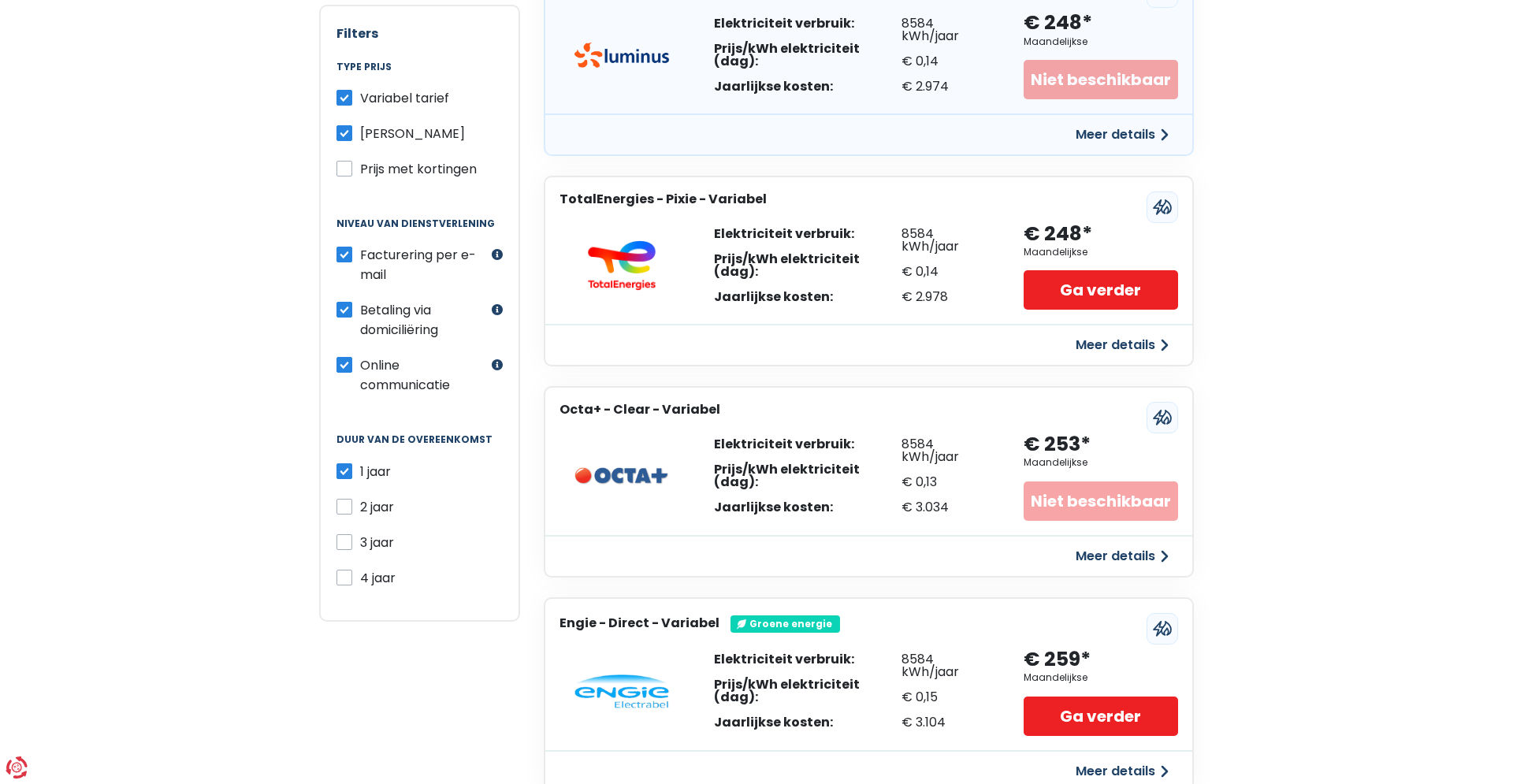
click at [360, 309] on label "Betaling via domiciliëring" at bounding box center [424, 320] width 128 height 39
click at [360, 310] on label "Betaling via domiciliëring" at bounding box center [424, 320] width 128 height 39
click at [346, 310] on input "Betaling via domiciliëring" at bounding box center [344, 308] width 16 height 16
checkbox input "false"
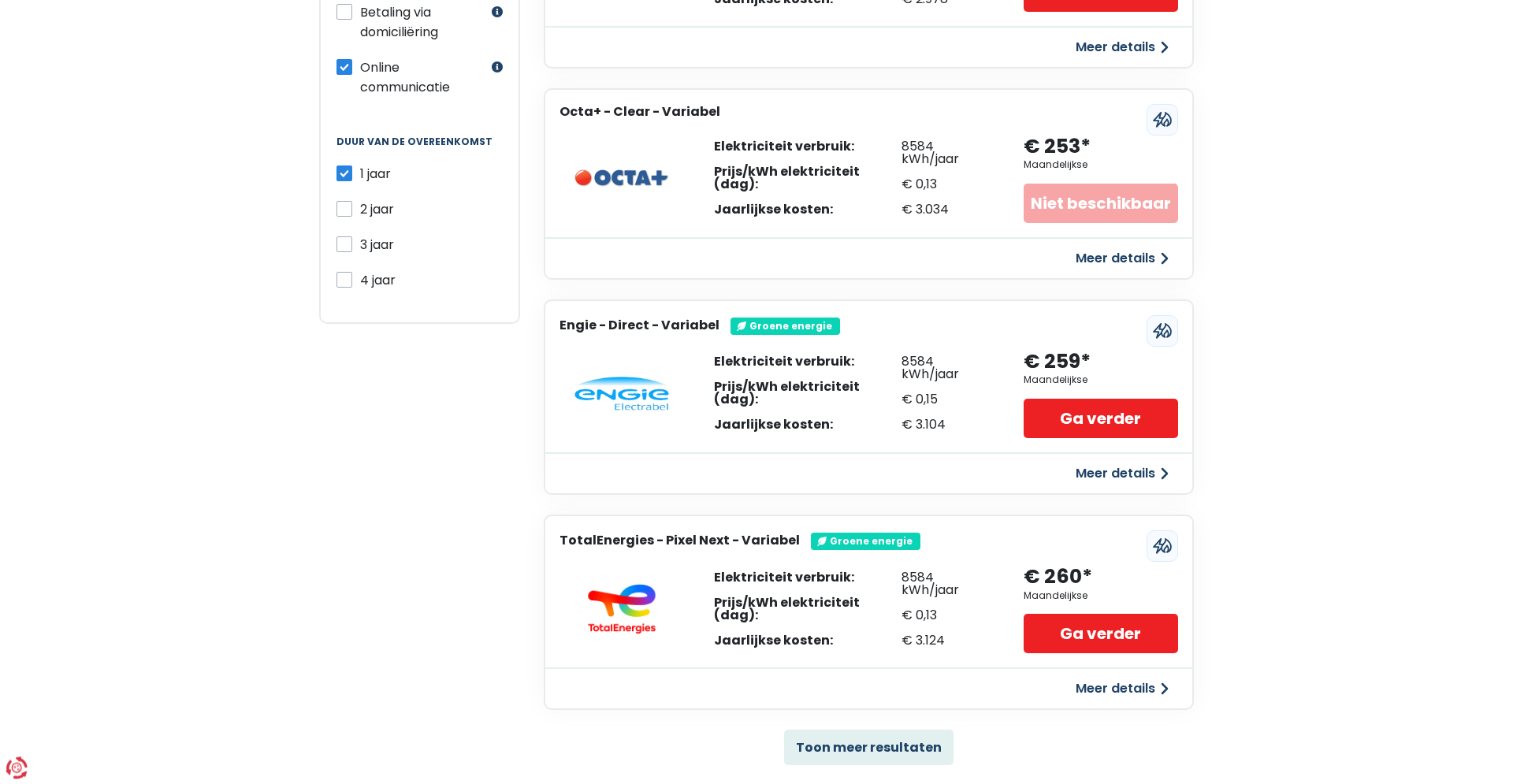
scroll to position [1045, 0]
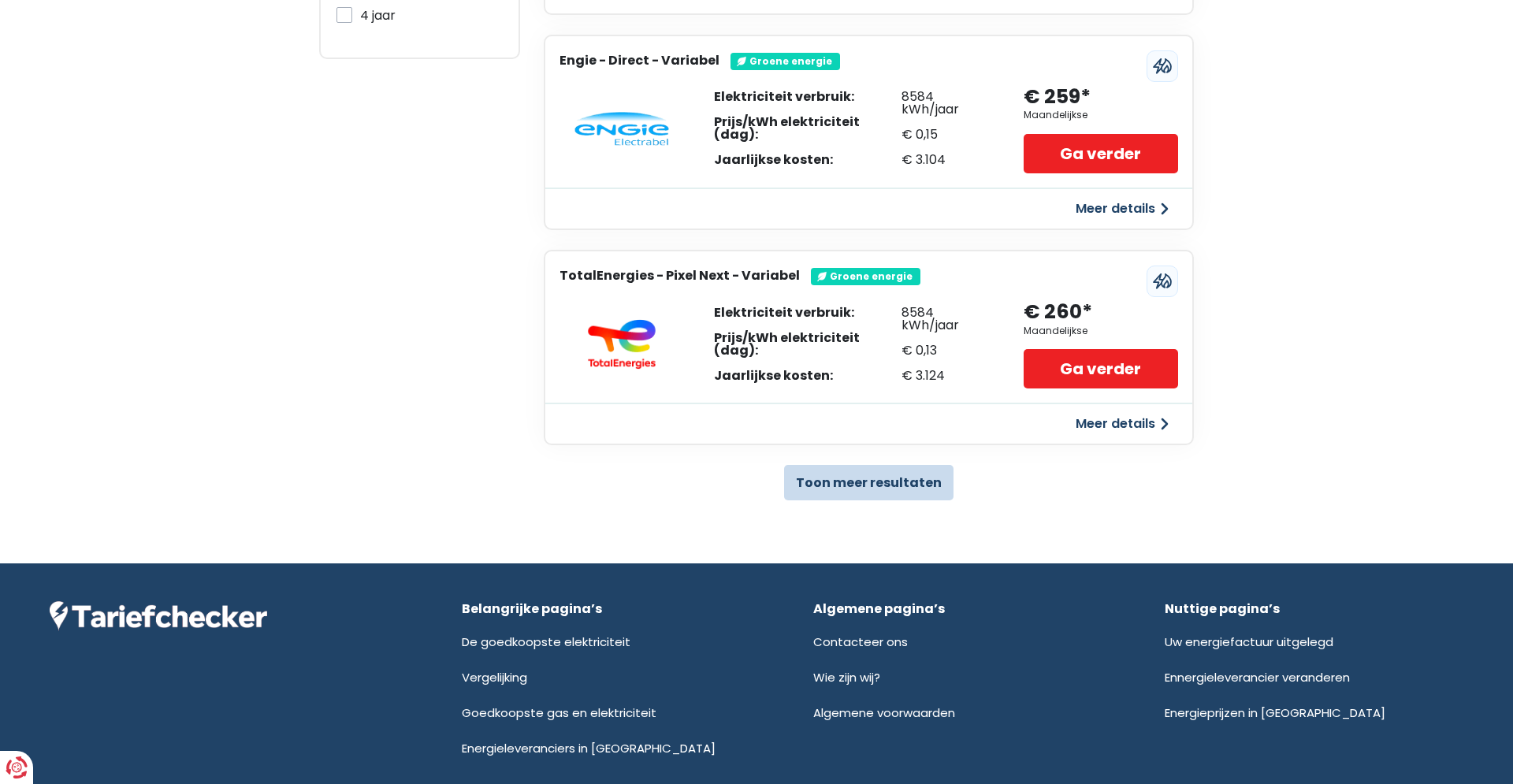
click at [879, 482] on button "Toon meer resultaten" at bounding box center [869, 482] width 169 height 35
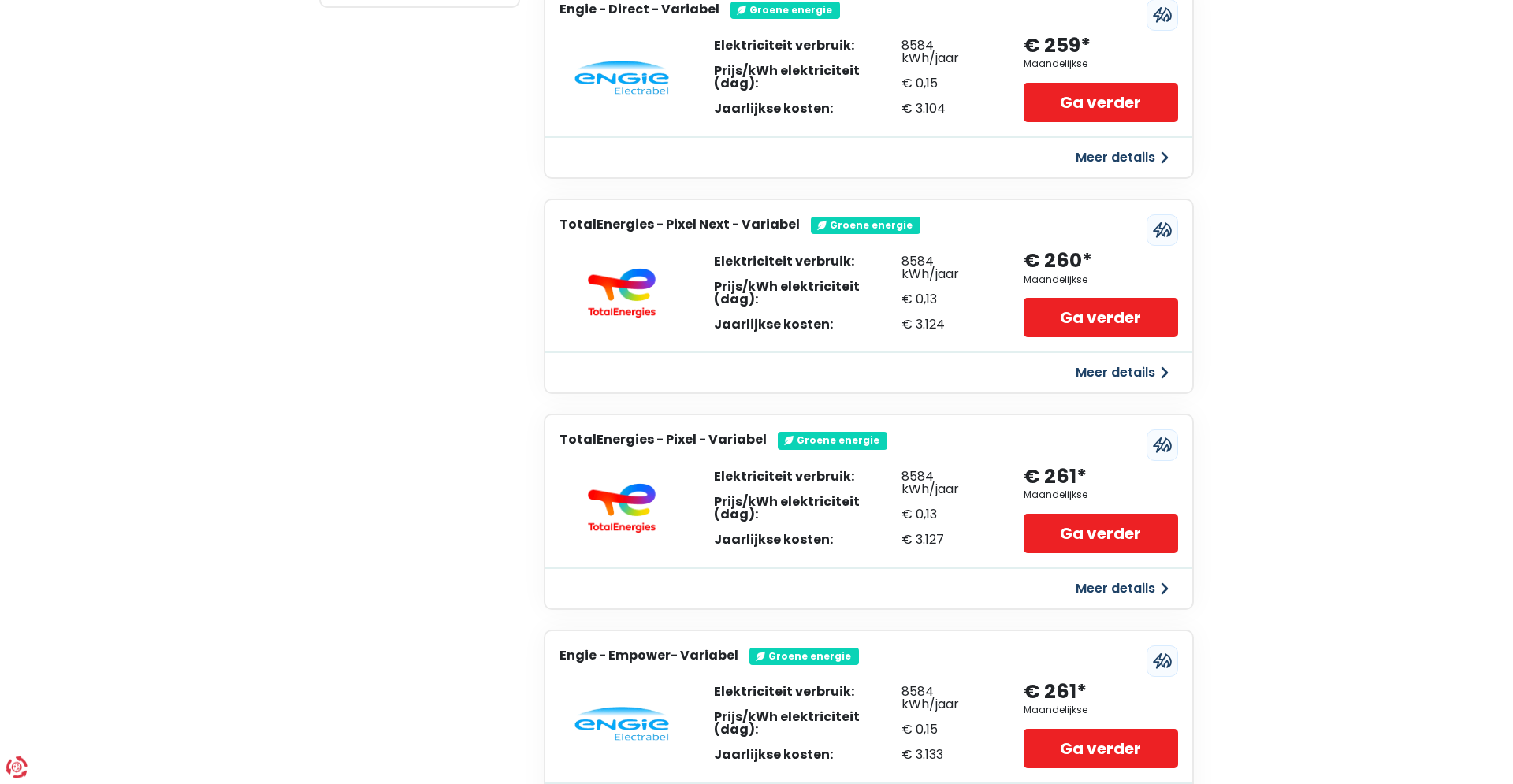
scroll to position [1366, 0]
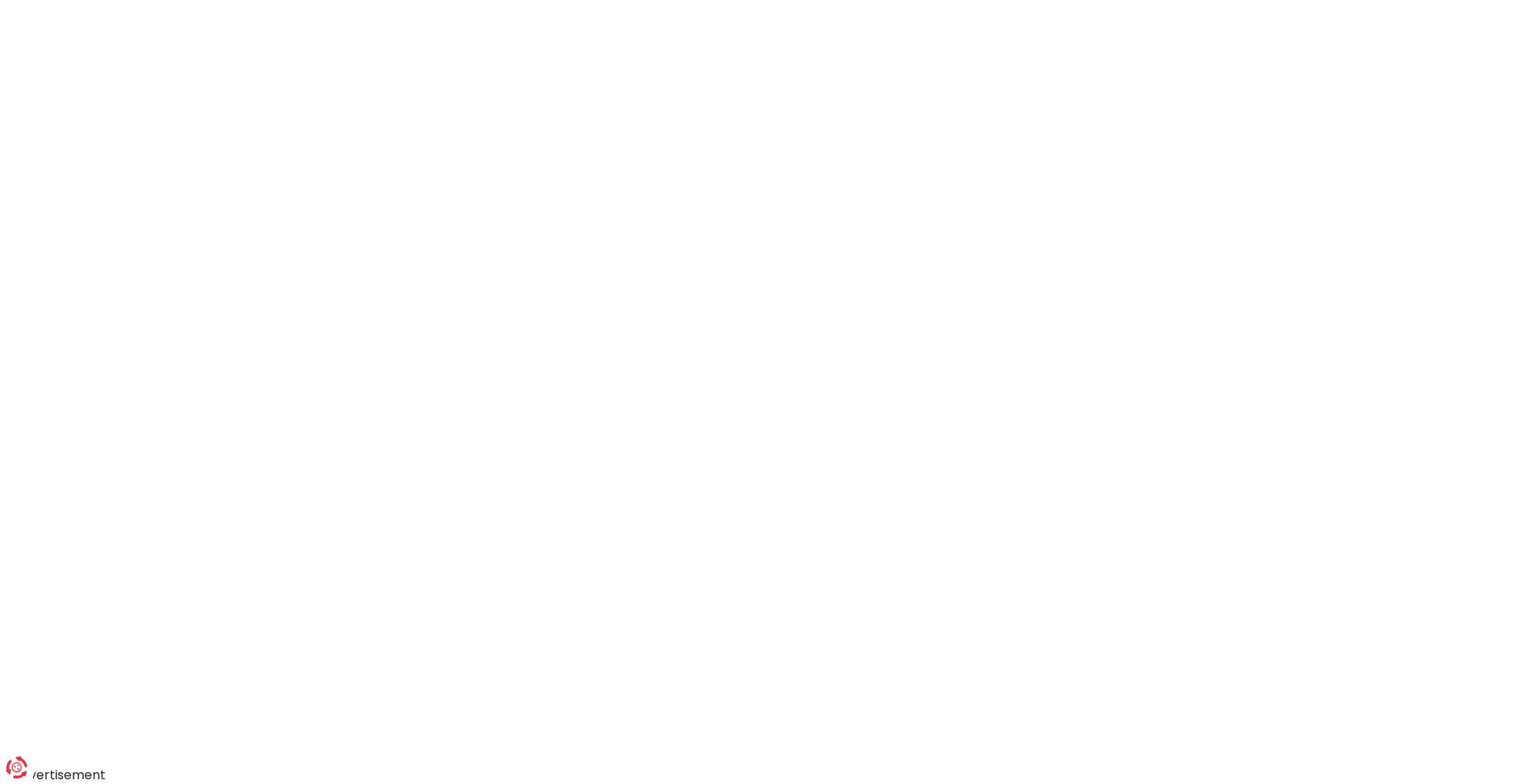
scroll to position [118, 0]
select select "day_night_bi_hourly"
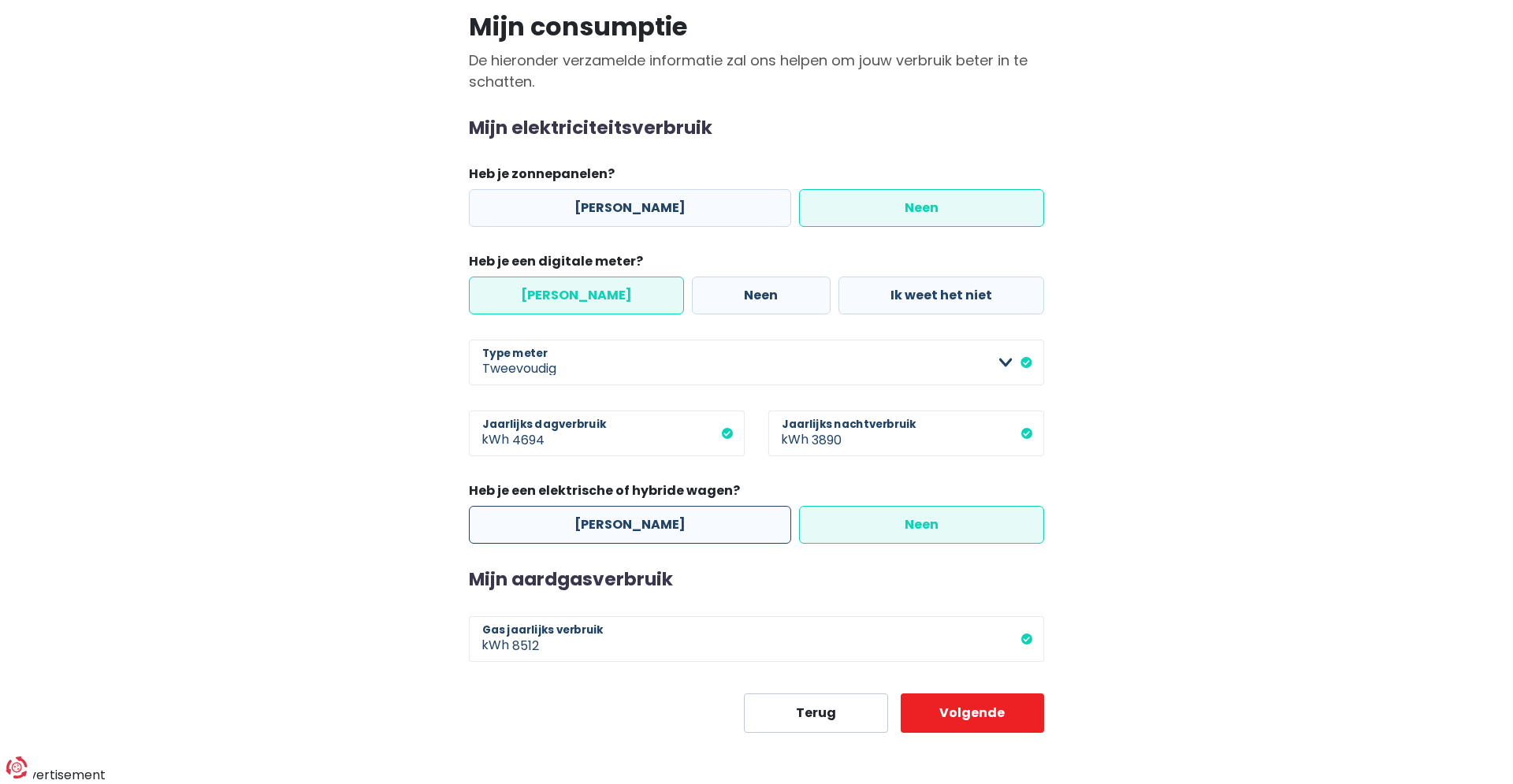
click at [594, 530] on label "[PERSON_NAME]" at bounding box center [630, 525] width 323 height 38
click at [594, 530] on input "[PERSON_NAME]" at bounding box center [630, 525] width 323 height 38
radio input "true"
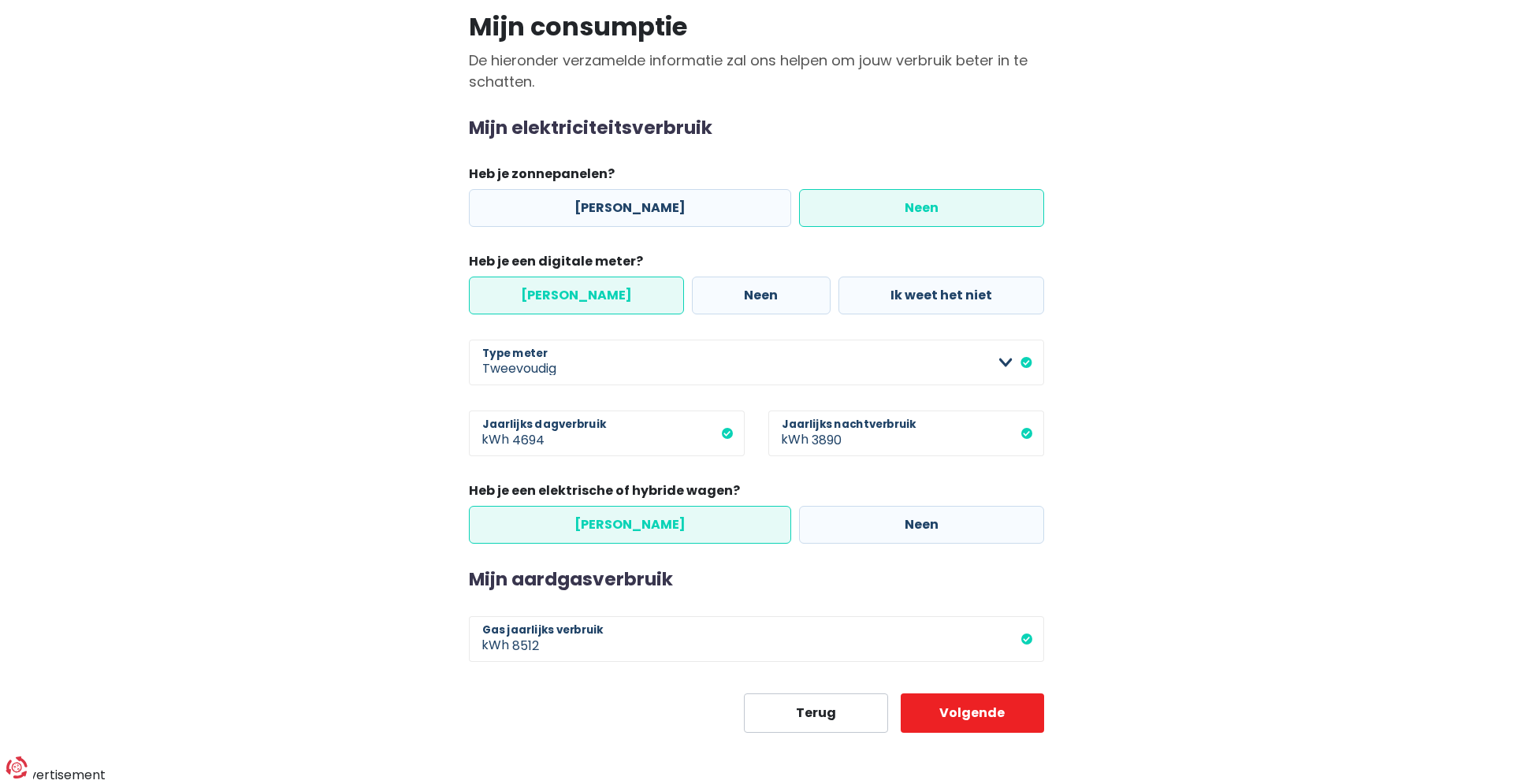
radio input "false"
click at [986, 721] on button "Volgende" at bounding box center [972, 713] width 144 height 39
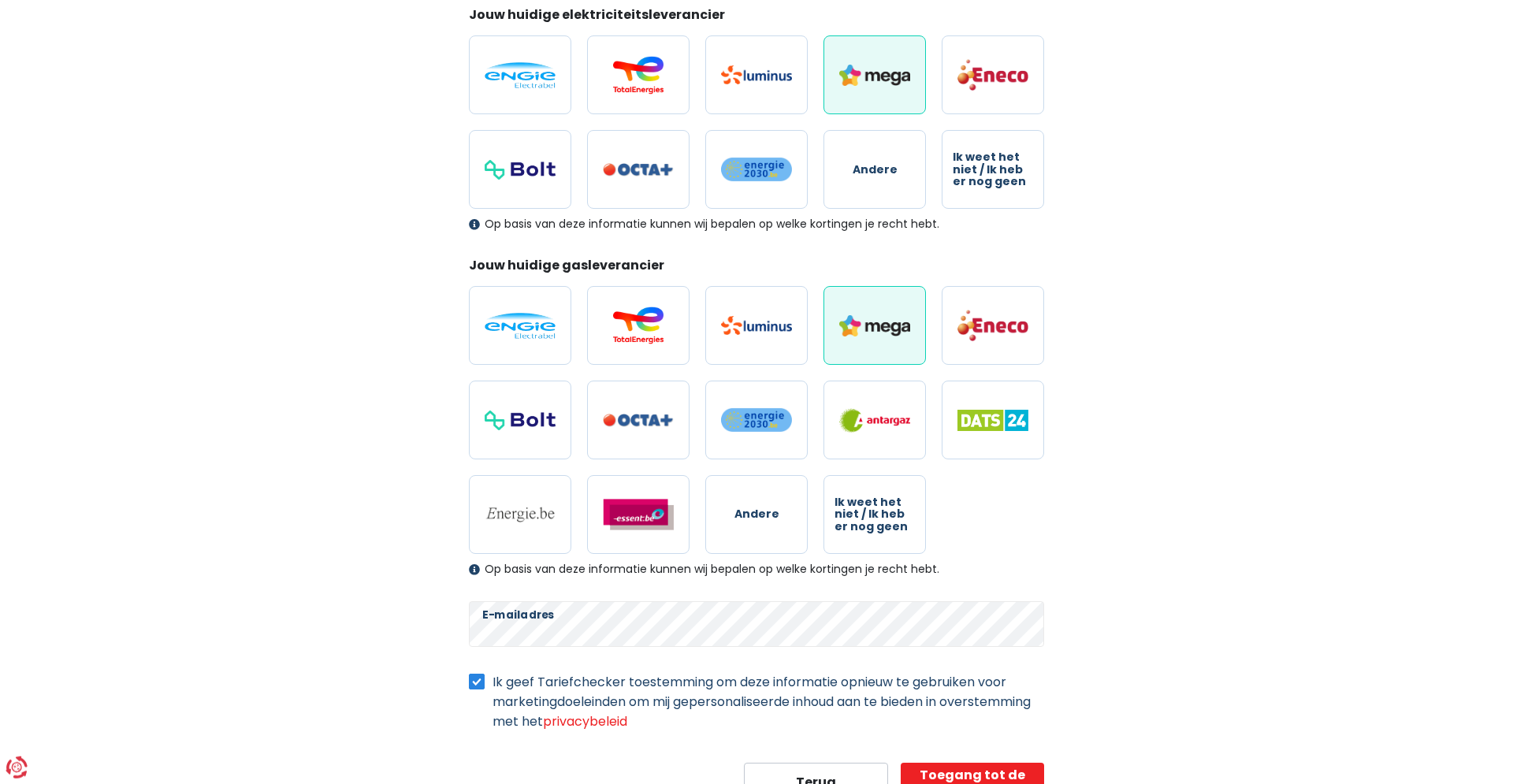
scroll to position [241, 0]
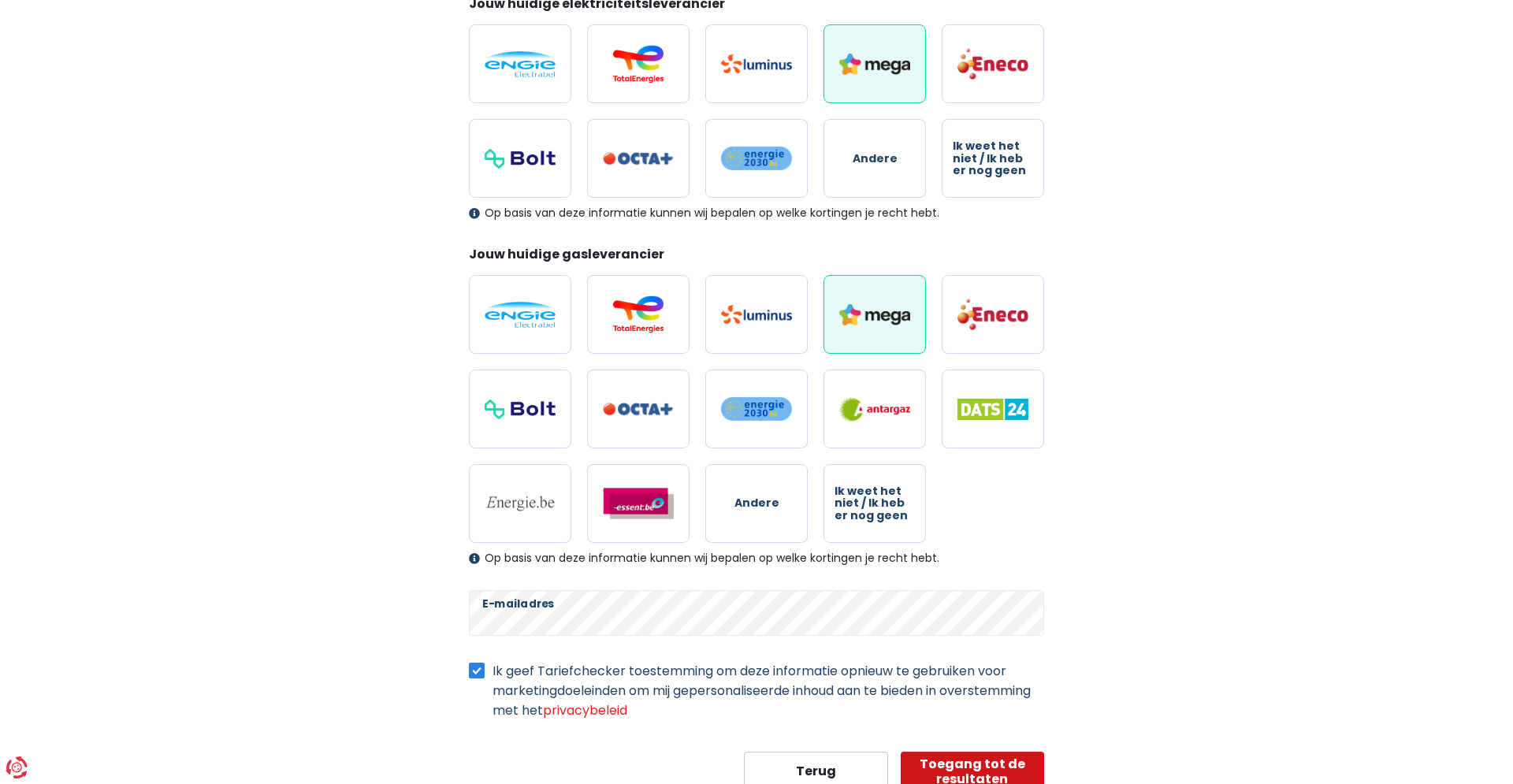
click at [972, 768] on button "Toegang tot de resultaten" at bounding box center [972, 772] width 144 height 39
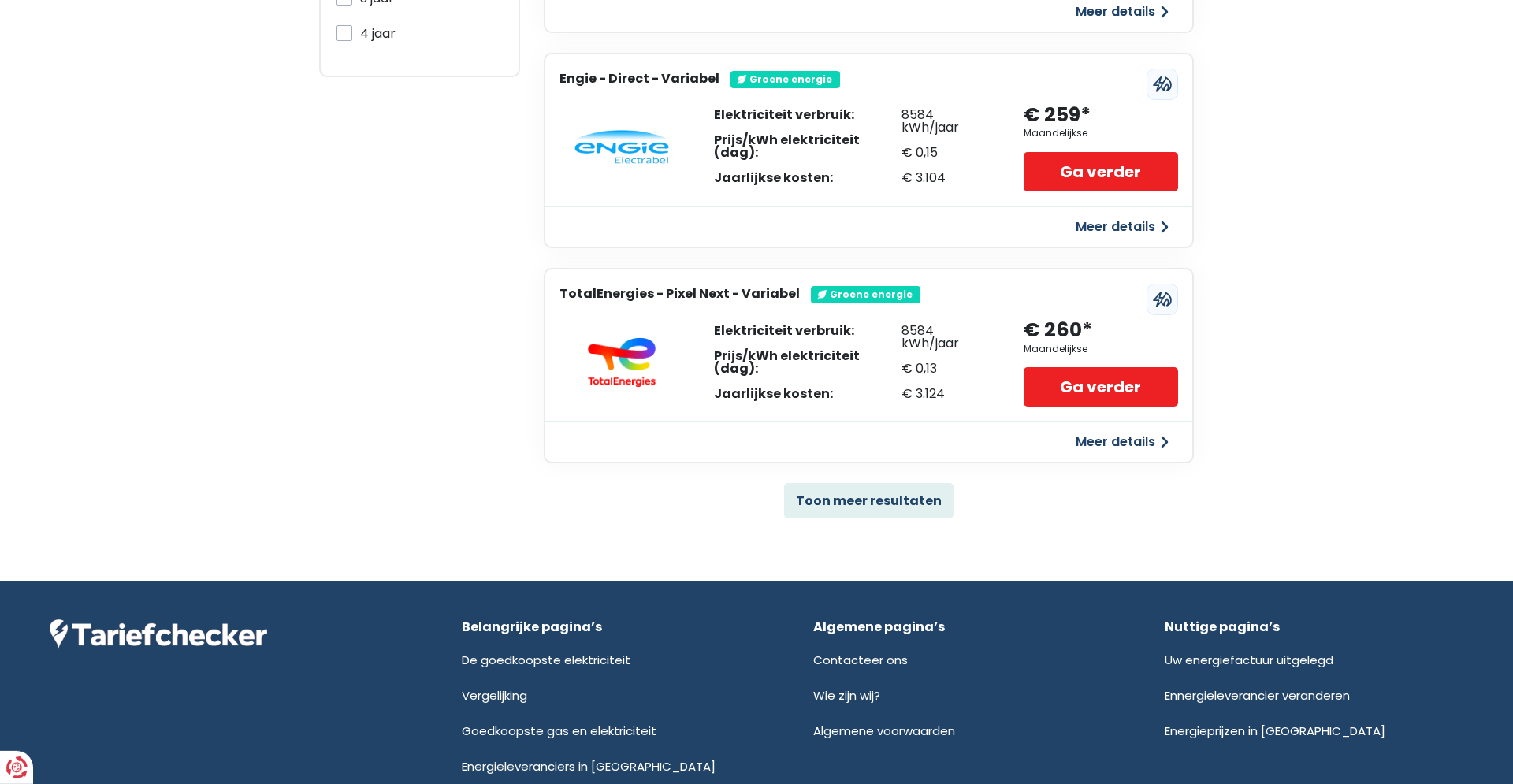
scroll to position [983, 0]
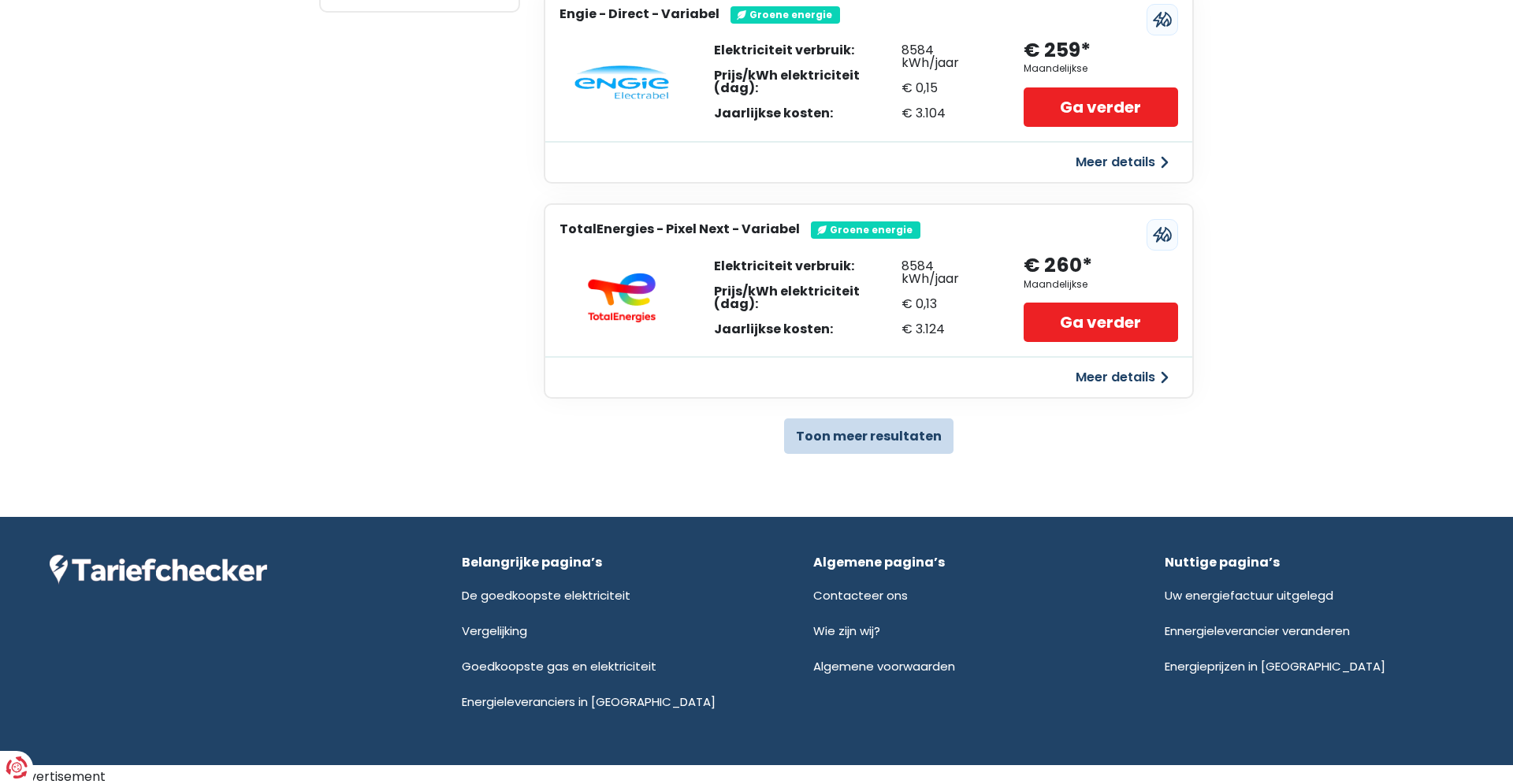
click at [832, 424] on button "Toon meer resultaten" at bounding box center [869, 436] width 169 height 35
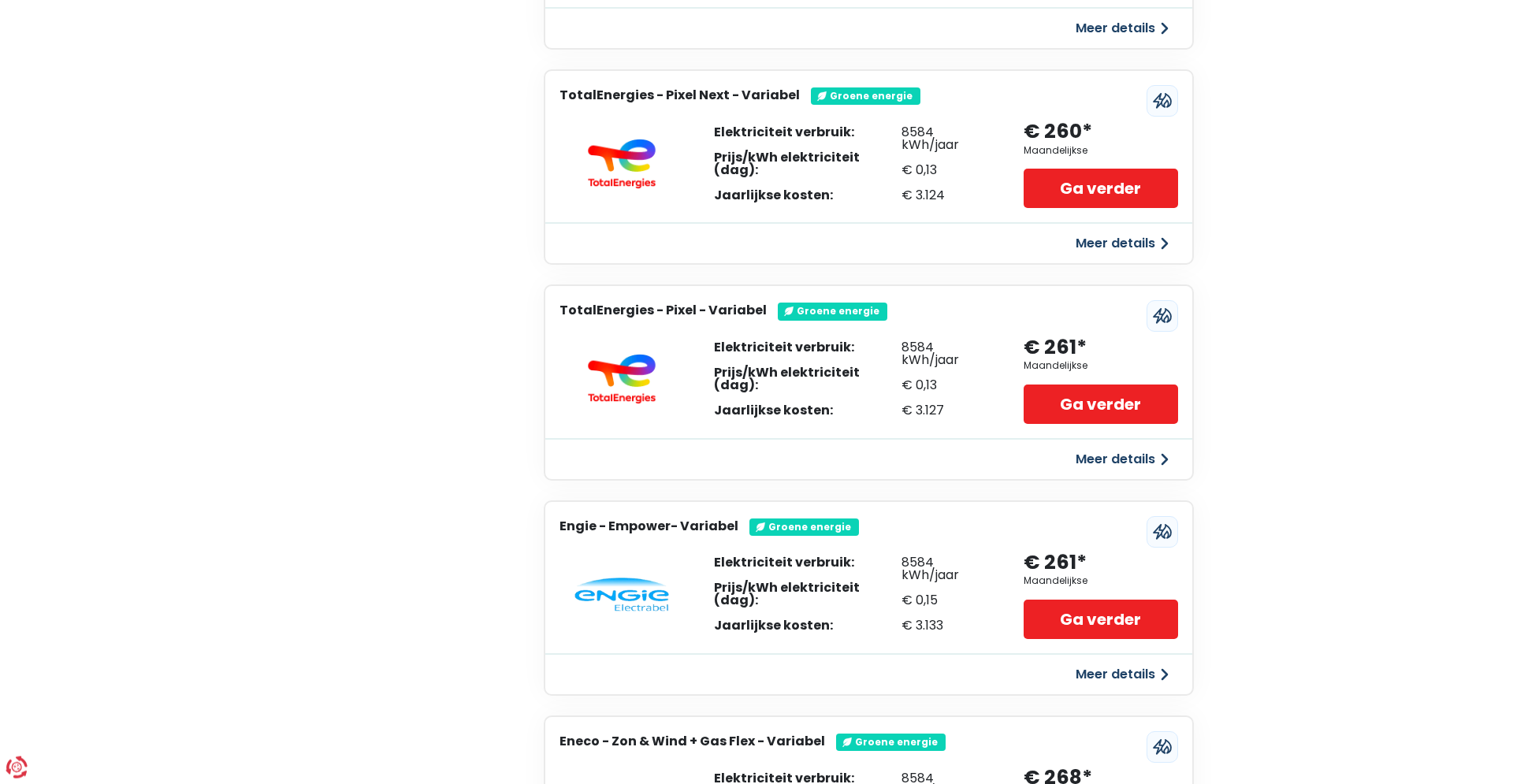
scroll to position [1144, 0]
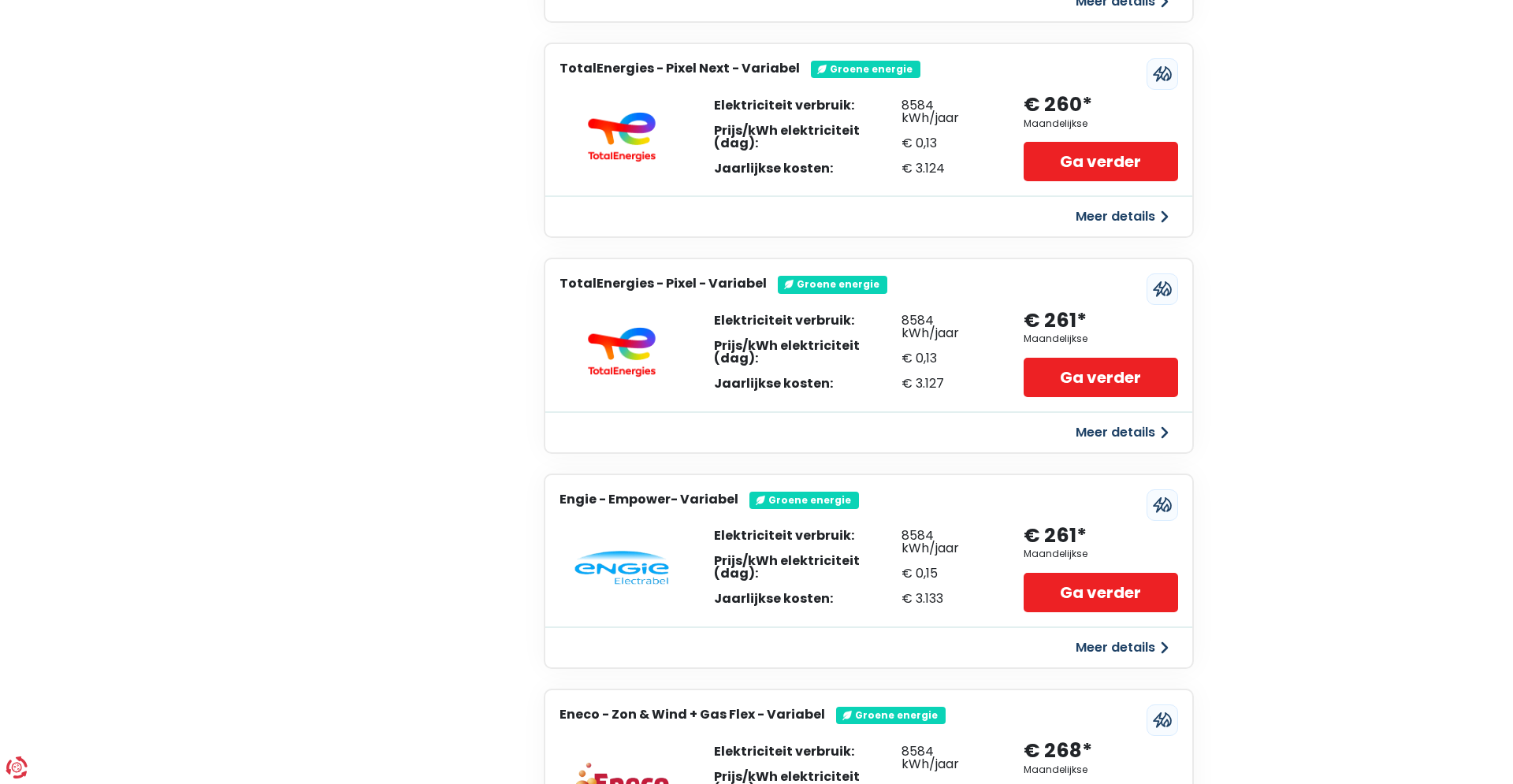
click at [1130, 645] on button "Meer details" at bounding box center [1122, 647] width 112 height 28
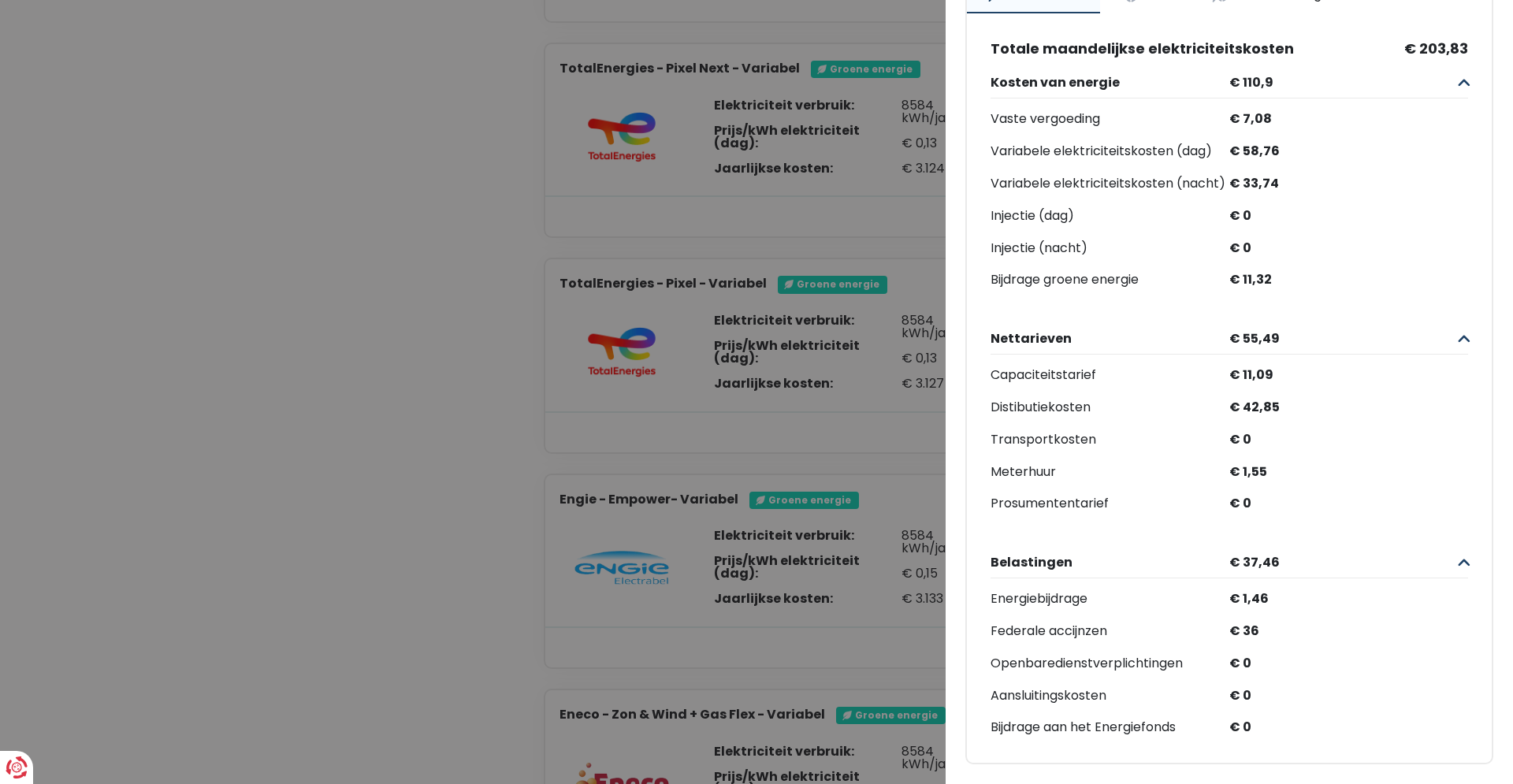
scroll to position [0, 0]
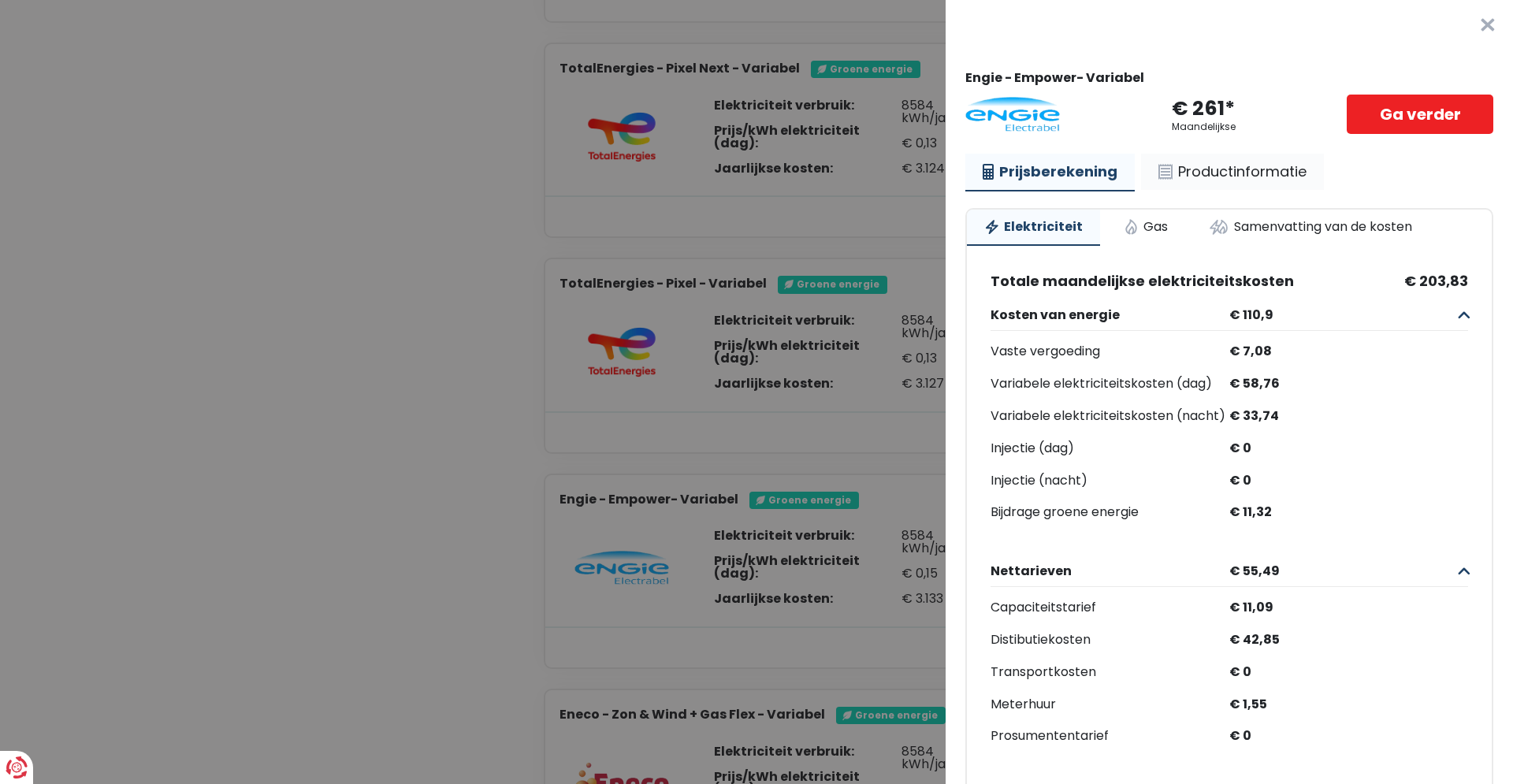
click at [1251, 169] on link "Productinformatie" at bounding box center [1232, 172] width 183 height 36
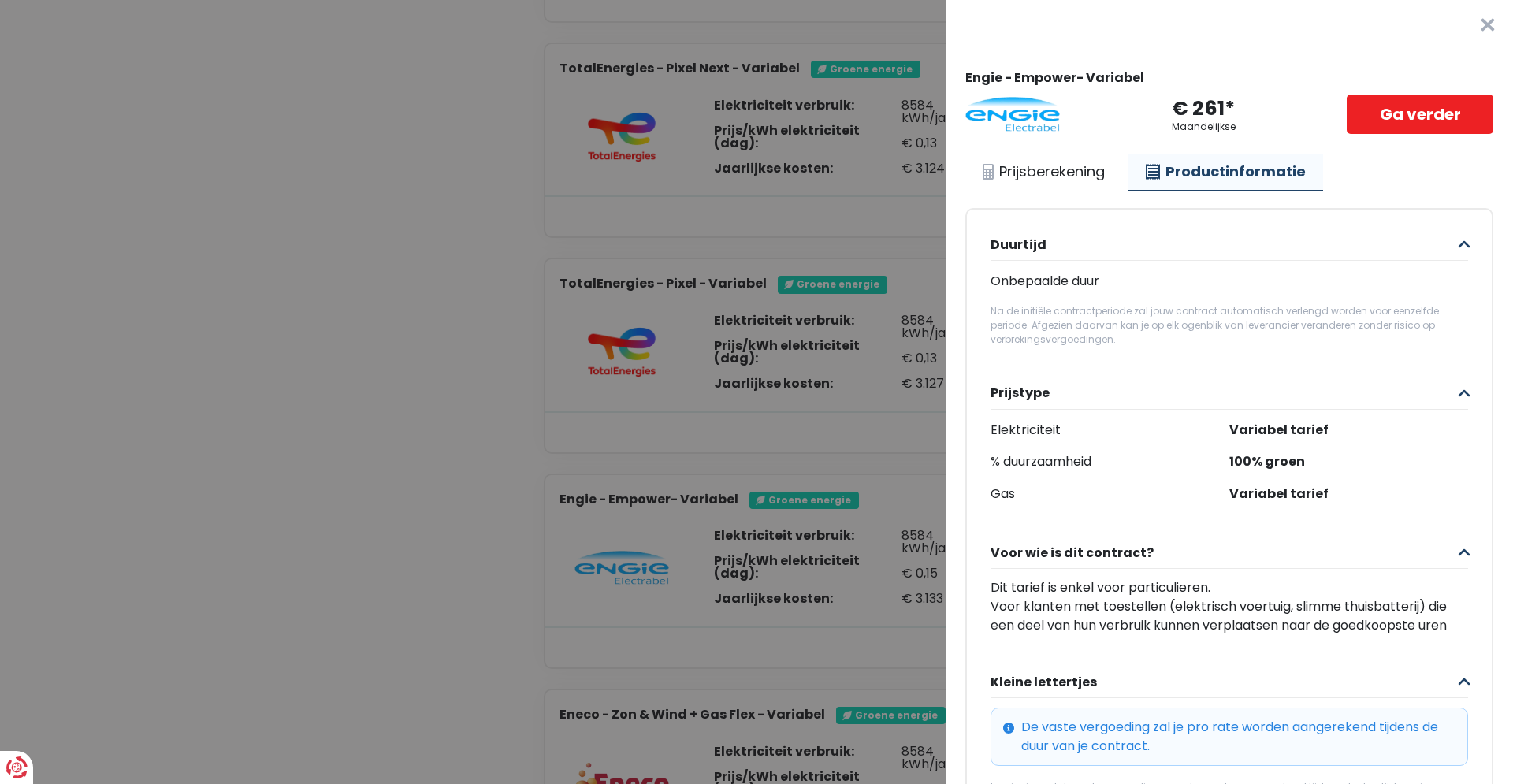
click at [1487, 21] on button "×" at bounding box center [1487, 25] width 50 height 50
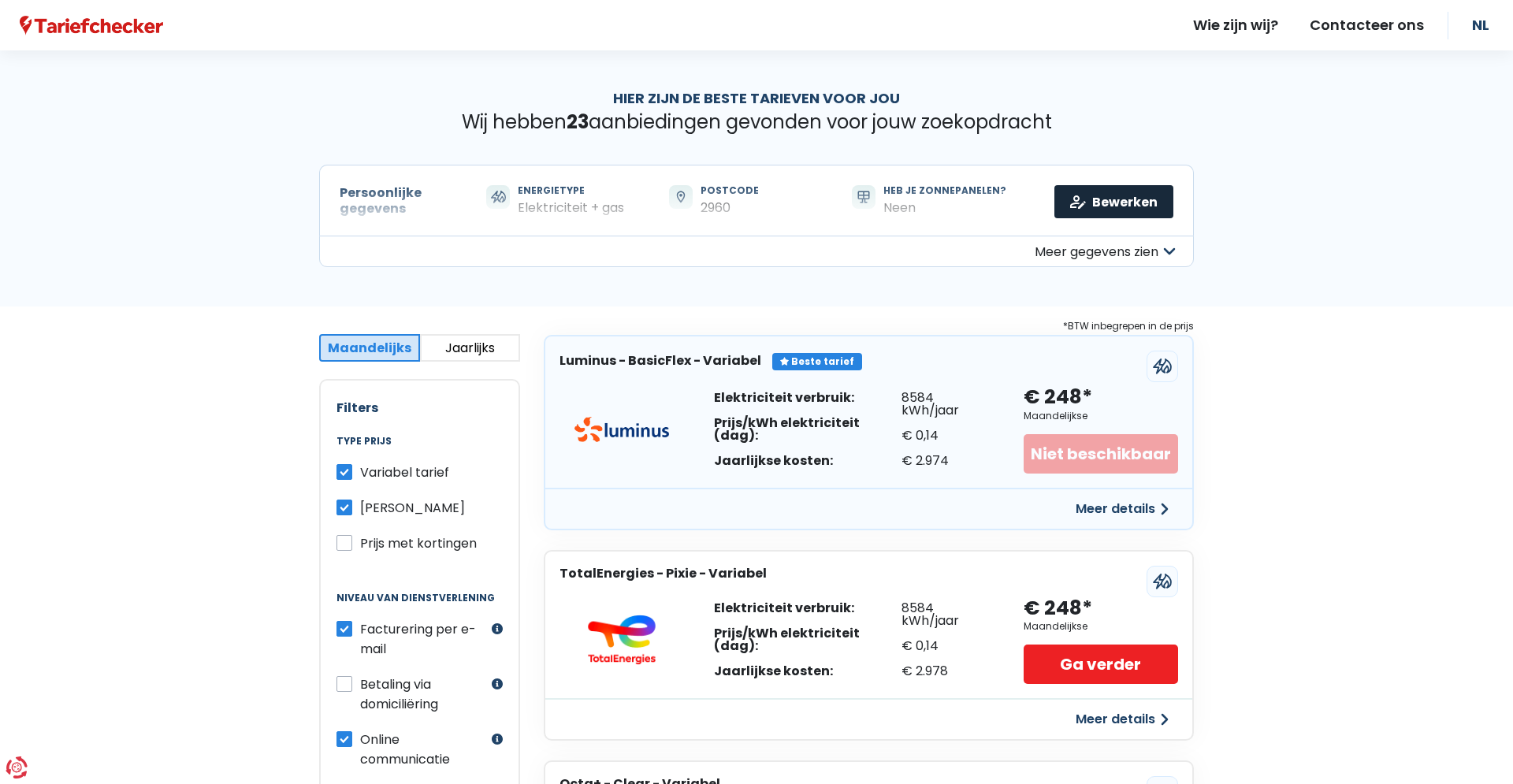
click at [1117, 196] on link "Bewerken" at bounding box center [1113, 202] width 119 height 33
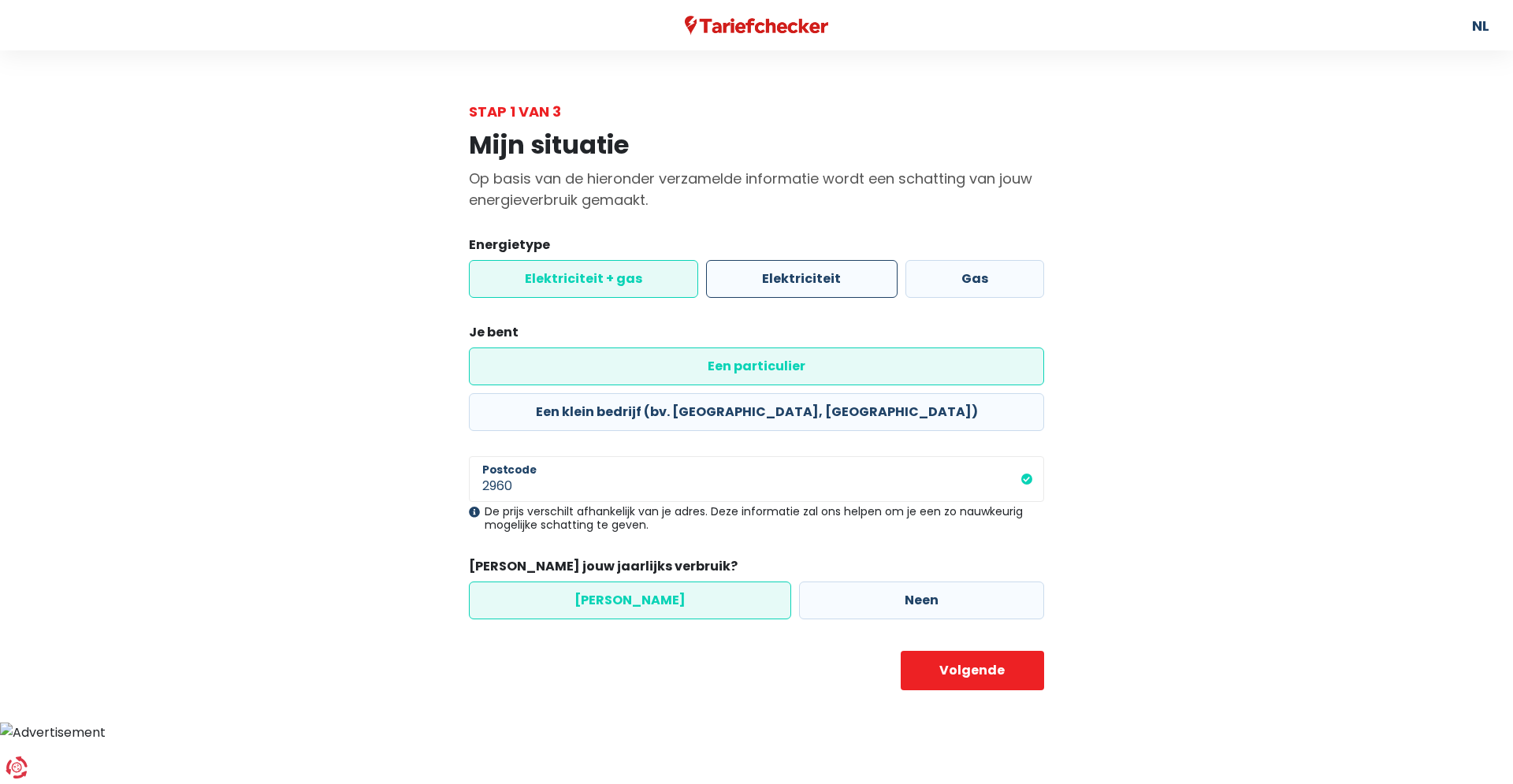
click at [786, 275] on label "Elektriciteit" at bounding box center [801, 279] width 191 height 38
click at [786, 275] on input "Elektriciteit" at bounding box center [801, 279] width 191 height 38
radio input "true"
click at [595, 277] on label "Elektriciteit + gas" at bounding box center [583, 279] width 230 height 38
click at [595, 277] on input "Elektriciteit + gas" at bounding box center [583, 279] width 230 height 38
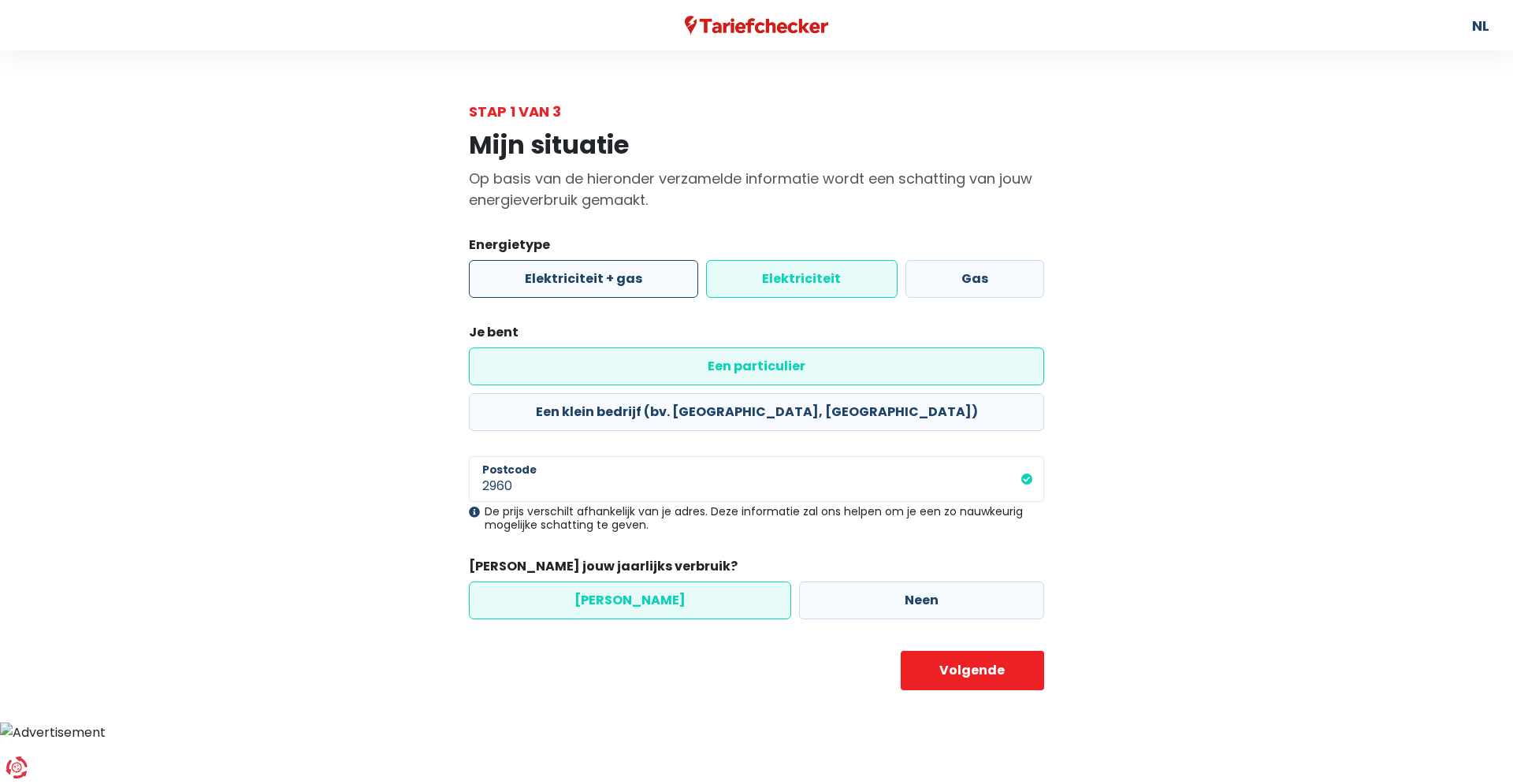
radio input "true"
radio input "false"
